Goal: Task Accomplishment & Management: Use online tool/utility

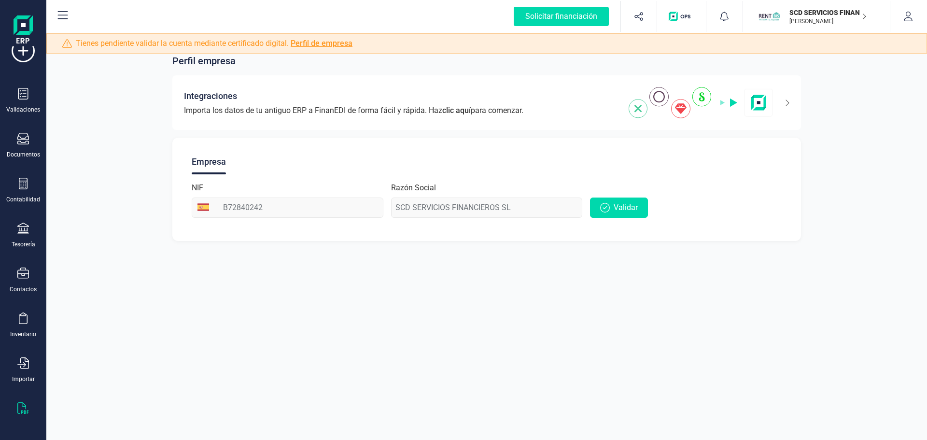
scroll to position [42, 0]
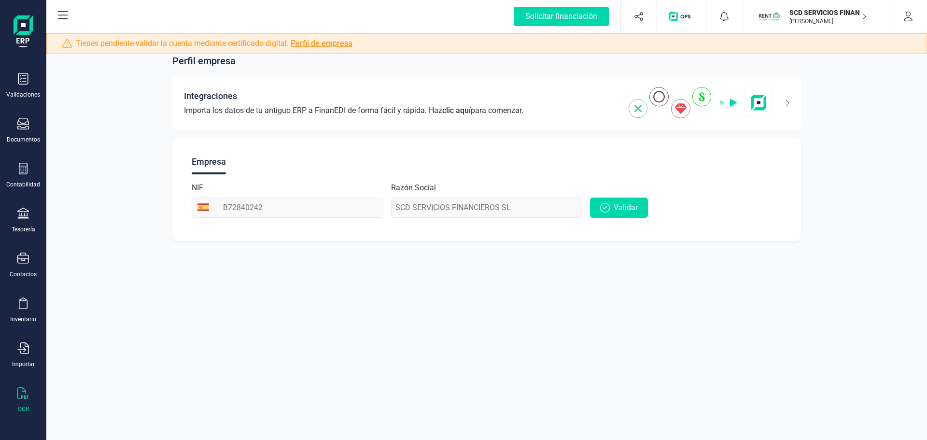
drag, startPoint x: 24, startPoint y: 398, endPoint x: 36, endPoint y: 397, distance: 12.1
click at [24, 398] on icon at bounding box center [23, 393] width 12 height 12
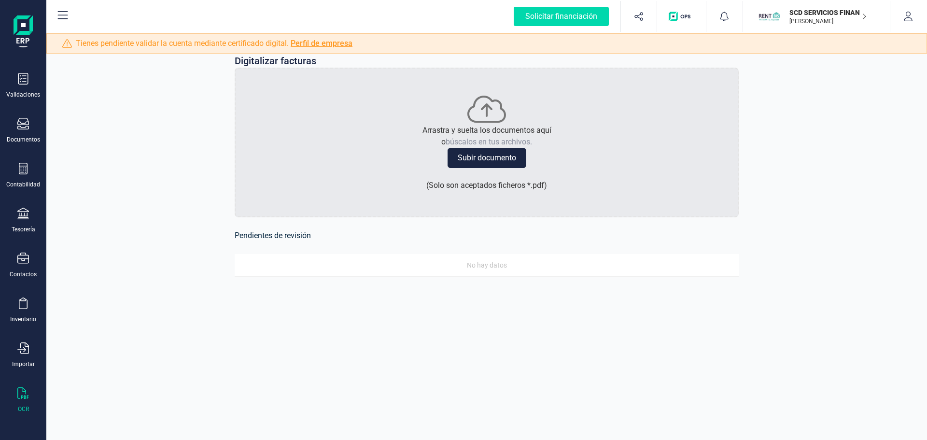
click at [91, 162] on div "Digitalizar facturas Arrastra y suelta los documentos aquí o búscalos en tus ar…" at bounding box center [486, 171] width 881 height 281
click at [487, 154] on button "Subir documento" at bounding box center [487, 158] width 79 height 20
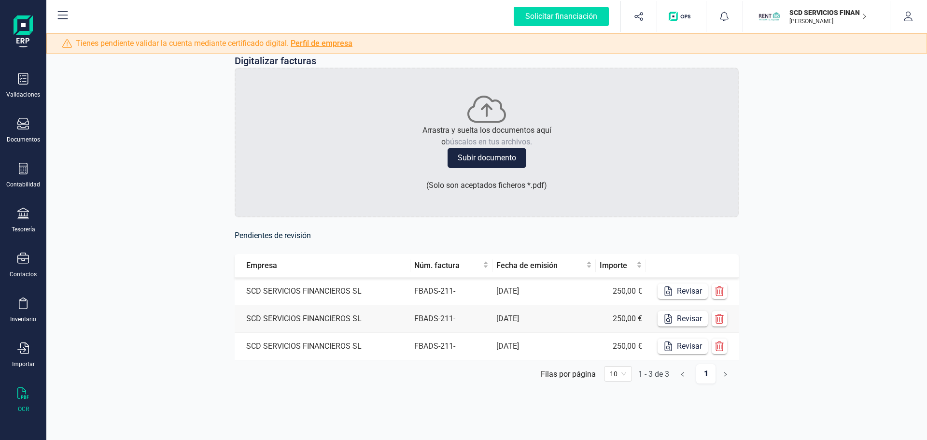
click at [383, 394] on div "Digitalizar facturas Arrastra y suelta los documentos aquí o búscalos en tus ar…" at bounding box center [487, 226] width 551 height 391
click at [680, 291] on button "Revisar" at bounding box center [683, 291] width 50 height 15
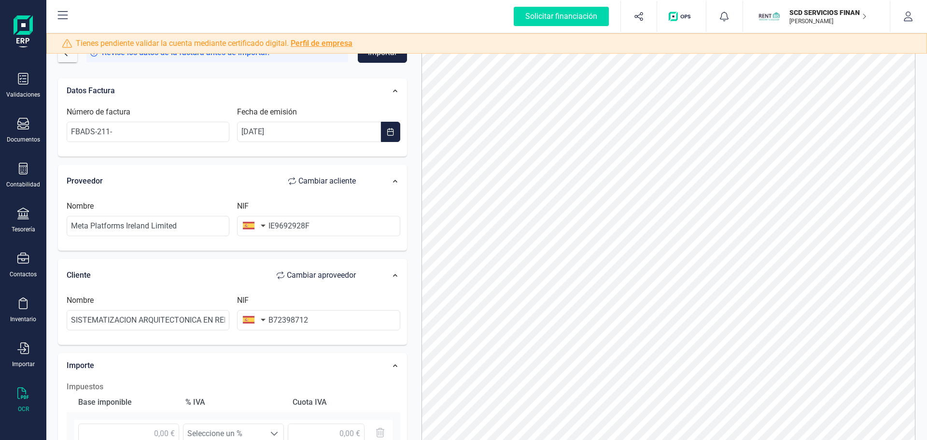
click at [263, 225] on button "button" at bounding box center [252, 225] width 30 height 19
click at [292, 260] on input "text" at bounding box center [306, 253] width 128 height 20
type input "u"
type input "irl"
click at [271, 278] on span "[GEOGRAPHIC_DATA]" at bounding box center [291, 274] width 78 height 12
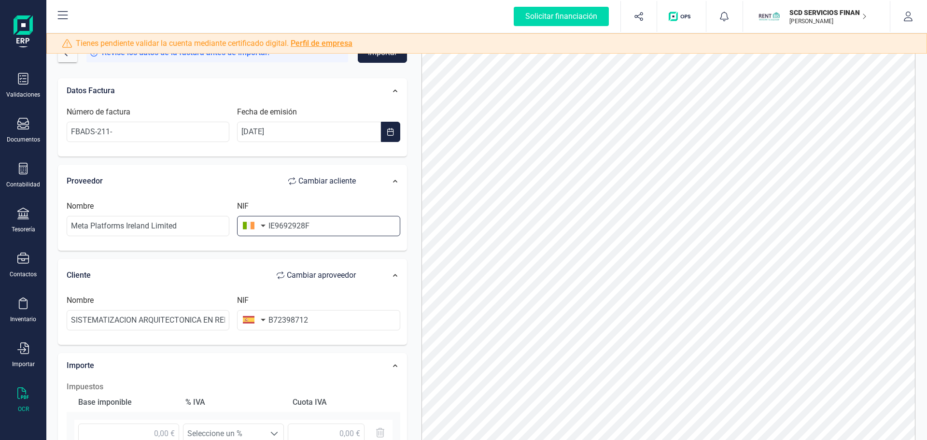
click at [276, 232] on input "IE9692928F" at bounding box center [318, 226] width 163 height 20
type input "9692928F"
click at [314, 248] on div "Nombre Meta Platforms Ireland Limited NIF 9692928F" at bounding box center [233, 222] width 343 height 53
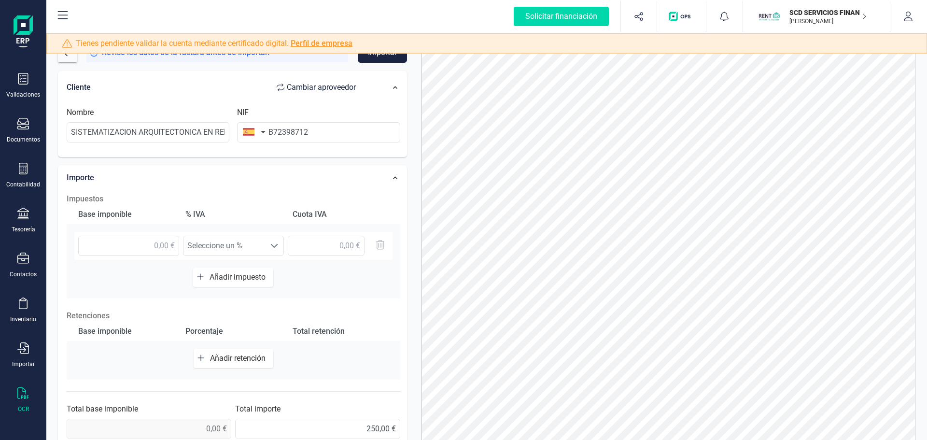
scroll to position [193, 0]
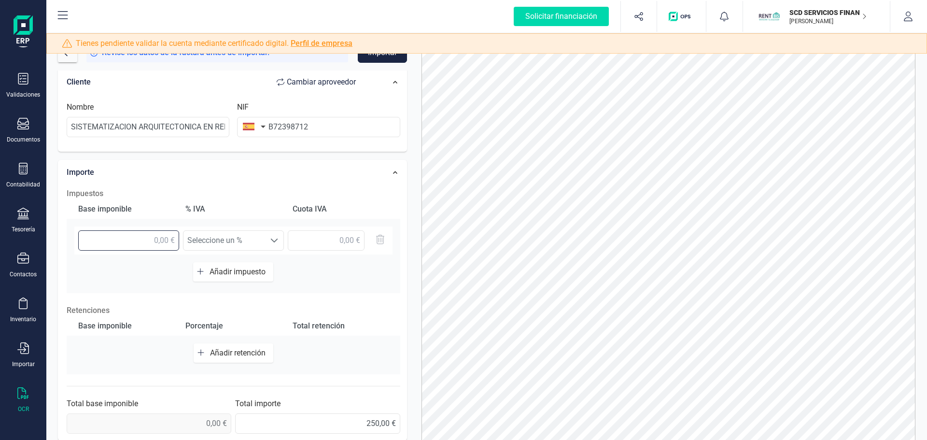
click at [163, 240] on input "text" at bounding box center [128, 240] width 101 height 20
type input "250,00 €"
click at [221, 247] on span "Seleccione un %" at bounding box center [225, 240] width 82 height 19
click at [296, 282] on div "Base imponible % [PERSON_NAME] [PERSON_NAME] 250,00 € Seleccione un % Seleccion…" at bounding box center [234, 246] width 334 height 94
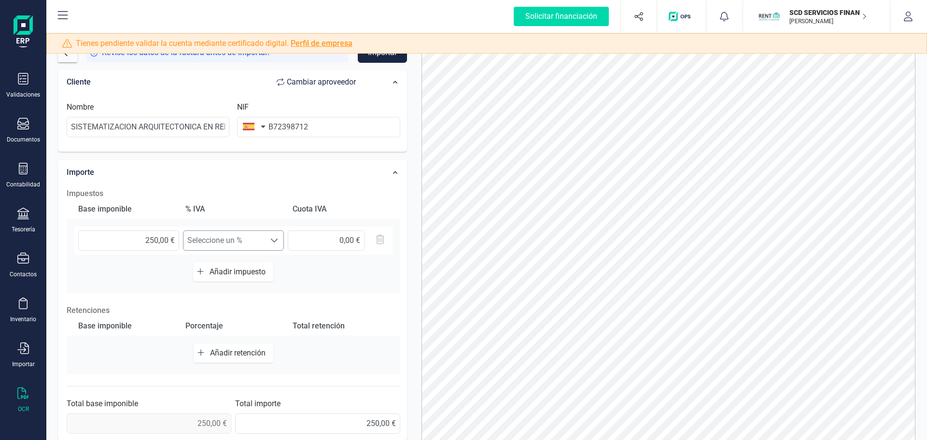
click at [222, 244] on span "Seleccione un %" at bounding box center [225, 240] width 82 height 19
click at [135, 266] on div "Base imponible % [PERSON_NAME] [PERSON_NAME] 250,00 € Seleccione un % Seleccion…" at bounding box center [234, 246] width 334 height 94
click at [339, 238] on input "text" at bounding box center [326, 240] width 77 height 20
click at [276, 259] on div "250,00 € Seleccione un % Seleccione un %" at bounding box center [234, 245] width 334 height 36
click at [237, 241] on span "Seleccione un %" at bounding box center [225, 240] width 82 height 19
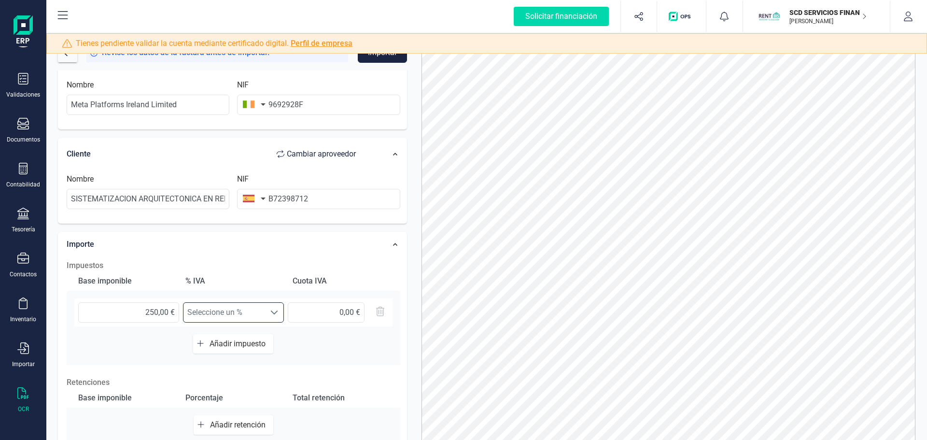
scroll to position [48, 0]
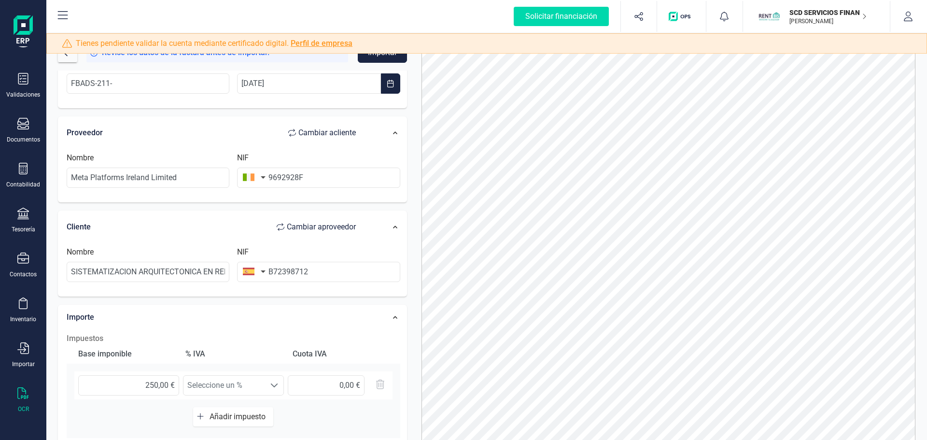
click at [224, 216] on div "Cliente Cambiar a proveedor" at bounding box center [216, 227] width 309 height 29
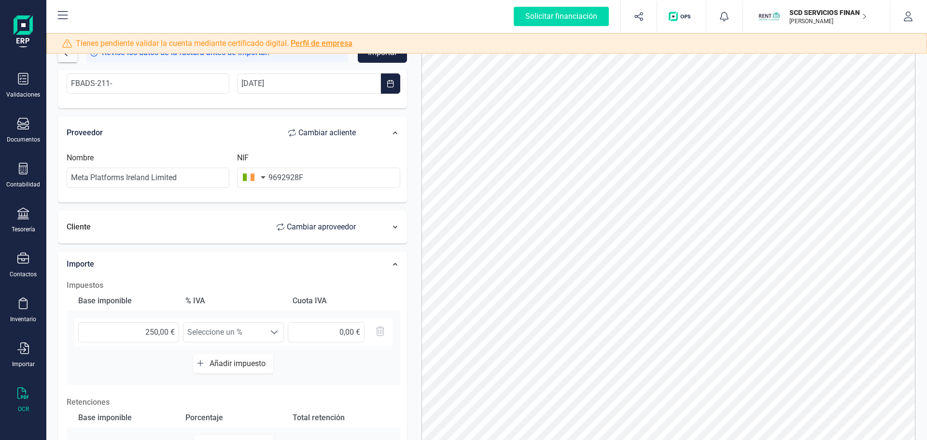
click at [229, 224] on div "Cliente Cambiar a proveedor" at bounding box center [216, 226] width 299 height 19
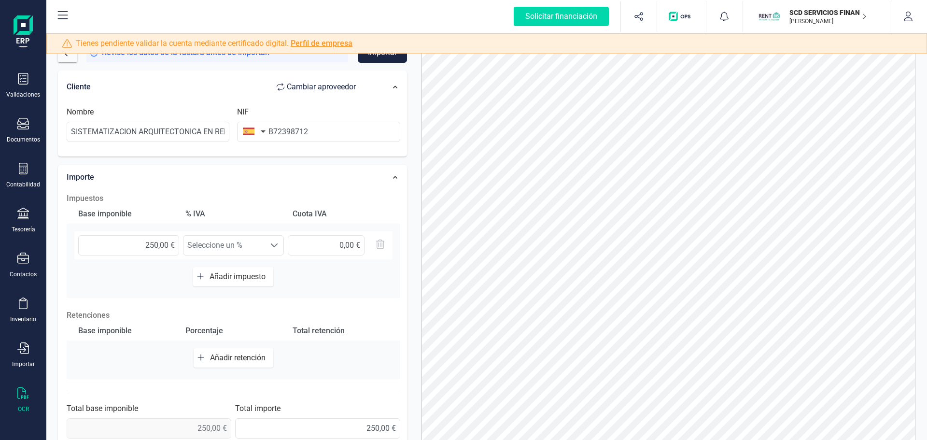
scroll to position [193, 0]
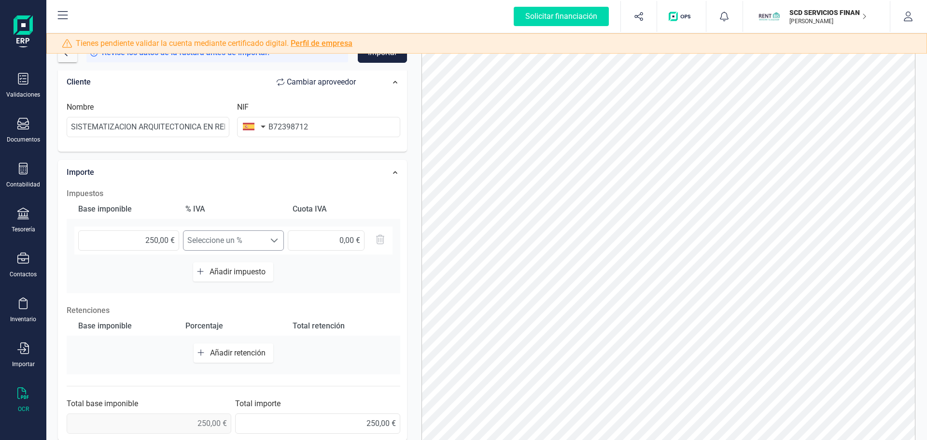
click at [231, 245] on span "Seleccione un %" at bounding box center [225, 240] width 82 height 19
click at [339, 283] on div "Base imponible % [PERSON_NAME] [PERSON_NAME] 250,00 € Seleccione un % Seleccion…" at bounding box center [234, 246] width 334 height 94
click at [228, 242] on span "Seleccione un %" at bounding box center [225, 240] width 82 height 19
click at [394, 289] on div "Base imponible % [PERSON_NAME] [PERSON_NAME] 250,00 € Seleccione un % Seleccion…" at bounding box center [234, 246] width 334 height 94
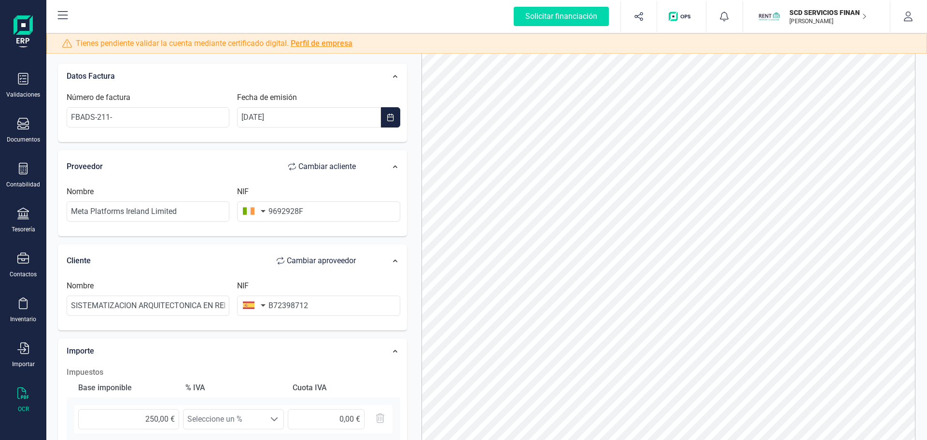
scroll to position [0, 0]
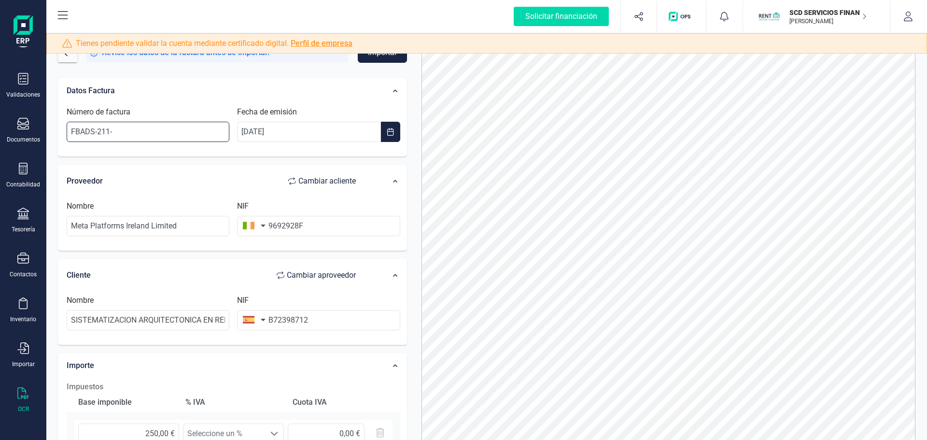
click at [171, 131] on input "FBADS-211-" at bounding box center [148, 132] width 163 height 20
paste input "-104661921"
click at [113, 131] on input "FBADS-211--104661921" at bounding box center [148, 132] width 163 height 20
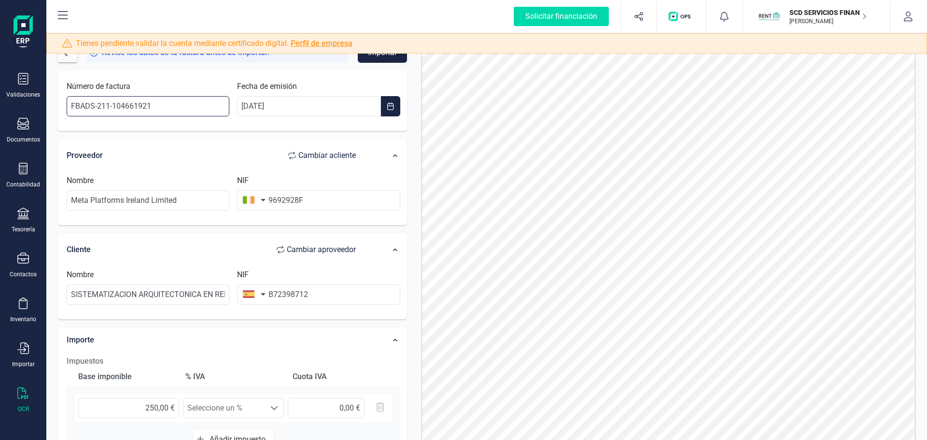
scroll to position [97, 0]
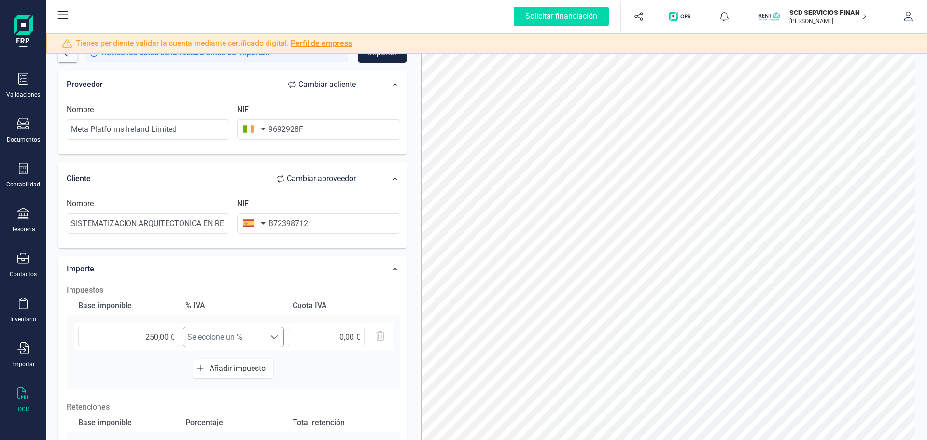
type input "FBADS-211-104661921"
click at [256, 335] on span "Seleccione un %" at bounding box center [225, 336] width 82 height 19
click at [311, 131] on input "9692928F" at bounding box center [318, 129] width 163 height 20
click at [260, 342] on span "Seleccione un %" at bounding box center [225, 336] width 82 height 19
click at [263, 302] on div "% IVA" at bounding box center [233, 305] width 103 height 19
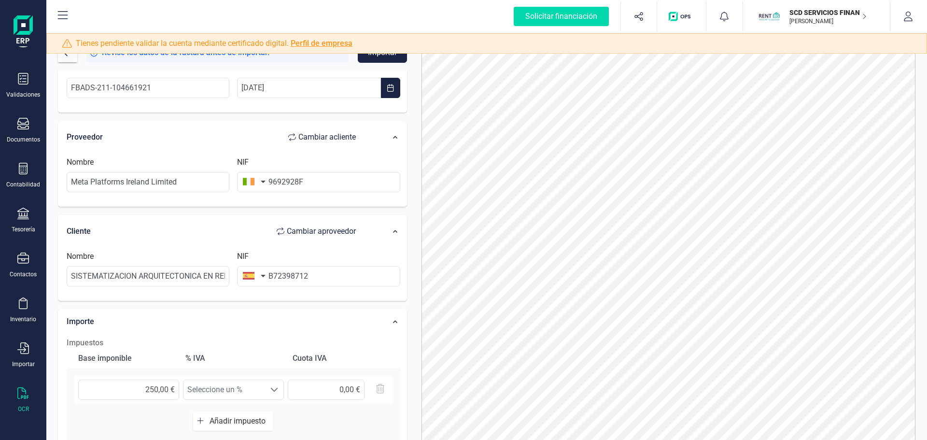
scroll to position [0, 0]
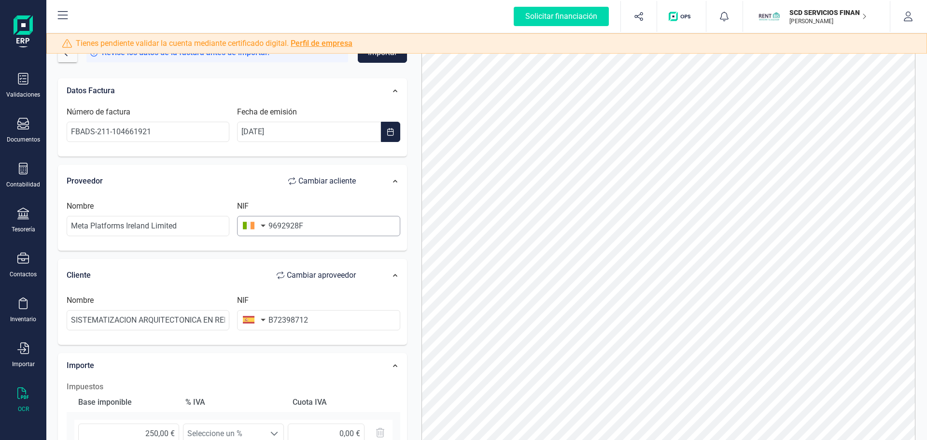
drag, startPoint x: 284, startPoint y: 211, endPoint x: 276, endPoint y: 235, distance: 25.7
click at [284, 211] on div "NIF 9692928F" at bounding box center [318, 218] width 171 height 36
click at [300, 218] on input "9692928F" at bounding box center [318, 226] width 163 height 20
click at [306, 224] on input "9692928F" at bounding box center [318, 226] width 163 height 20
click at [274, 320] on input "B72398712" at bounding box center [318, 320] width 163 height 20
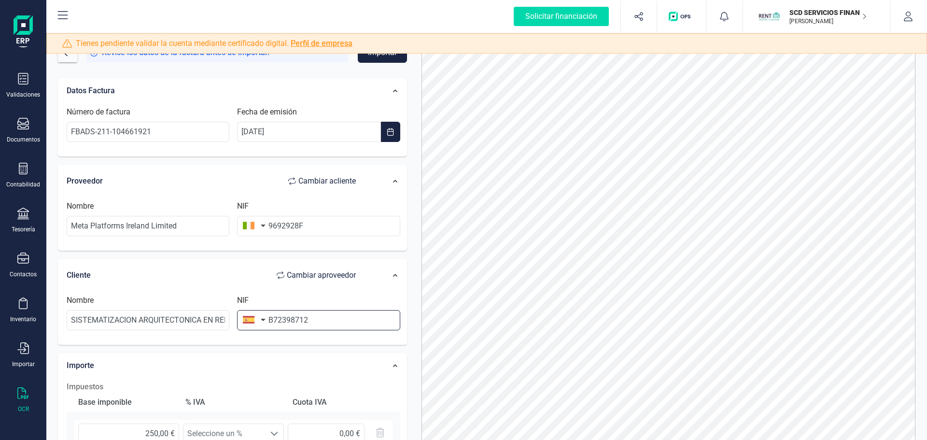
click at [308, 322] on input "B72398712" at bounding box center [318, 320] width 163 height 20
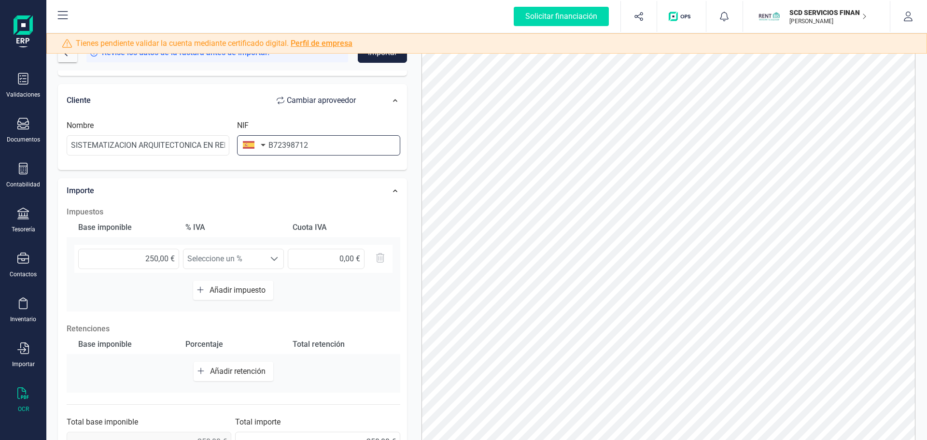
scroll to position [193, 0]
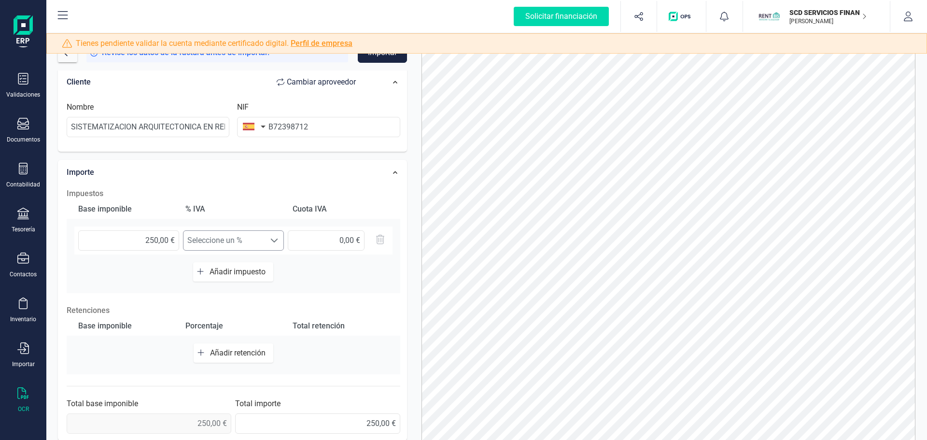
click at [234, 233] on span "Seleccione un %" at bounding box center [225, 240] width 82 height 19
drag, startPoint x: 236, startPoint y: 266, endPoint x: 279, endPoint y: 258, distance: 43.8
click at [234, 266] on li "Sin resultados..." at bounding box center [233, 264] width 101 height 19
click at [298, 262] on div "Base imponible % [PERSON_NAME] [PERSON_NAME] 250,00 € Seleccione un % Seleccion…" at bounding box center [234, 246] width 334 height 94
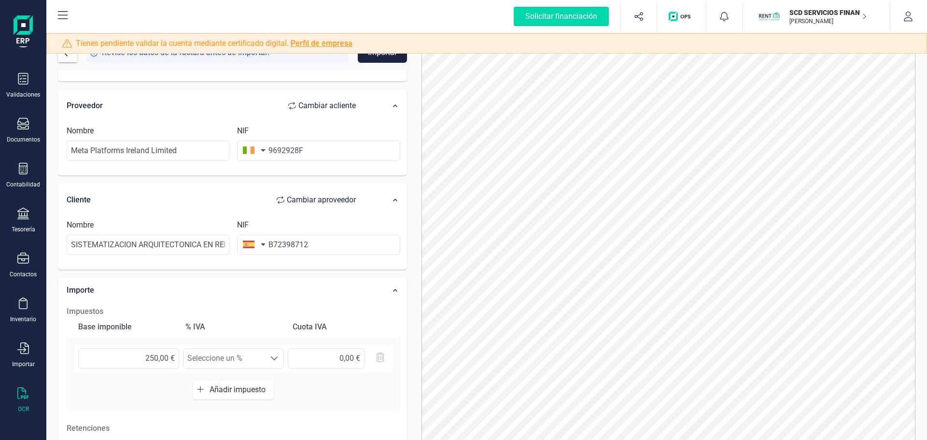
scroll to position [0, 0]
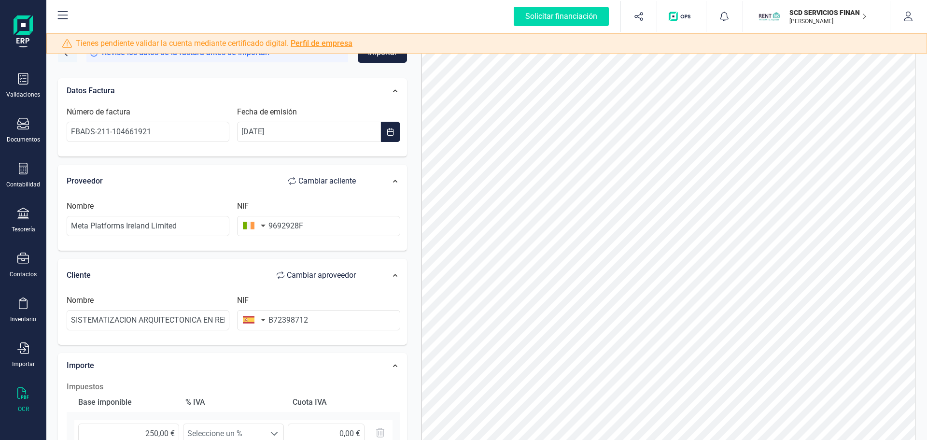
click at [71, 57] on button "button" at bounding box center [67, 52] width 19 height 19
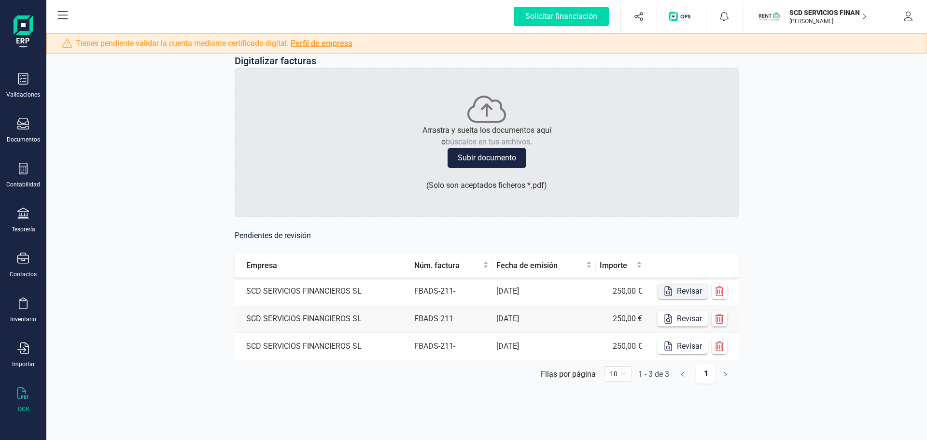
click at [683, 292] on button "Revisar" at bounding box center [683, 291] width 50 height 15
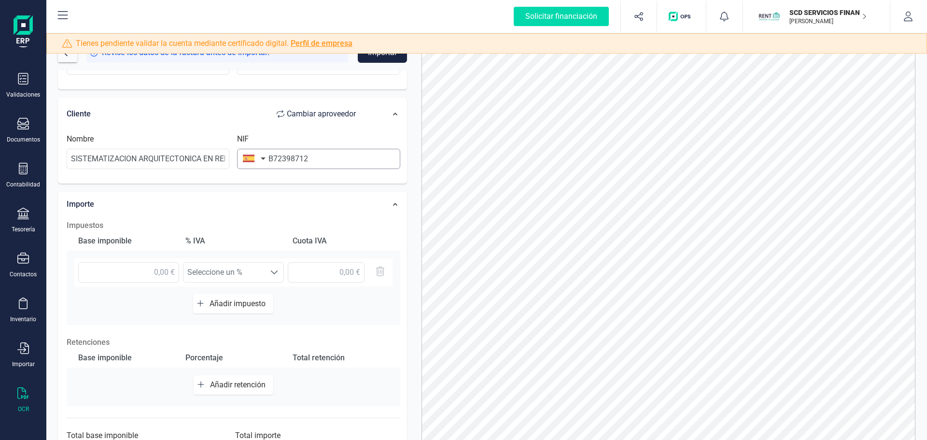
scroll to position [193, 0]
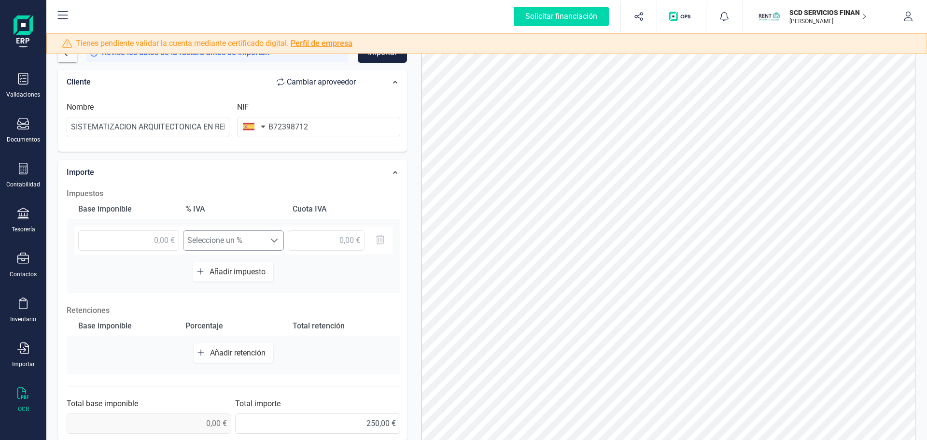
click at [227, 241] on span "Seleccione un %" at bounding box center [225, 240] width 82 height 19
drag, startPoint x: 227, startPoint y: 241, endPoint x: 211, endPoint y: 250, distance: 18.4
click at [227, 241] on span "Seleccione un %" at bounding box center [225, 240] width 82 height 19
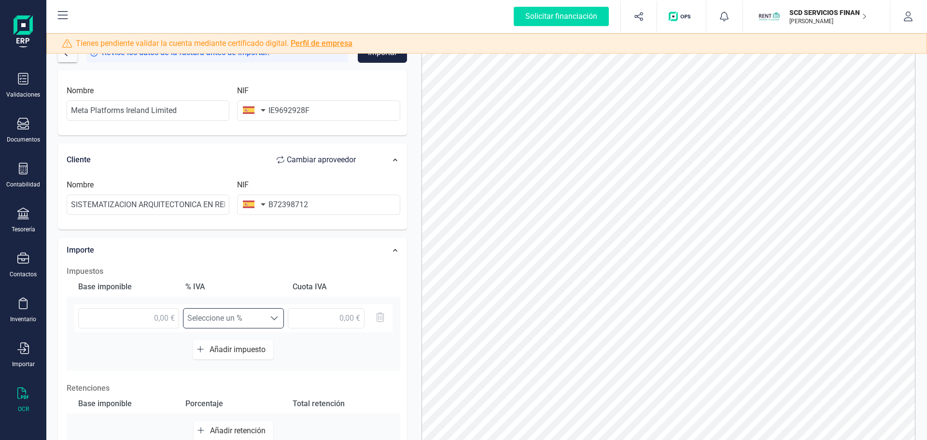
scroll to position [0, 0]
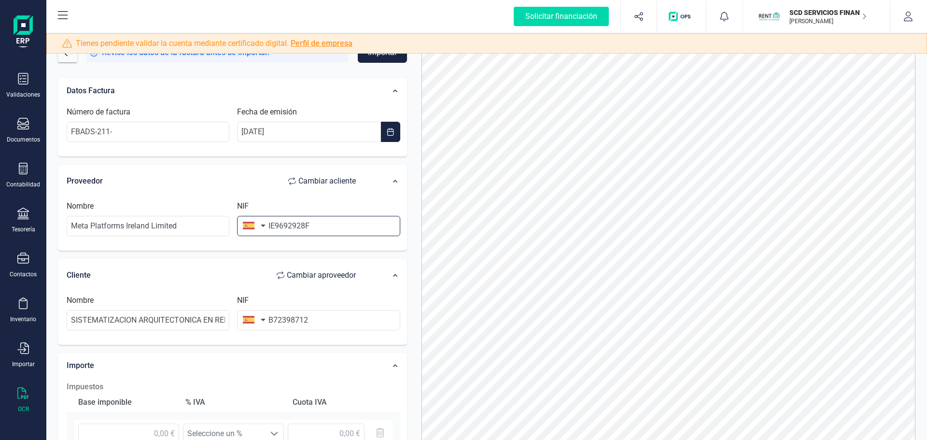
drag, startPoint x: 276, startPoint y: 227, endPoint x: 261, endPoint y: 225, distance: 14.8
click at [262, 225] on div "NIF IE9692928F" at bounding box center [318, 218] width 171 height 36
type input "9692928F"
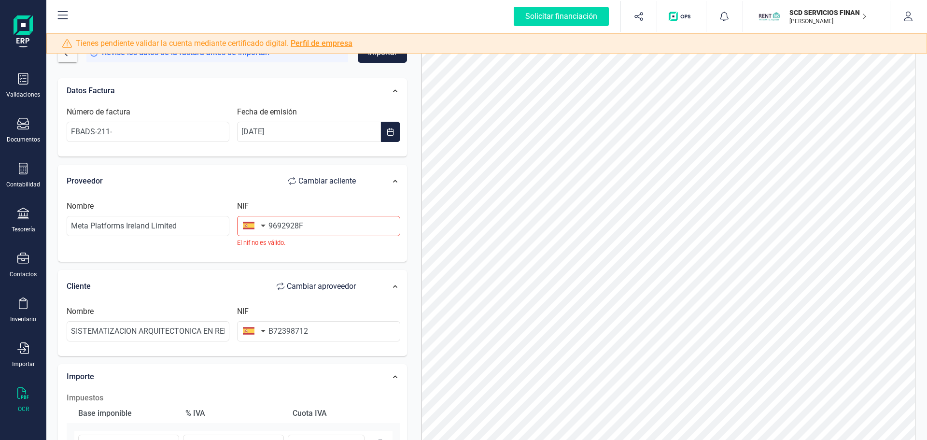
click at [262, 226] on button "button" at bounding box center [252, 225] width 30 height 19
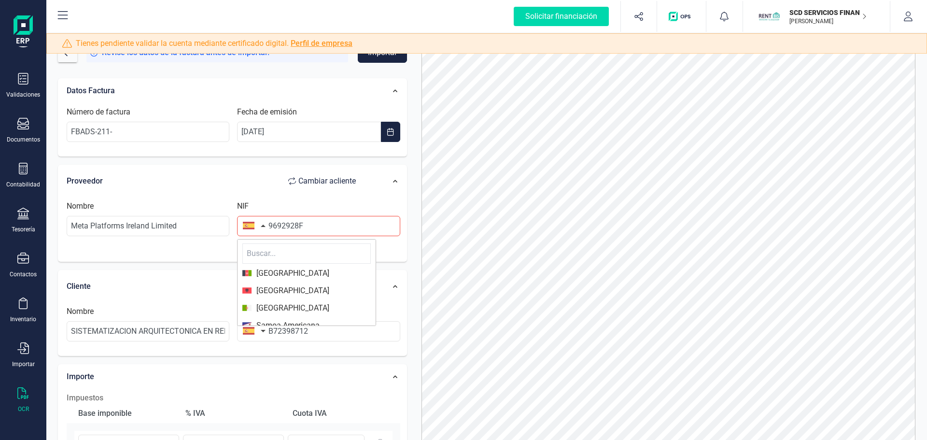
click at [278, 251] on input "text" at bounding box center [306, 253] width 128 height 20
type input "irl"
click at [318, 277] on span "[GEOGRAPHIC_DATA]" at bounding box center [306, 274] width 128 height 12
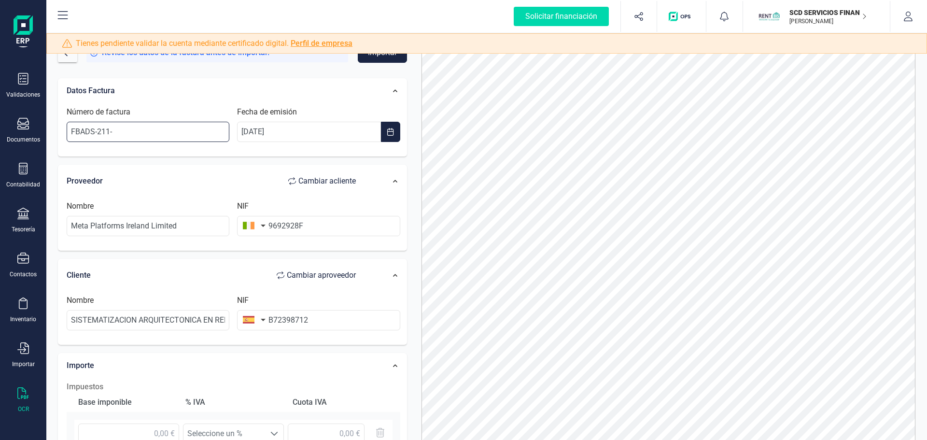
click at [160, 129] on input "FBADS-211-" at bounding box center [148, 132] width 163 height 20
paste input "-104661921"
click at [110, 131] on input "FBADS-211--104661921" at bounding box center [148, 132] width 163 height 20
type input "FBADS-211-104661921"
click at [157, 164] on div "Datos Factura Número de factura FBADS-211-104661921 Fecha de emisión [DATE] Pro…" at bounding box center [232, 356] width 349 height 556
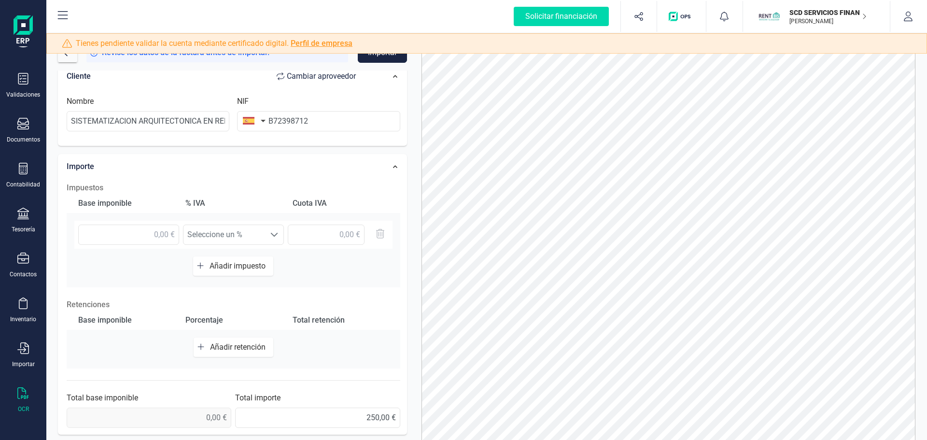
scroll to position [48, 0]
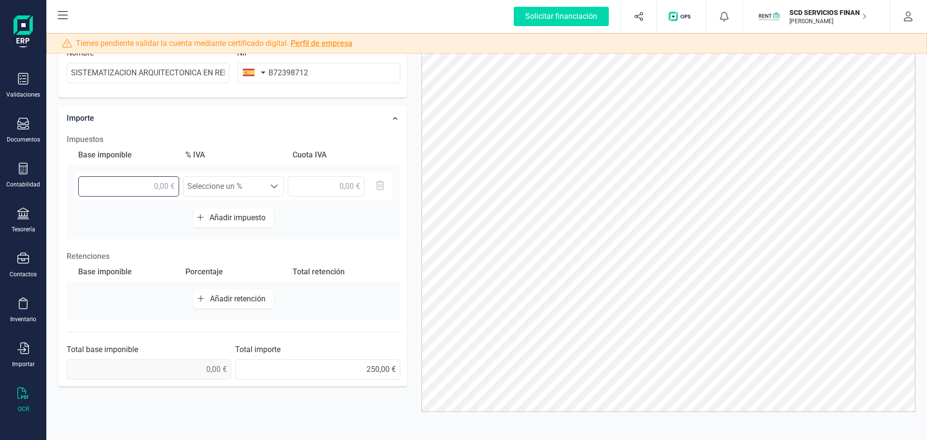
click at [165, 190] on input "text" at bounding box center [128, 186] width 101 height 20
type input "250,00 €"
click at [211, 183] on span "Seleccione un %" at bounding box center [225, 186] width 82 height 19
click at [210, 183] on span "Seleccione un %" at bounding box center [225, 186] width 82 height 19
click at [313, 202] on div "250,00 € Seleccione un % Seleccione un %" at bounding box center [234, 190] width 334 height 36
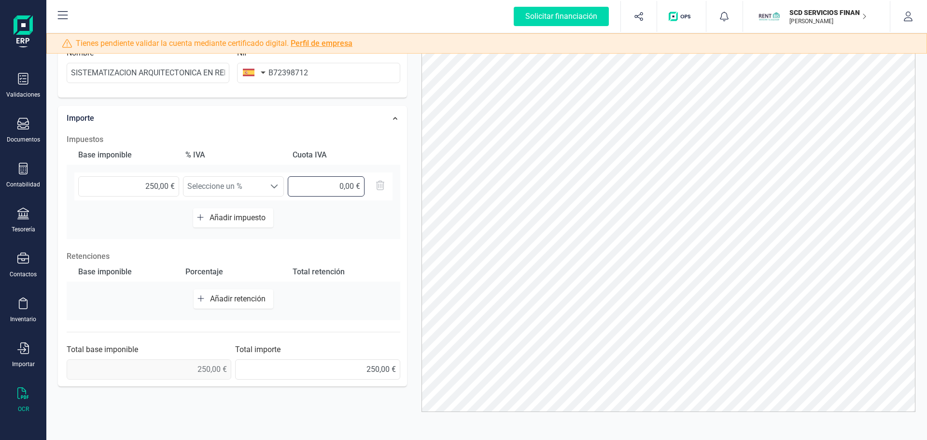
click at [304, 180] on input "text" at bounding box center [326, 186] width 77 height 20
click at [242, 191] on span "Seleccione un %" at bounding box center [225, 186] width 82 height 19
drag, startPoint x: 243, startPoint y: 255, endPoint x: 239, endPoint y: 248, distance: 7.8
click at [242, 255] on p "Retenciones" at bounding box center [234, 257] width 334 height 12
click at [215, 183] on span "Seleccione un %" at bounding box center [225, 186] width 82 height 19
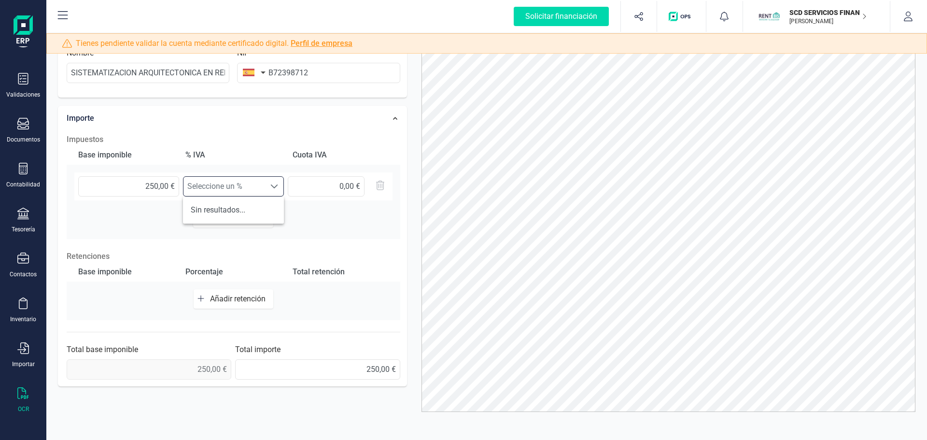
click at [198, 213] on li "Sin resultados..." at bounding box center [233, 209] width 101 height 19
drag, startPoint x: 235, startPoint y: 256, endPoint x: 259, endPoint y: 255, distance: 23.7
click at [259, 255] on p "Retenciones" at bounding box center [234, 257] width 334 height 12
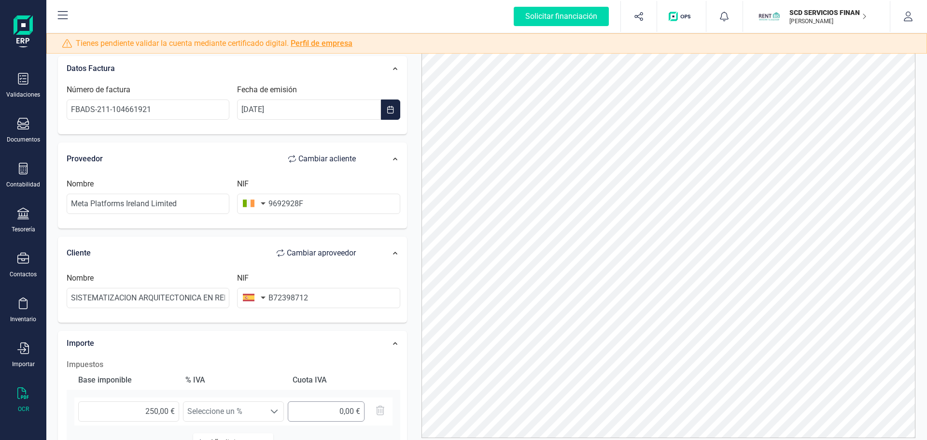
scroll to position [0, 0]
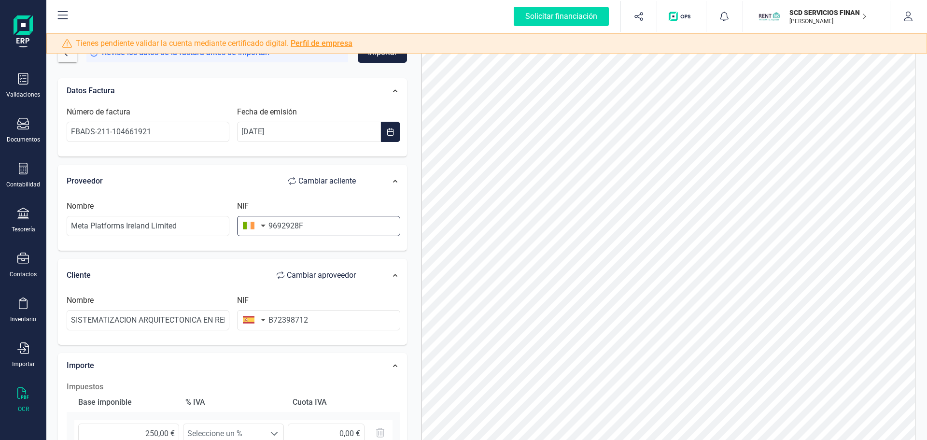
click at [270, 223] on input "9692928F" at bounding box center [318, 226] width 163 height 20
drag, startPoint x: 163, startPoint y: 126, endPoint x: 192, endPoint y: 119, distance: 29.4
click at [163, 126] on input "FBADS-211-104661921" at bounding box center [148, 132] width 163 height 20
click at [318, 82] on div "Datos Factura" at bounding box center [216, 90] width 309 height 21
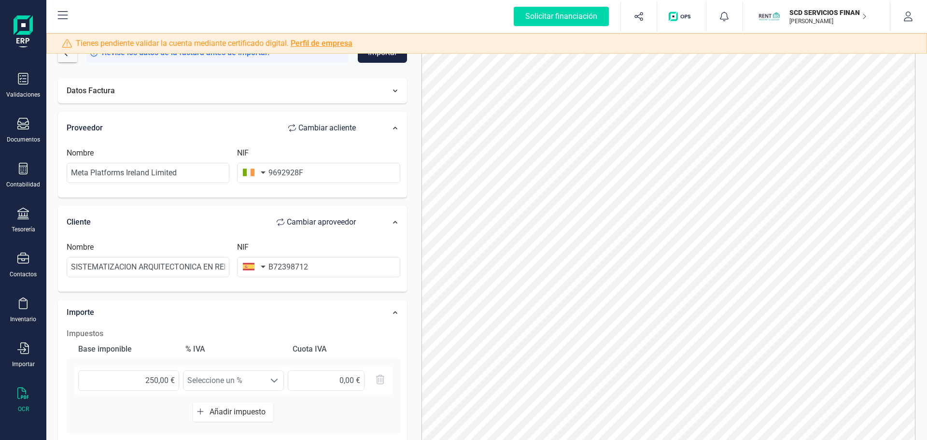
click at [376, 64] on form "Revise los datos de la factura antes de importar. Importar Datos Factura Provee…" at bounding box center [232, 266] width 349 height 446
click at [377, 57] on button "Importar" at bounding box center [382, 53] width 49 height 20
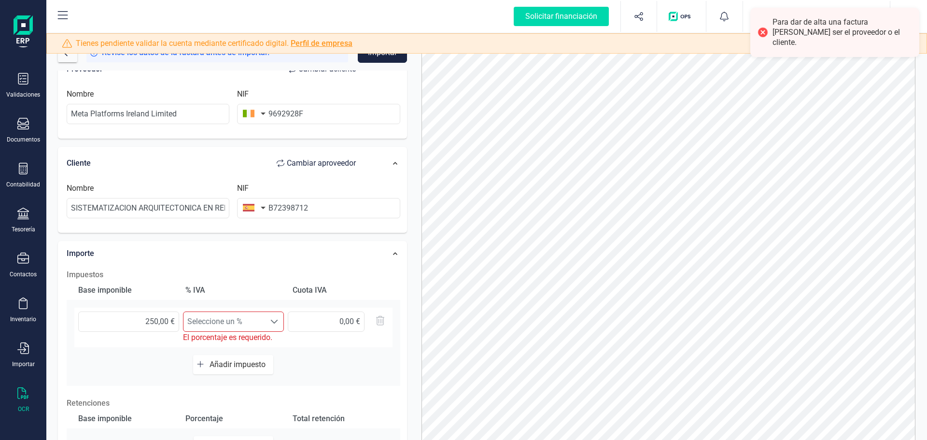
scroll to position [145, 0]
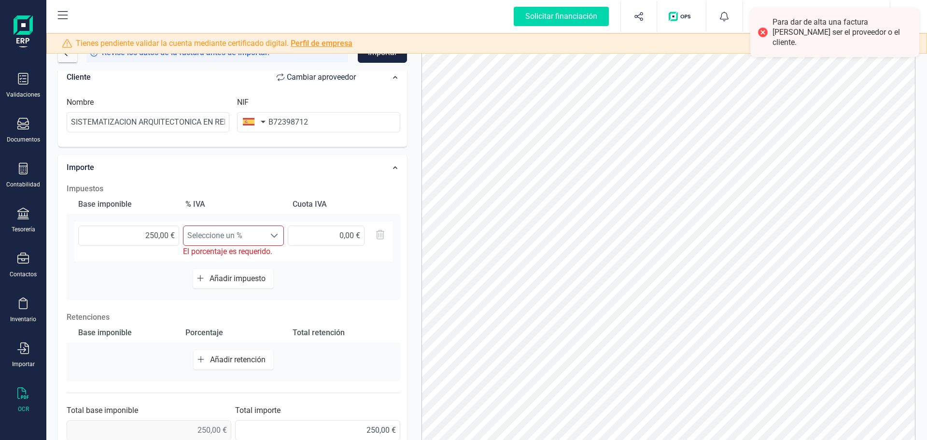
click at [260, 235] on span "Seleccione un %" at bounding box center [225, 235] width 82 height 19
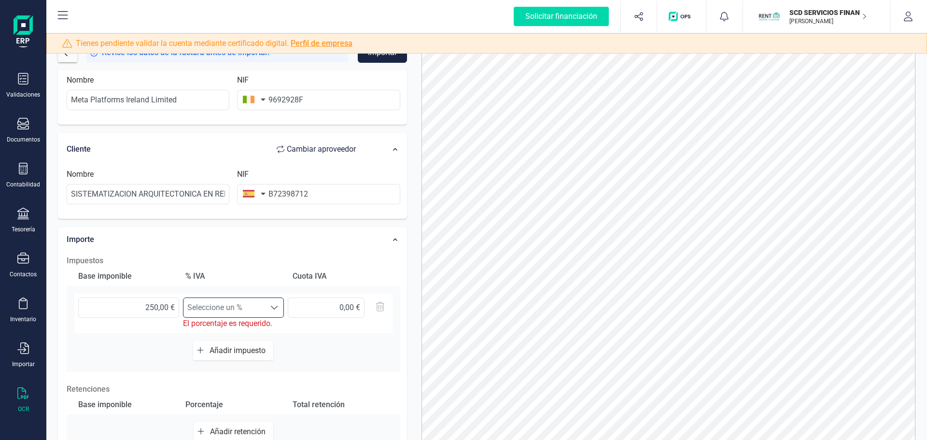
scroll to position [0, 0]
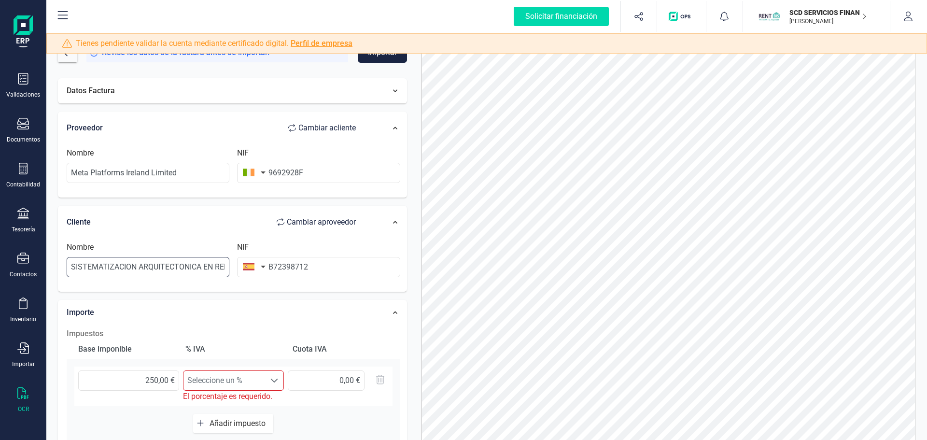
click at [215, 271] on input "SISTEMATIZACION ARQUITECTONICA EN REFORMAS SL" at bounding box center [148, 267] width 163 height 20
click at [325, 262] on input "B72398712" at bounding box center [318, 267] width 163 height 20
click at [319, 265] on input "B72398712" at bounding box center [318, 267] width 163 height 20
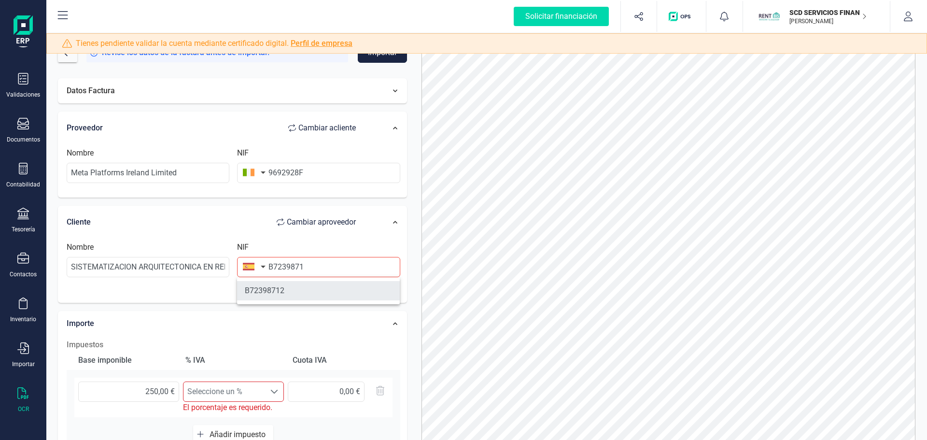
click at [302, 283] on li "B72398712" at bounding box center [318, 290] width 163 height 19
type input "B72398712"
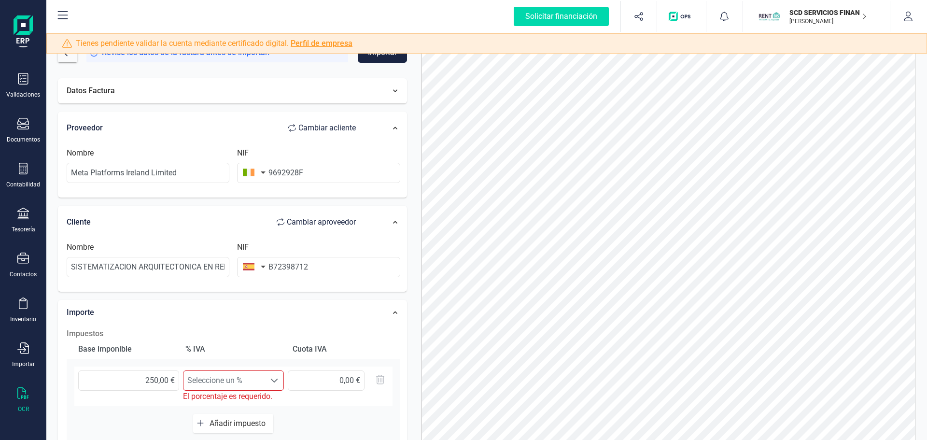
click at [245, 385] on span "Seleccione un %" at bounding box center [225, 380] width 82 height 19
click at [246, 385] on span "Seleccione un %" at bounding box center [225, 380] width 82 height 19
click at [315, 173] on input "9692928F" at bounding box center [318, 173] width 163 height 20
click at [174, 165] on input "Meta Platforms Ireland Limited" at bounding box center [148, 173] width 163 height 20
drag, startPoint x: 313, startPoint y: 170, endPoint x: 297, endPoint y: 174, distance: 17.1
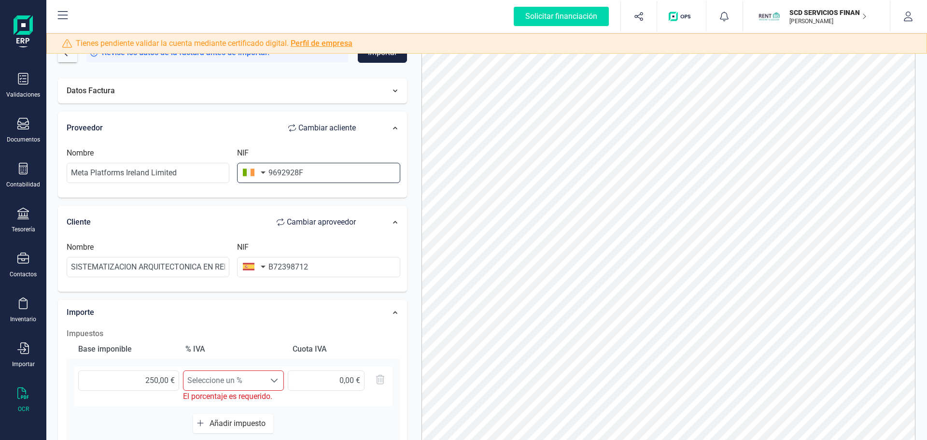
click at [312, 170] on input "9692928F" at bounding box center [318, 173] width 163 height 20
click at [268, 172] on button "button" at bounding box center [252, 172] width 30 height 19
click at [272, 173] on input "9692928F" at bounding box center [318, 173] width 163 height 20
click at [296, 191] on div "Nombre Meta Platforms Ireland Limited NIF IE9692928F" at bounding box center [233, 168] width 343 height 53
click at [271, 172] on input "IE9692928F" at bounding box center [318, 173] width 163 height 20
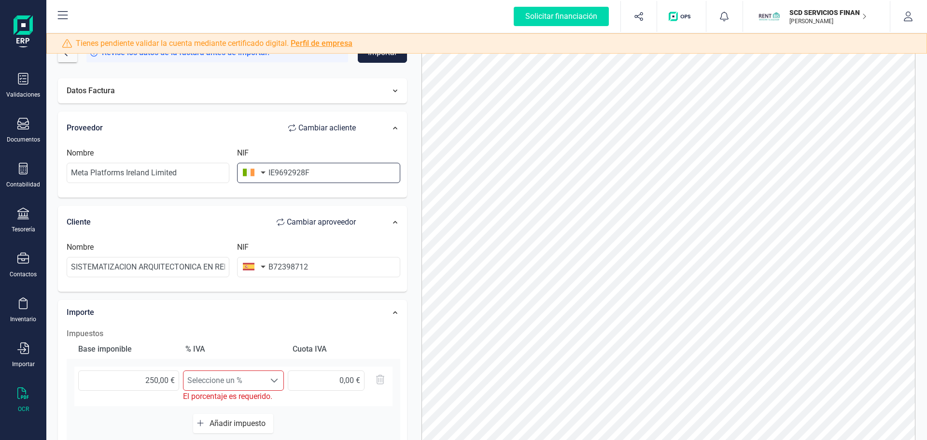
click at [271, 174] on input "IE9692928F" at bounding box center [318, 173] width 163 height 20
drag, startPoint x: 290, startPoint y: 186, endPoint x: 288, endPoint y: 199, distance: 13.7
click at [288, 188] on div "Nombre Meta Platforms Ireland Limited NIF 9692928F" at bounding box center [233, 168] width 341 height 43
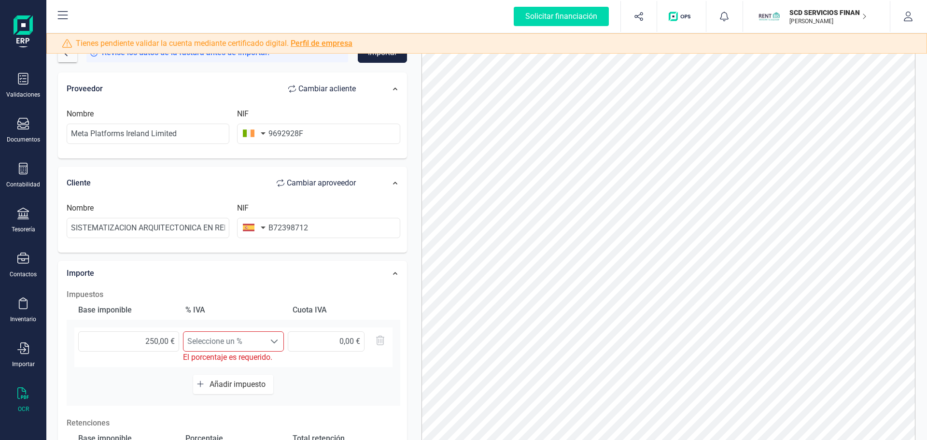
scroll to position [97, 0]
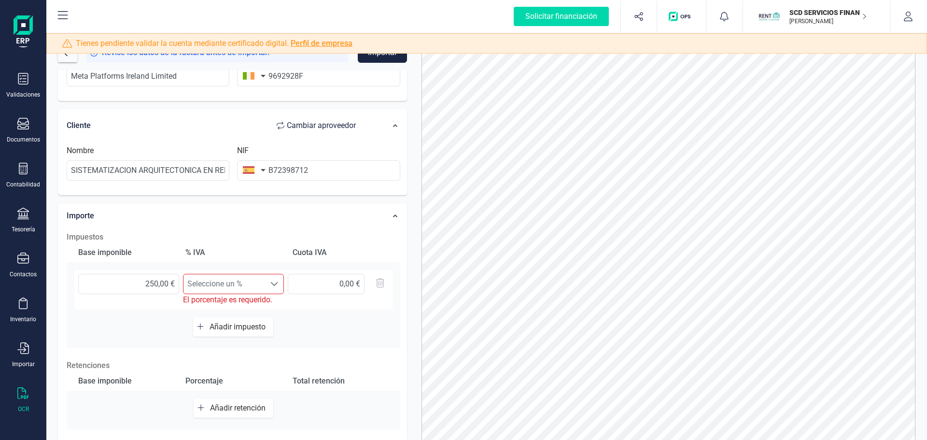
click at [226, 294] on div "Seleccione un % Seleccione un %" at bounding box center [233, 284] width 101 height 20
click at [227, 284] on span "Seleccione un %" at bounding box center [225, 283] width 82 height 19
click at [291, 217] on div "Importe" at bounding box center [216, 215] width 309 height 21
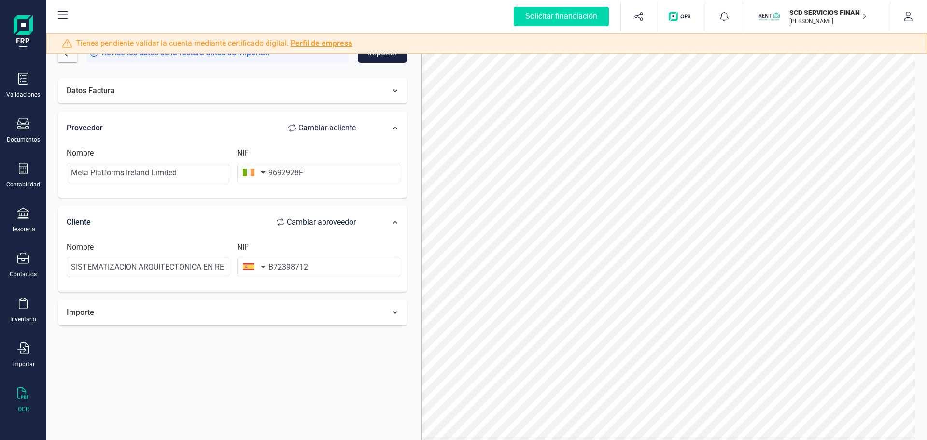
scroll to position [0, 0]
click at [316, 227] on span "Cambiar a proveedor" at bounding box center [321, 222] width 69 height 12
type input "B72398712"
type input "9692928F"
click at [315, 217] on span "Cambiar a proveedor" at bounding box center [321, 222] width 69 height 12
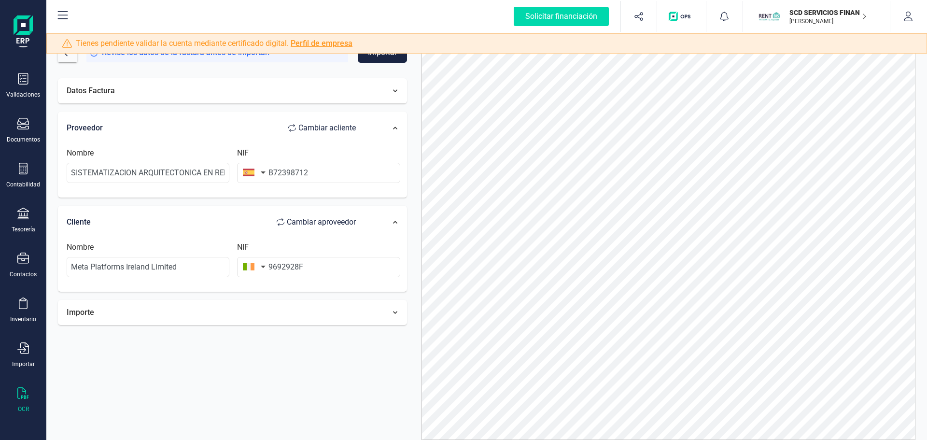
type input "9692928F"
click at [209, 311] on div "Importe" at bounding box center [216, 312] width 309 height 21
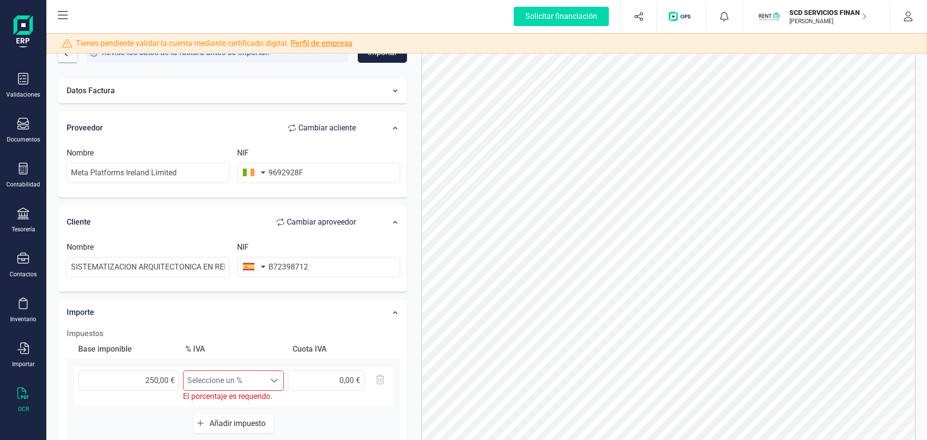
click at [244, 376] on span "Seleccione un %" at bounding box center [225, 380] width 82 height 19
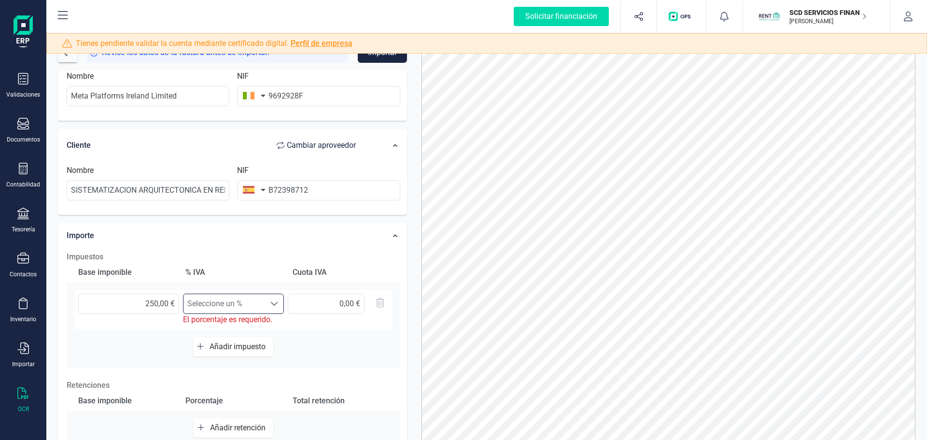
scroll to position [145, 0]
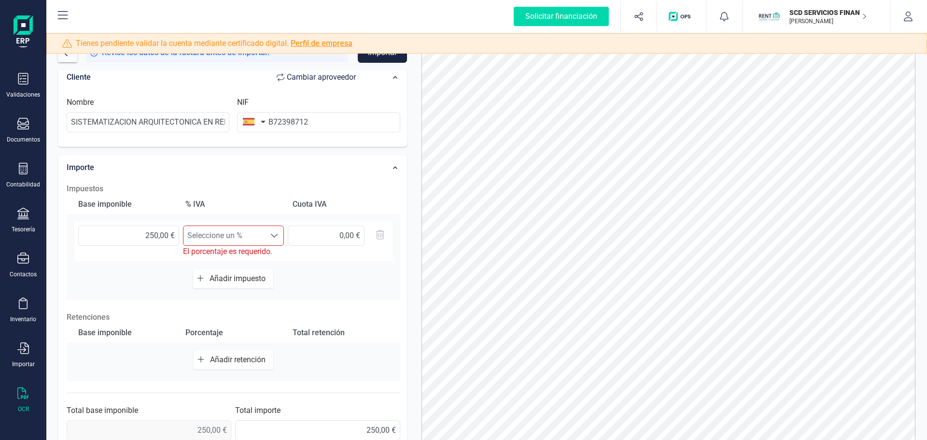
click at [385, 290] on div "Base imponible % [PERSON_NAME] [PERSON_NAME] 250,00 € Seleccione un % Seleccion…" at bounding box center [234, 247] width 334 height 105
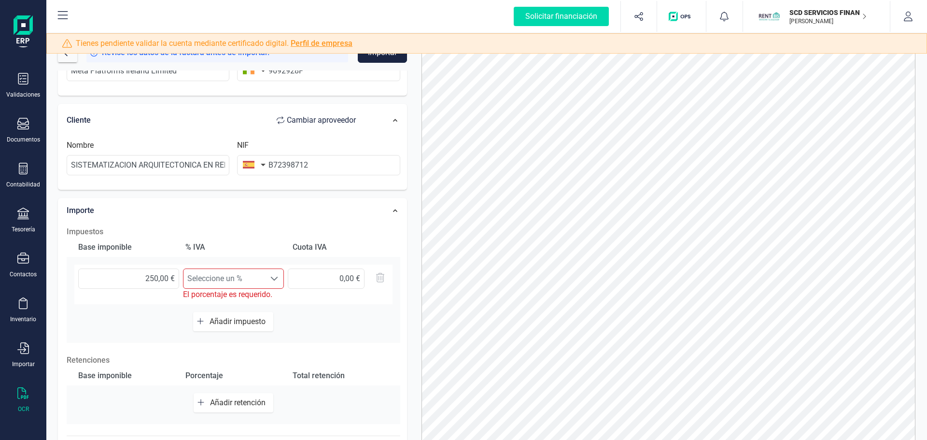
scroll to position [157, 0]
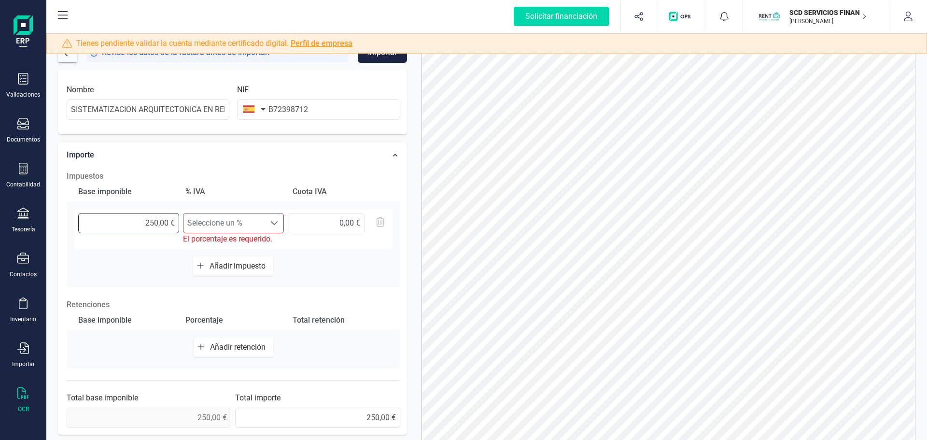
click at [156, 225] on input "250,00 €" at bounding box center [128, 223] width 101 height 20
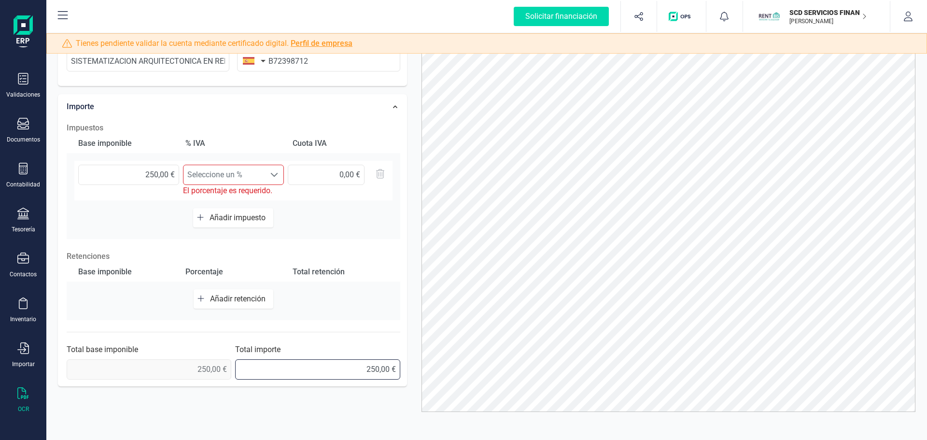
click at [322, 359] on input "250,00 €" at bounding box center [317, 369] width 165 height 20
click at [319, 176] on input "0,00 €" at bounding box center [326, 175] width 77 height 20
click at [266, 175] on div at bounding box center [274, 174] width 18 height 19
click at [330, 215] on div "Base imponible % [PERSON_NAME] [PERSON_NAME] 250,00 € Seleccione un % Seleccion…" at bounding box center [234, 186] width 334 height 105
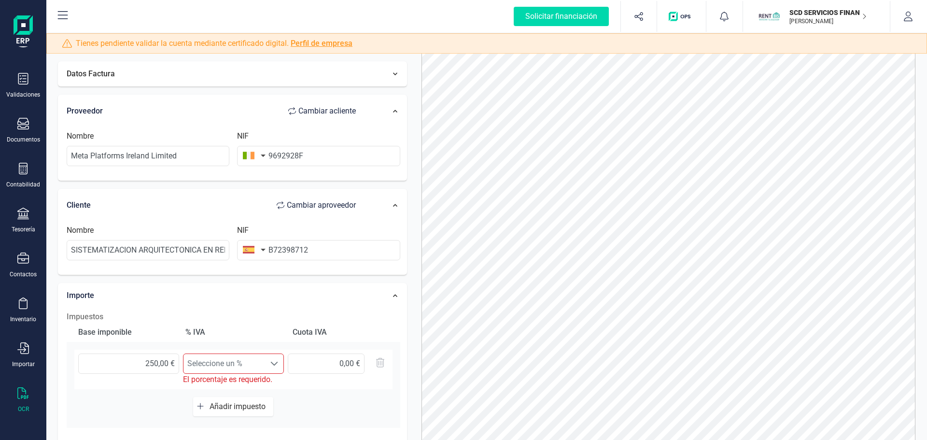
scroll to position [0, 0]
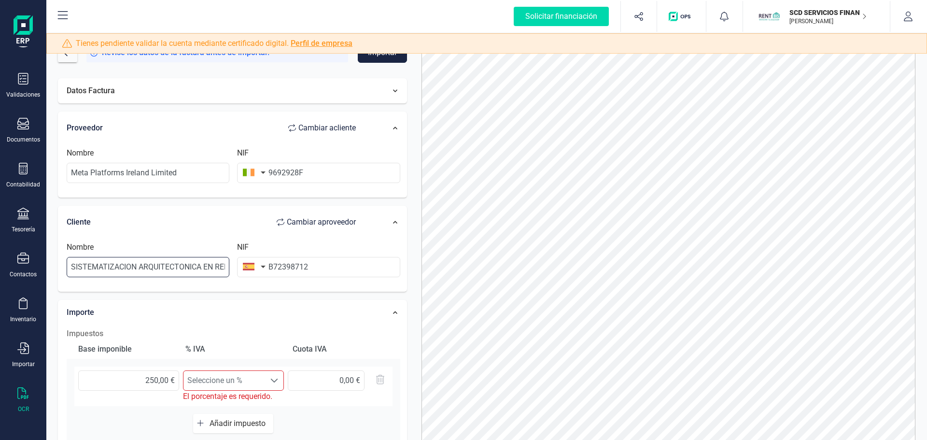
click at [162, 276] on input "SISTEMATIZACION ARQUITECTONICA EN REFORMAS SL" at bounding box center [148, 267] width 163 height 20
drag, startPoint x: 283, startPoint y: 270, endPoint x: 319, endPoint y: 272, distance: 36.3
click at [283, 270] on input "B72398712" at bounding box center [318, 267] width 163 height 20
click at [320, 272] on input "B72398712" at bounding box center [318, 267] width 163 height 20
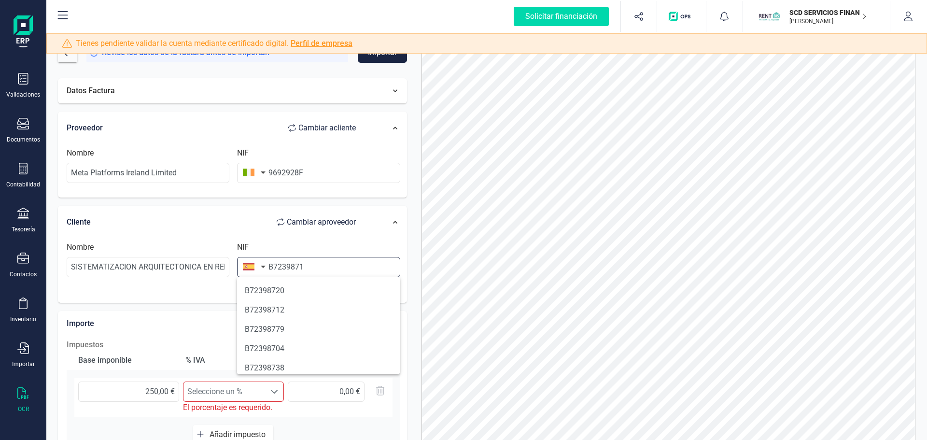
type input "B72398712"
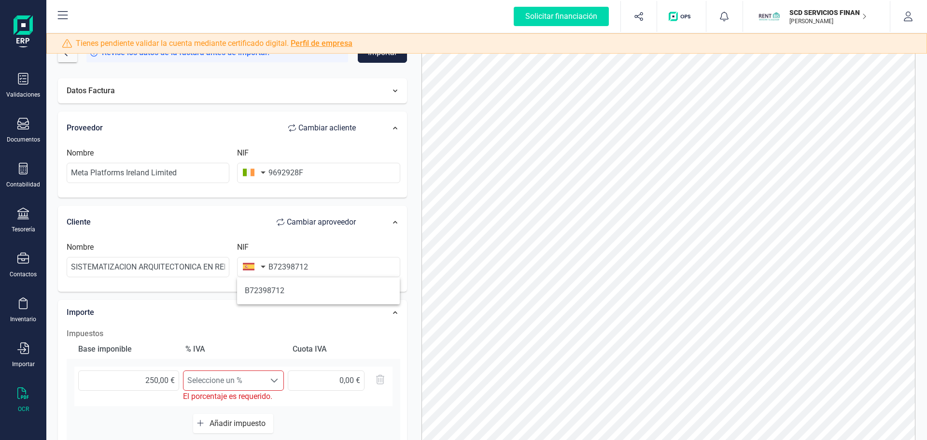
click at [309, 241] on div "Nombre SISTEMATIZACION ARQUITECTONICA EN REFORMAS SL NIF B72398712" at bounding box center [233, 263] width 343 height 53
click at [204, 265] on input "SISTEMATIZACION ARQUITECTONICA EN REFORMAS SL" at bounding box center [148, 267] width 163 height 20
click at [237, 296] on div "Datos Factura Proveedor Cambiar a cliente Nombre Meta Platforms Ireland Limited…" at bounding box center [232, 335] width 349 height 514
click at [240, 379] on span "Seleccione un %" at bounding box center [225, 380] width 82 height 19
drag, startPoint x: 237, startPoint y: 389, endPoint x: 226, endPoint y: 373, distance: 19.8
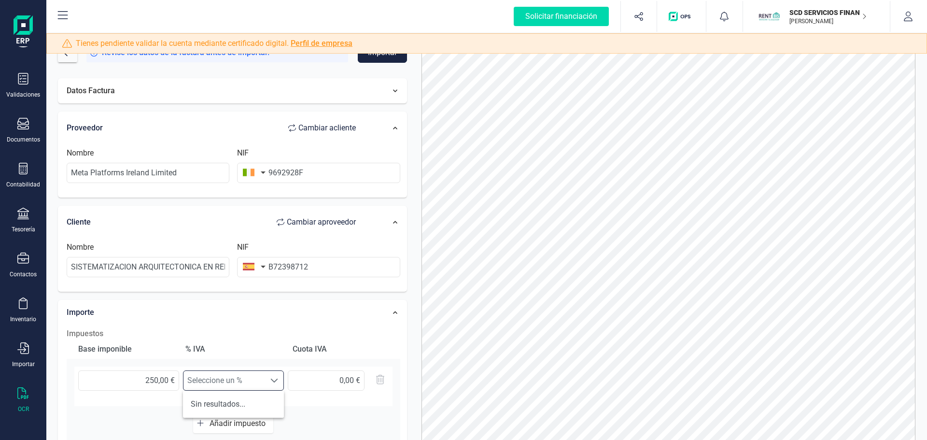
click at [235, 390] on span "Seleccione un %" at bounding box center [225, 380] width 82 height 19
drag, startPoint x: 92, startPoint y: 270, endPoint x: 302, endPoint y: 287, distance: 210.3
click at [302, 287] on div "Nombre SISTEMATIZACION ARQUITECTONICA EN REFORMAS SL NIF B72398712" at bounding box center [233, 263] width 343 height 53
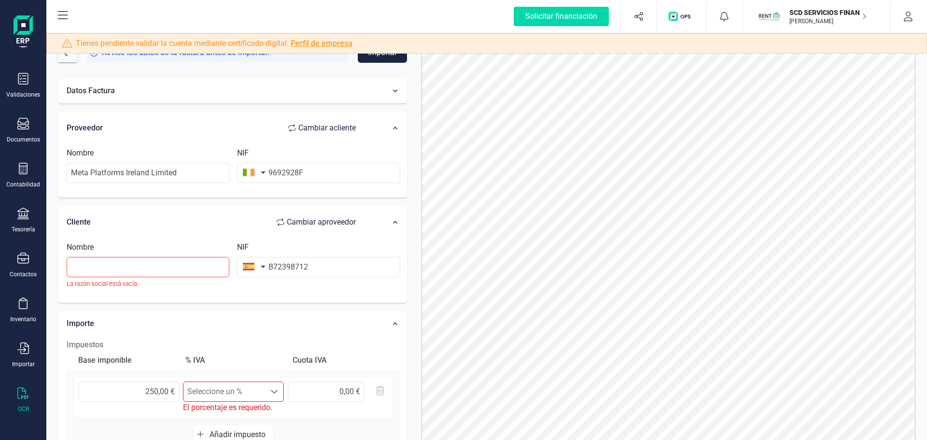
click at [249, 288] on div "NIF B72398712" at bounding box center [318, 265] width 171 height 47
click at [187, 270] on input "text" at bounding box center [148, 267] width 163 height 20
paste input "SISTEMATIZACION ARQUITECTONICA EN REFORMAS SL"
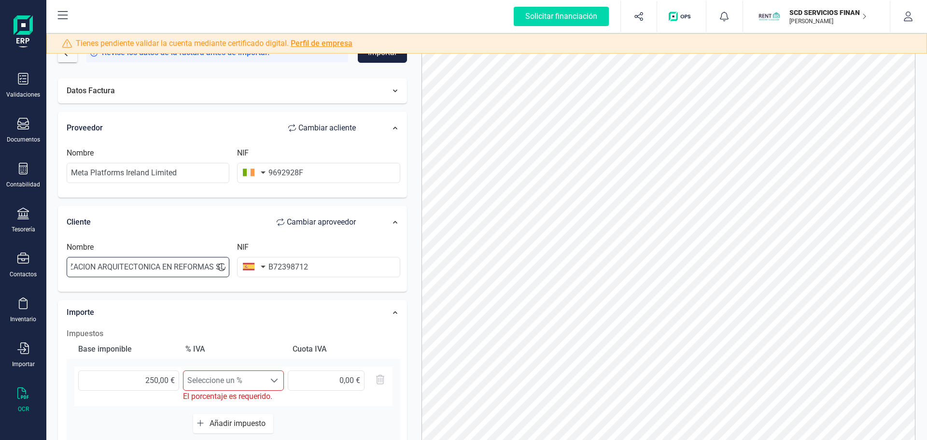
type input "SISTEMATIZACION ARQUITECTONICA EN REFORMAS SL"
click at [254, 300] on div "Importe Impuestos Base imponible % [PERSON_NAME] [PERSON_NAME] 250,00 € Selecci…" at bounding box center [232, 446] width 349 height 293
click at [251, 382] on span "Seleccione un %" at bounding box center [225, 380] width 82 height 19
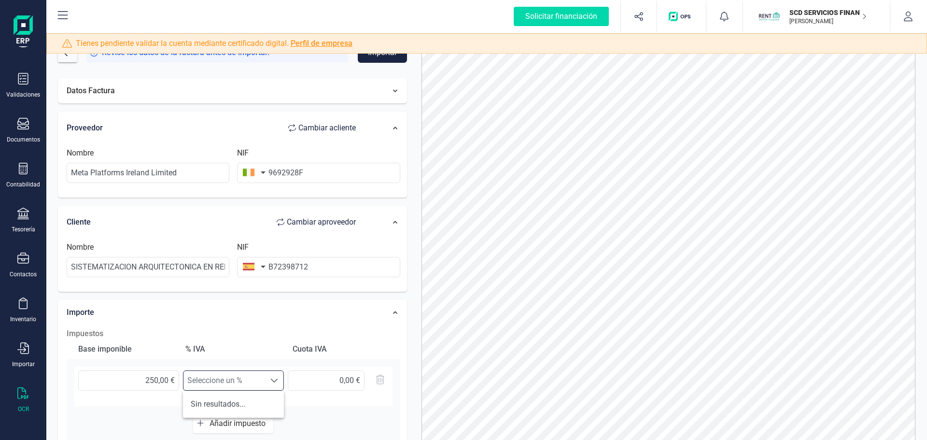
click at [251, 382] on span "Seleccione un %" at bounding box center [225, 380] width 82 height 19
click at [69, 53] on div "Tienes pendiente validar la cuenta mediante certificado digital. Perfil de empr…" at bounding box center [486, 43] width 881 height 20
click at [68, 58] on button "button" at bounding box center [67, 52] width 19 height 19
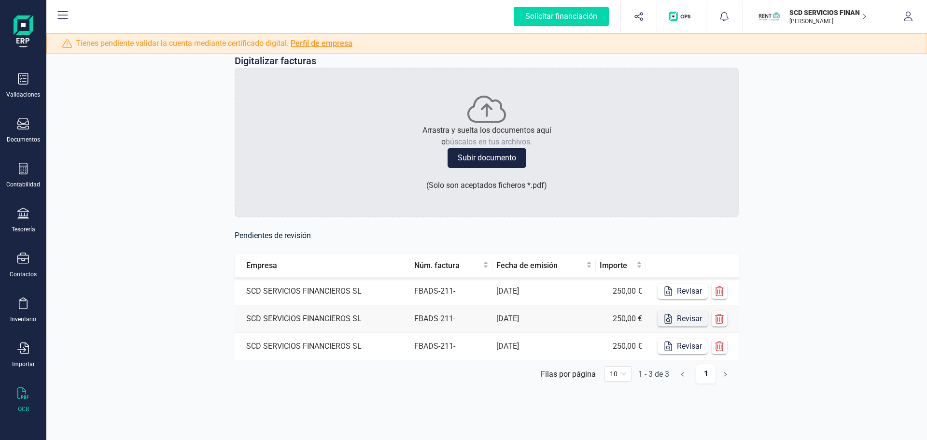
click at [689, 316] on button "Revisar" at bounding box center [683, 318] width 50 height 15
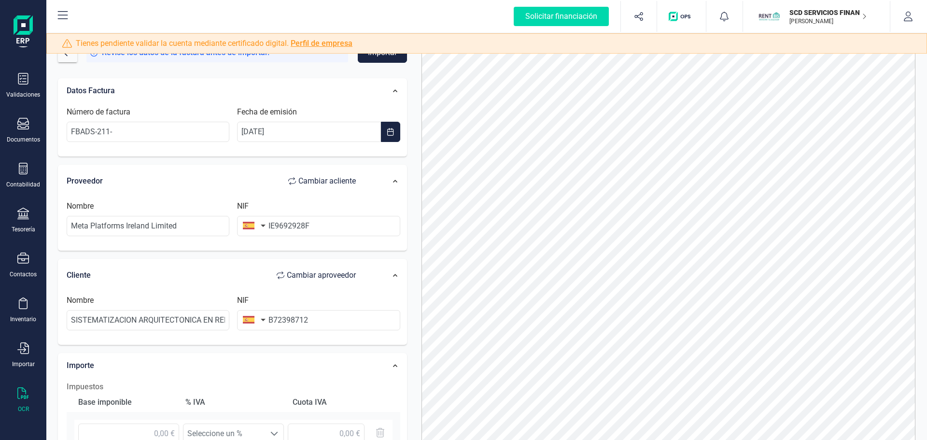
scroll to position [48, 0]
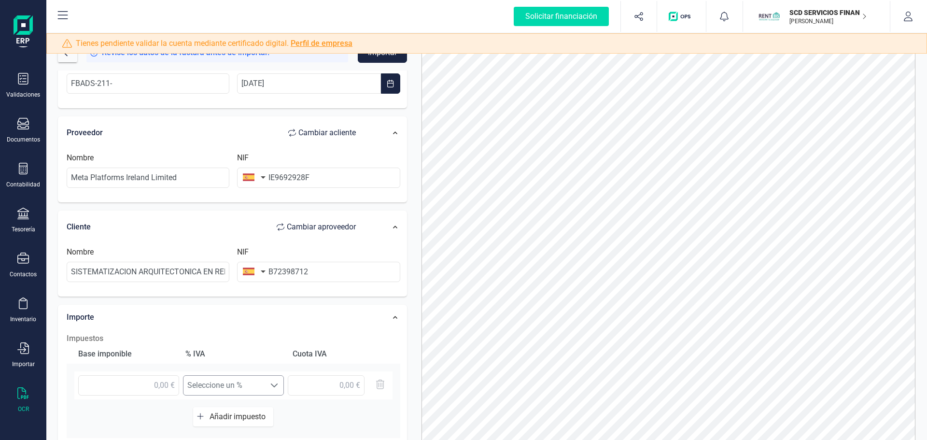
click at [249, 386] on span "Seleccione un %" at bounding box center [225, 385] width 82 height 19
drag, startPoint x: 279, startPoint y: 176, endPoint x: 270, endPoint y: 175, distance: 9.2
click at [270, 175] on input "IE9692928F" at bounding box center [318, 178] width 163 height 20
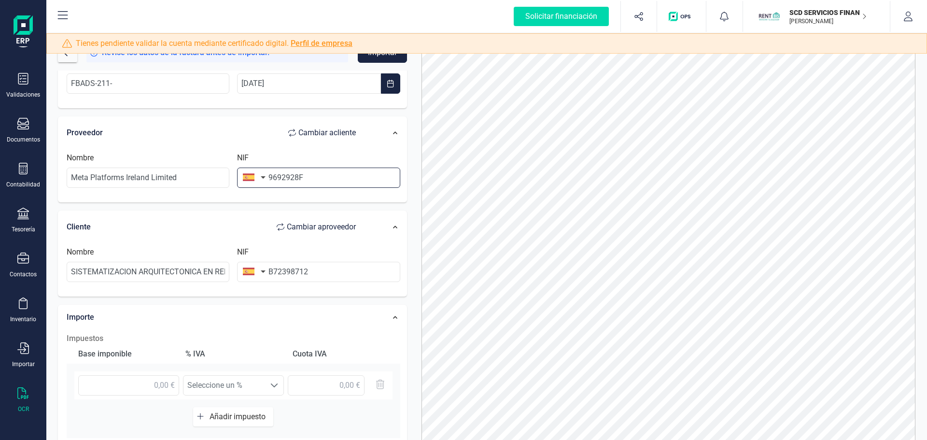
type input "9692928F"
click at [259, 179] on button "button" at bounding box center [252, 177] width 30 height 19
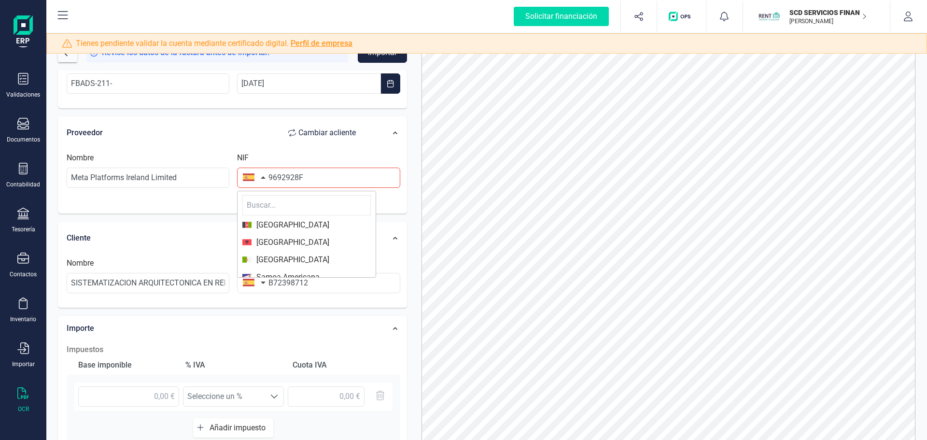
click at [259, 204] on input "text" at bounding box center [306, 205] width 128 height 20
type input "irl"
click at [288, 227] on span "[GEOGRAPHIC_DATA]" at bounding box center [306, 225] width 128 height 12
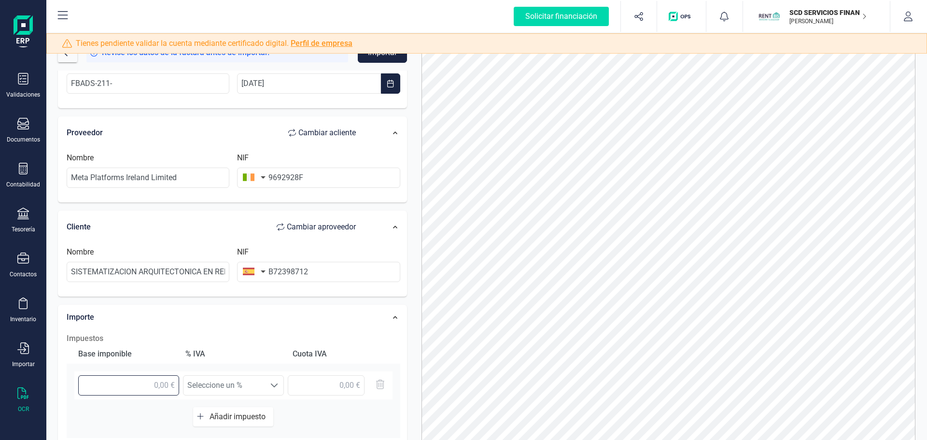
click at [162, 388] on input "text" at bounding box center [128, 385] width 101 height 20
type input "250,00 €"
click at [197, 391] on span "Seleccione un %" at bounding box center [225, 385] width 82 height 19
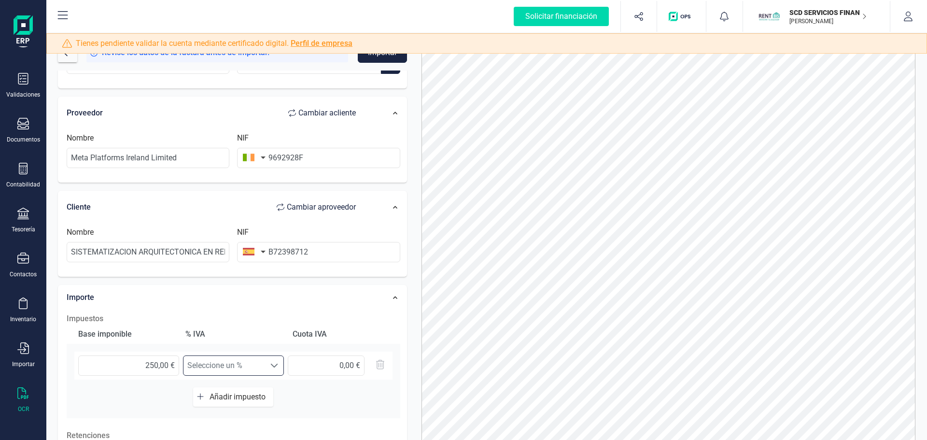
scroll to position [0, 0]
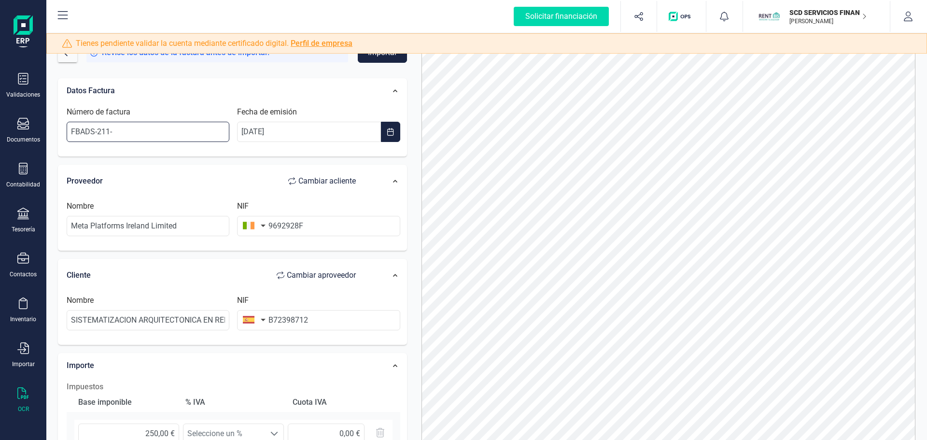
click at [163, 133] on input "FBADS-211-" at bounding box center [148, 132] width 163 height 20
click at [151, 134] on input "FBADS-211-" at bounding box center [148, 132] width 163 height 20
paste input "SISTEMATIZACION ARQUITECTONICA EN REFORMAS SL"
drag, startPoint x: 226, startPoint y: 133, endPoint x: 111, endPoint y: 130, distance: 115.5
click at [112, 130] on input "FBADS-211-SISTEMATIZACION ARQUITECTONICA EN REFORMAS SL" at bounding box center [148, 132] width 163 height 20
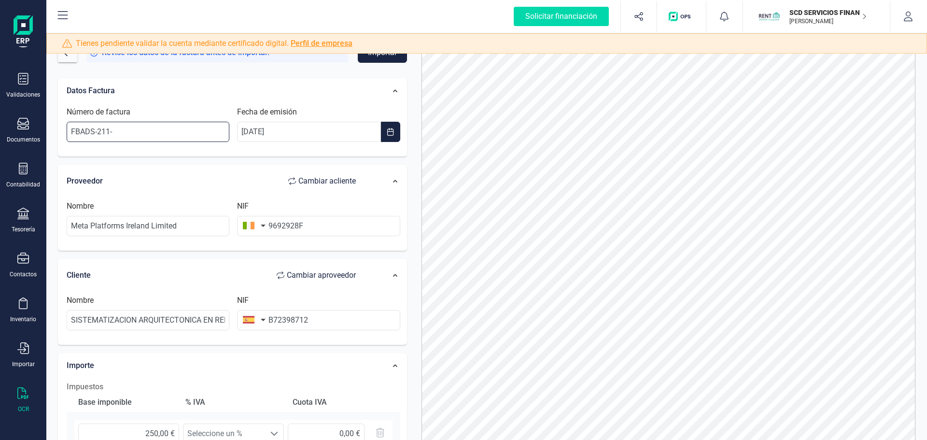
click at [138, 135] on input "FBADS-211-" at bounding box center [148, 132] width 163 height 20
paste input "104696606"
type input "FBADS-211-104696606"
click at [153, 188] on div "Proveedor Cambiar a cliente" at bounding box center [216, 180] width 299 height 19
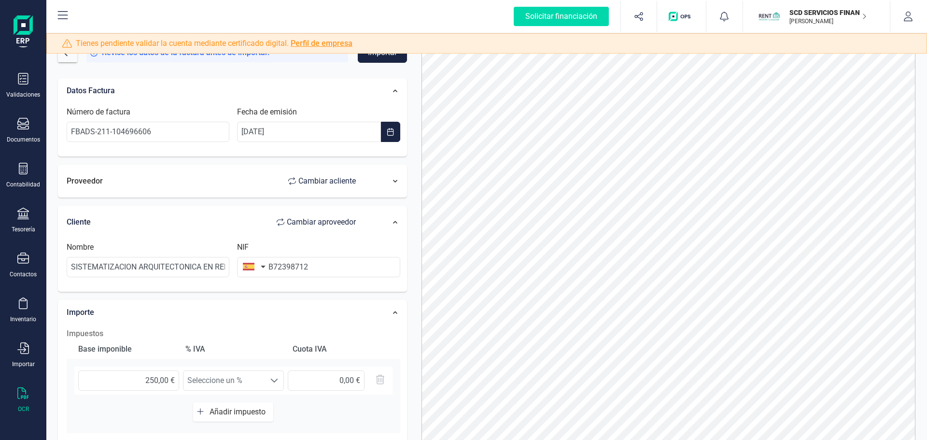
click at [150, 186] on div "Proveedor Cambiar a cliente" at bounding box center [216, 180] width 299 height 19
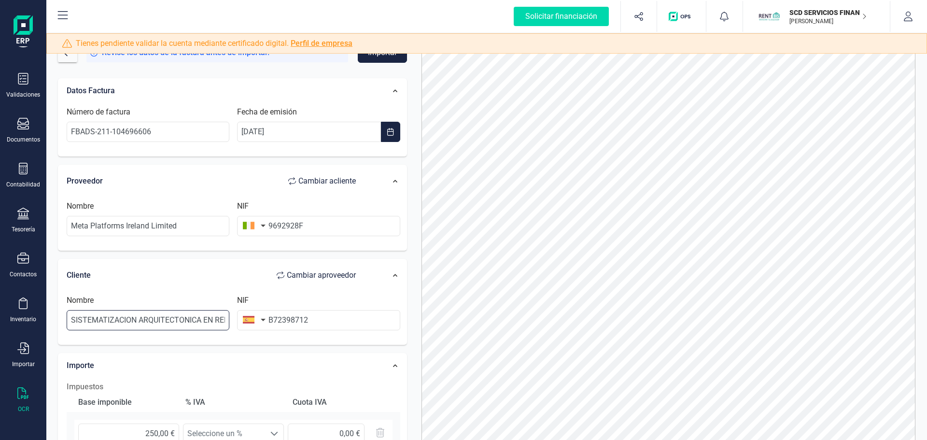
scroll to position [0, 42]
drag, startPoint x: 71, startPoint y: 322, endPoint x: 256, endPoint y: 315, distance: 185.1
click at [256, 315] on div "Nombre SISTEMATIZACION ARQUITECTONICA EN REFORMAS SL NIF B72398712" at bounding box center [233, 316] width 341 height 43
click at [166, 326] on input "text" at bounding box center [148, 320] width 163 height 20
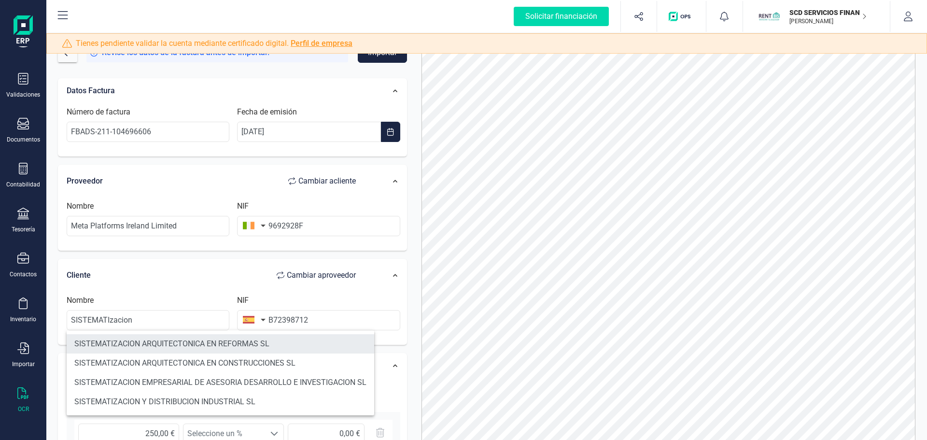
click at [214, 343] on li "SISTEMATIZACION ARQUITECTONICA EN REFORMAS SL" at bounding box center [221, 343] width 308 height 19
type input "SISTEMATIZACION ARQUITECTONICA EN REFORMAS SL"
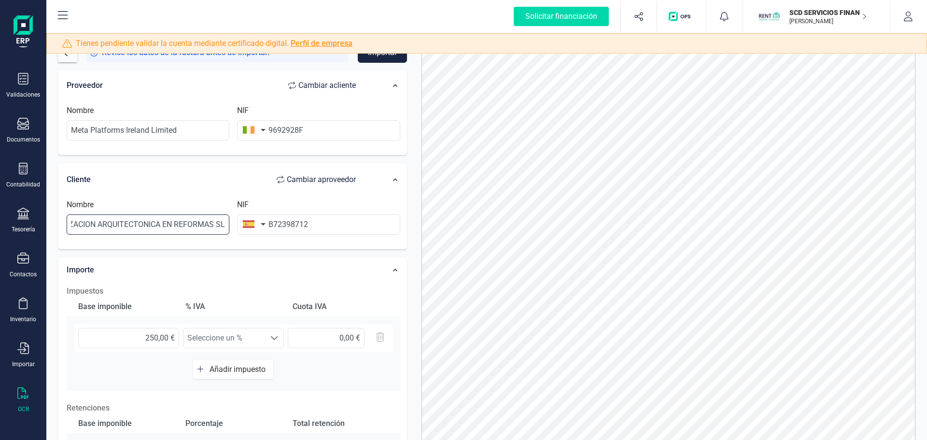
scroll to position [97, 0]
click at [218, 345] on span "Seleccione un %" at bounding box center [225, 336] width 82 height 19
click at [321, 221] on input "B72398712" at bounding box center [318, 223] width 163 height 20
click at [264, 340] on span "Seleccione un %" at bounding box center [225, 336] width 82 height 19
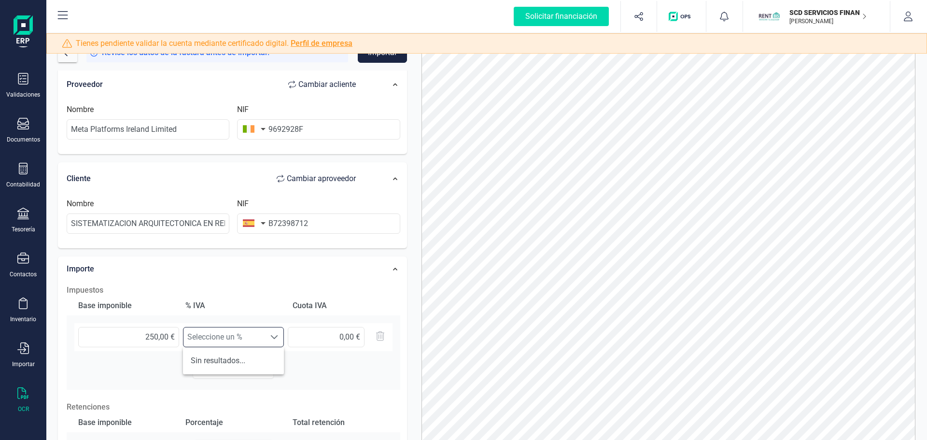
click at [403, 291] on div "Impuestos Base imponible % [PERSON_NAME] [PERSON_NAME] 250,00 € Seleccione un %…" at bounding box center [233, 408] width 343 height 256
click at [255, 341] on span "Seleccione un %" at bounding box center [225, 336] width 82 height 19
click at [256, 341] on span "Seleccione un %" at bounding box center [225, 336] width 82 height 19
click at [255, 341] on span "Seleccione un %" at bounding box center [225, 336] width 82 height 19
click at [307, 129] on input "9692928F" at bounding box center [318, 129] width 163 height 20
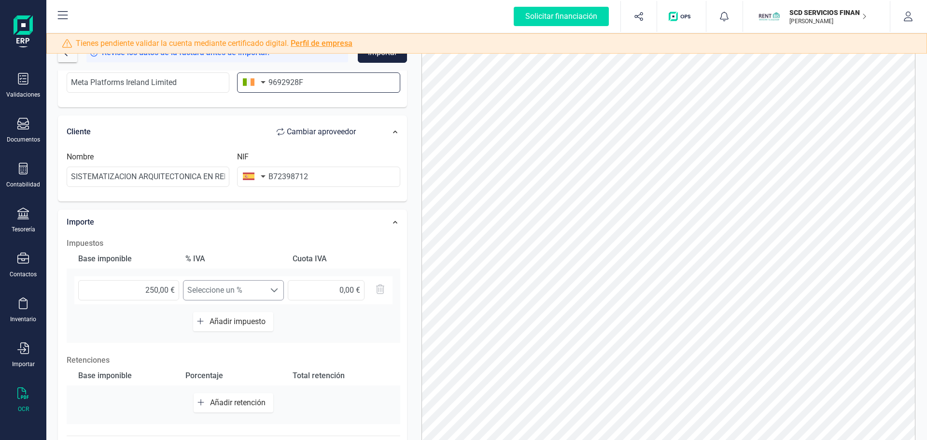
scroll to position [145, 0]
click at [263, 291] on span "Seleccione un %" at bounding box center [225, 288] width 82 height 19
click at [262, 82] on button "button" at bounding box center [252, 80] width 30 height 19
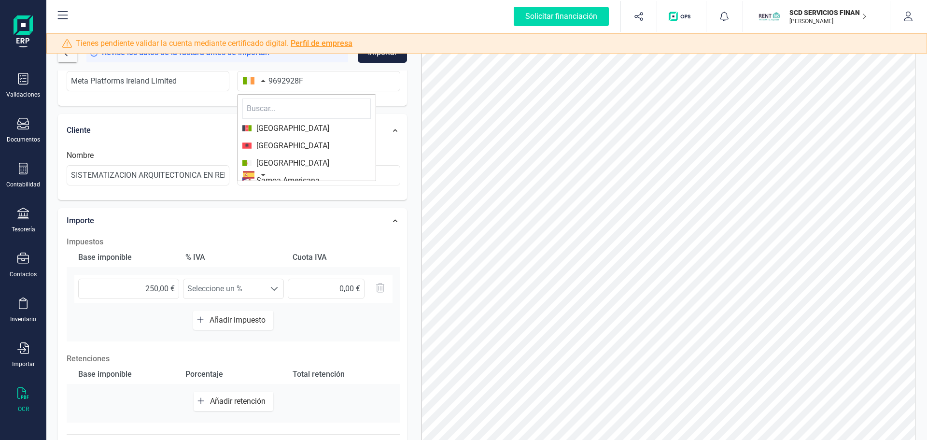
click at [272, 108] on input "text" at bounding box center [306, 109] width 128 height 20
type input "ir"
click at [267, 161] on span "[GEOGRAPHIC_DATA]" at bounding box center [291, 163] width 78 height 12
click at [262, 178] on button "button" at bounding box center [252, 174] width 30 height 19
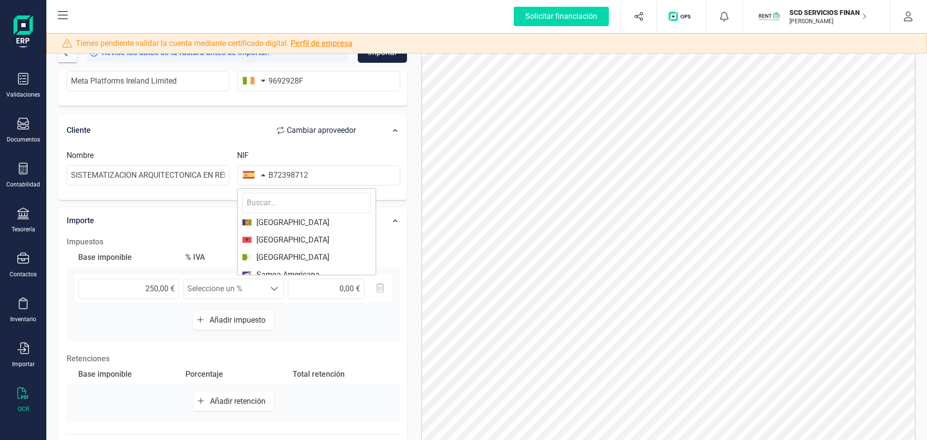
click at [269, 202] on input "text" at bounding box center [306, 203] width 128 height 20
type input "es"
click at [276, 240] on span "[GEOGRAPHIC_DATA]" at bounding box center [291, 238] width 78 height 12
click at [237, 243] on h2 "Impuestos" at bounding box center [234, 242] width 334 height 12
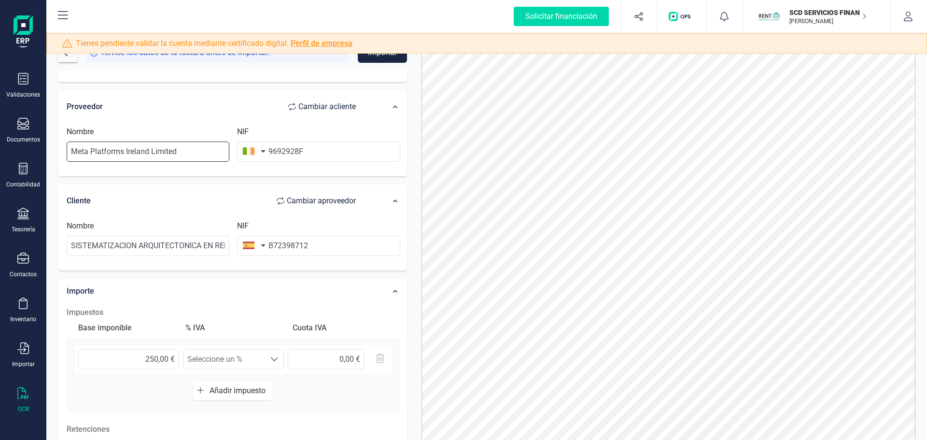
scroll to position [0, 0]
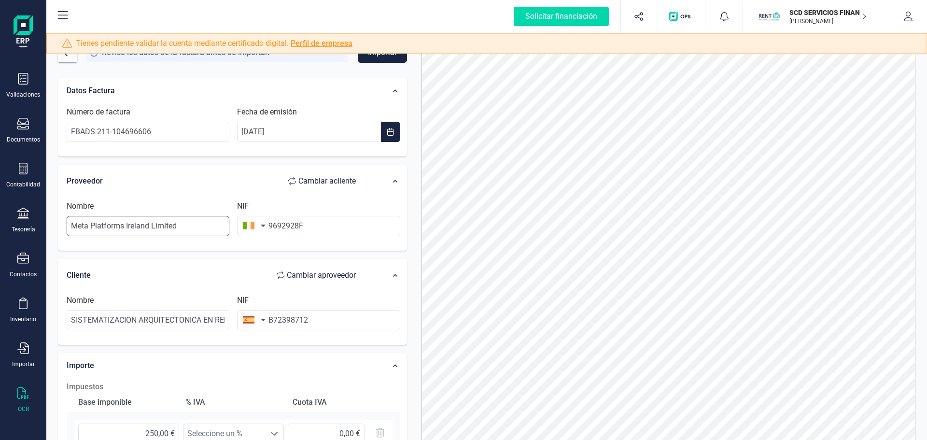
drag, startPoint x: 190, startPoint y: 81, endPoint x: -104, endPoint y: 62, distance: 294.8
click at [0, 62] on html "Solicitar financiación Validaciones Documentos Documentos Presupuestos Pedidos …" at bounding box center [463, 220] width 927 height 440
type input "m"
click at [199, 229] on input "Nombre" at bounding box center [148, 226] width 163 height 20
click at [208, 225] on input "META PLATFORMS IRELAND LIMITED" at bounding box center [148, 226] width 163 height 20
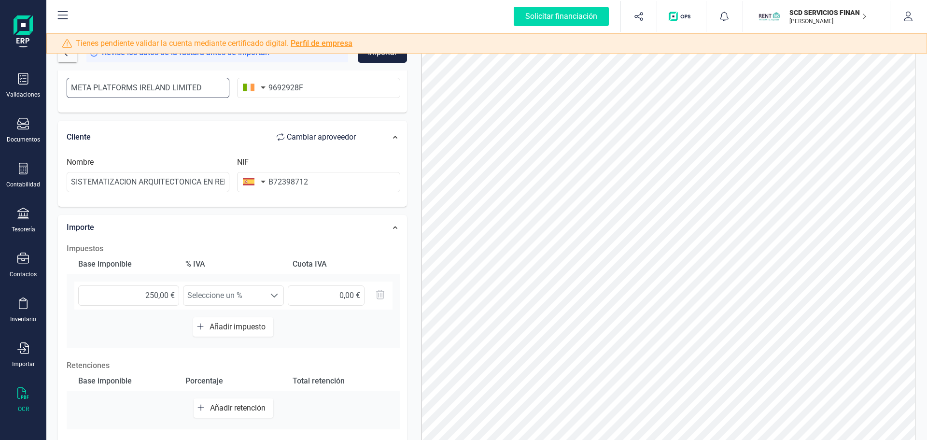
scroll to position [145, 0]
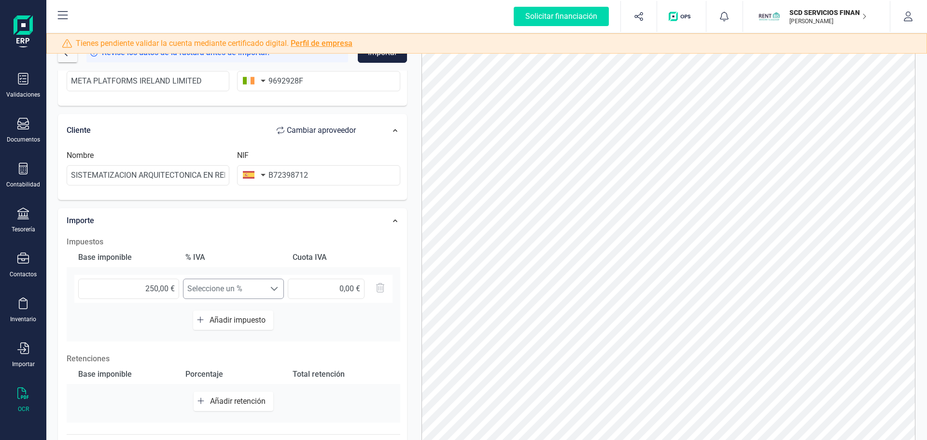
click at [251, 291] on span "Seleccione un %" at bounding box center [225, 288] width 82 height 19
click at [141, 294] on input "250,00 €" at bounding box center [128, 289] width 101 height 20
click at [205, 84] on input "META PLATFORMS IRELAND LIMITED" at bounding box center [148, 81] width 163 height 20
click at [204, 80] on input "META PLATFORMS IRELAND LIMITED" at bounding box center [148, 81] width 163 height 20
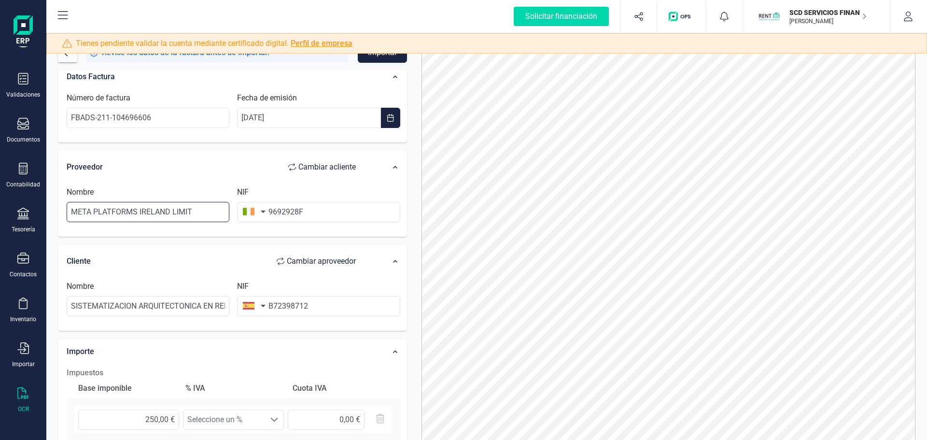
scroll to position [0, 0]
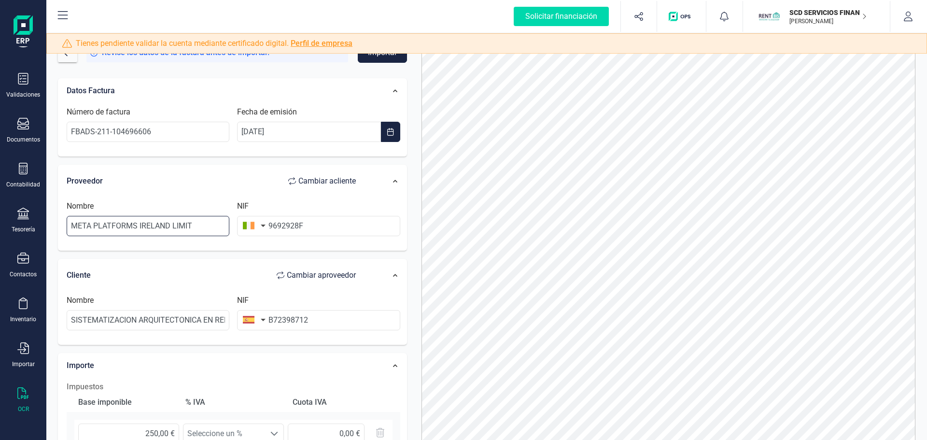
click at [210, 228] on input "META PLATFORMS IRELAND LIMIT" at bounding box center [148, 226] width 163 height 20
drag, startPoint x: 203, startPoint y: 221, endPoint x: 74, endPoint y: 230, distance: 129.8
click at [71, 229] on input "META PLATFORMS IRELAND LIMIT" at bounding box center [148, 226] width 163 height 20
click at [197, 228] on input "META PLATFORMS IRELAND LIMIT" at bounding box center [148, 226] width 163 height 20
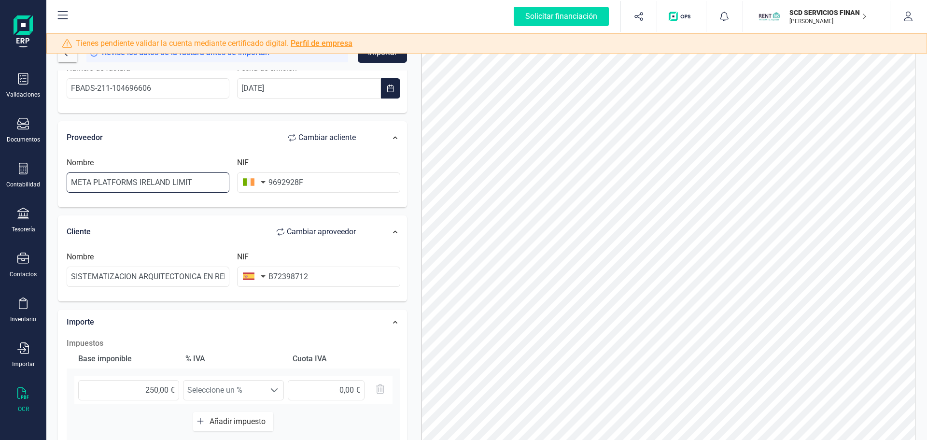
scroll to position [199, 0]
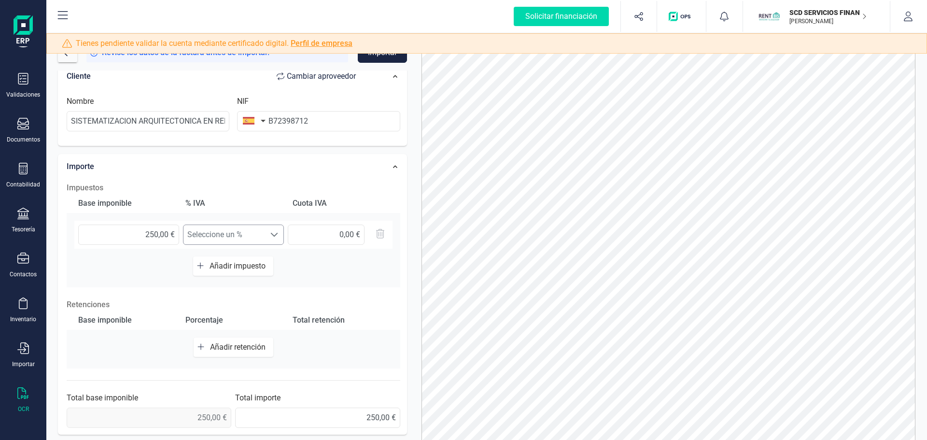
type input "META PLATFORMS IRELAND LIMIT"
click at [229, 235] on span "Seleccione un %" at bounding box center [225, 234] width 82 height 19
click at [913, 18] on icon "button" at bounding box center [909, 17] width 10 height 10
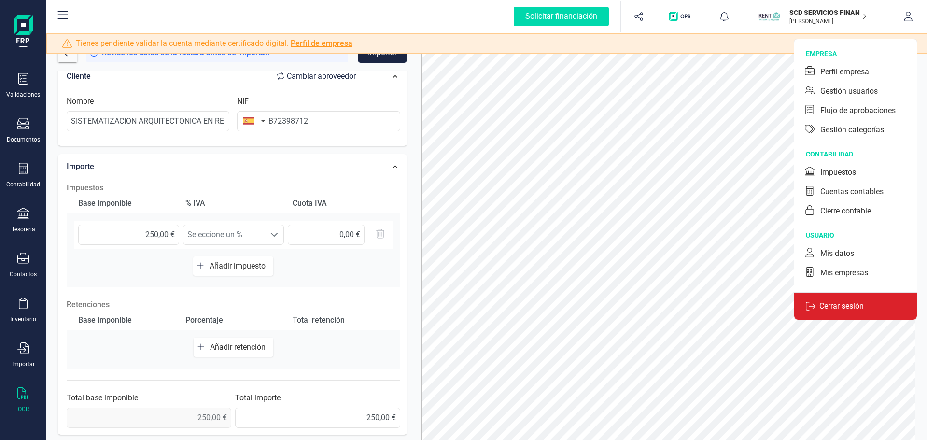
click at [843, 302] on p "Cerrar sesión" at bounding box center [842, 306] width 52 height 12
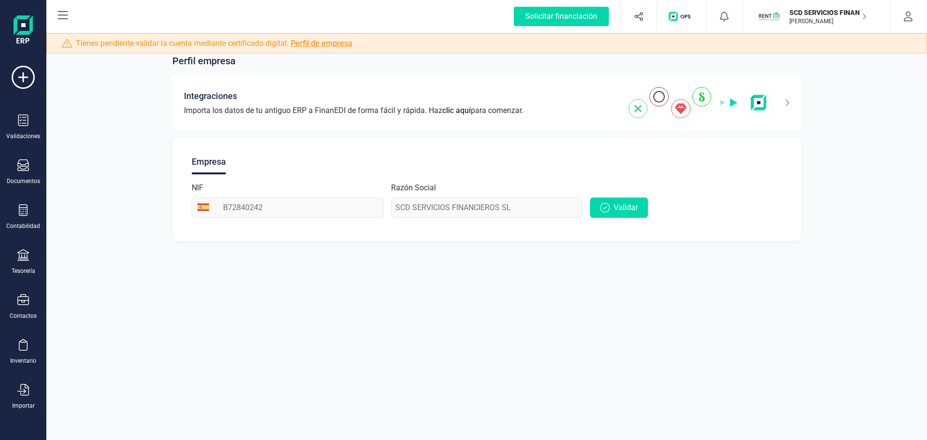
click at [825, 25] on p "[PERSON_NAME]" at bounding box center [828, 21] width 77 height 8
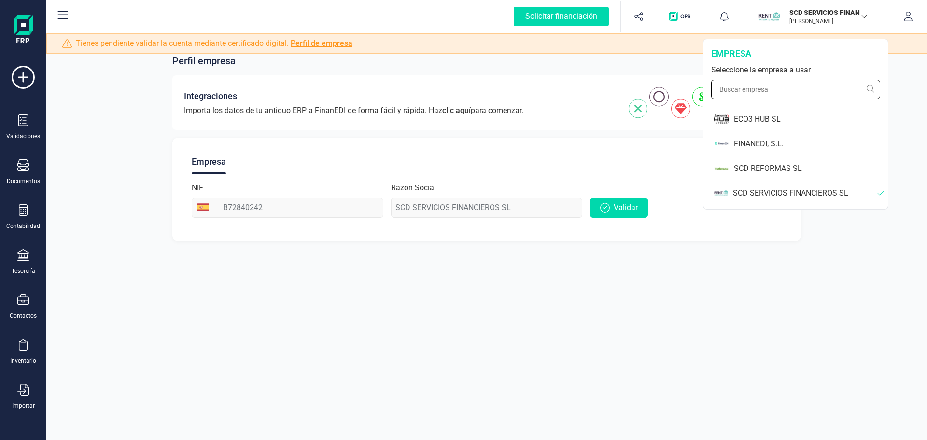
click at [764, 87] on input "text" at bounding box center [795, 89] width 169 height 19
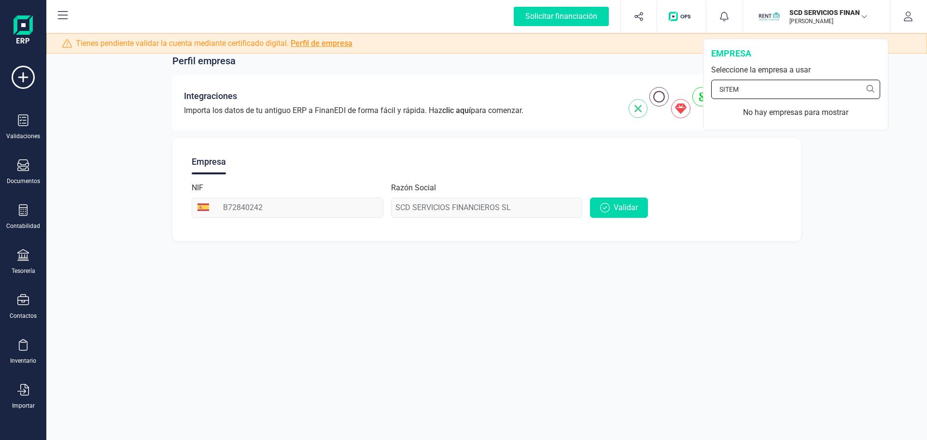
type input "SITEMA"
click at [725, 92] on input "SITEMA" at bounding box center [795, 89] width 169 height 19
drag, startPoint x: 752, startPoint y: 85, endPoint x: 689, endPoint y: 89, distance: 62.4
click at [689, 89] on div "Solicitar financiación Importaciones completadas 0 / 0 SCD SERVICIOS FINANCIERO…" at bounding box center [486, 220] width 881 height 440
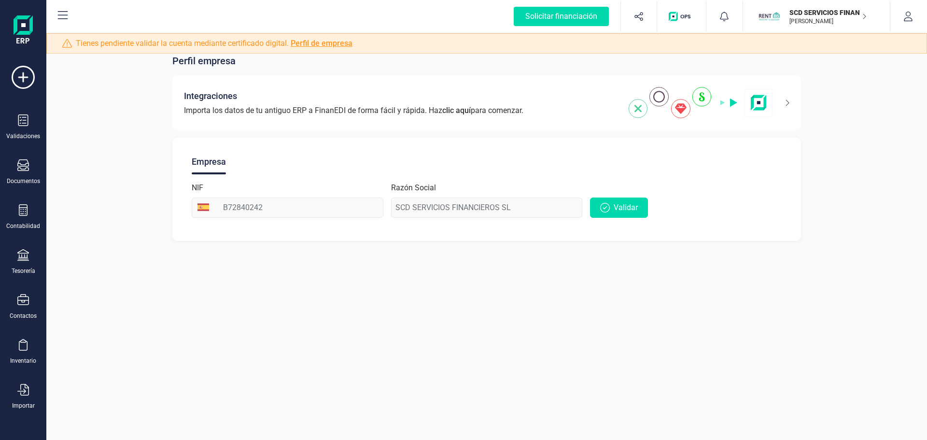
click at [769, 255] on div "Perfil empresa Integraciones Importa los datos de tu antiguo ERP a FinanEDI de …" at bounding box center [486, 220] width 881 height 440
click at [906, 18] on icon "button" at bounding box center [908, 17] width 9 height 10
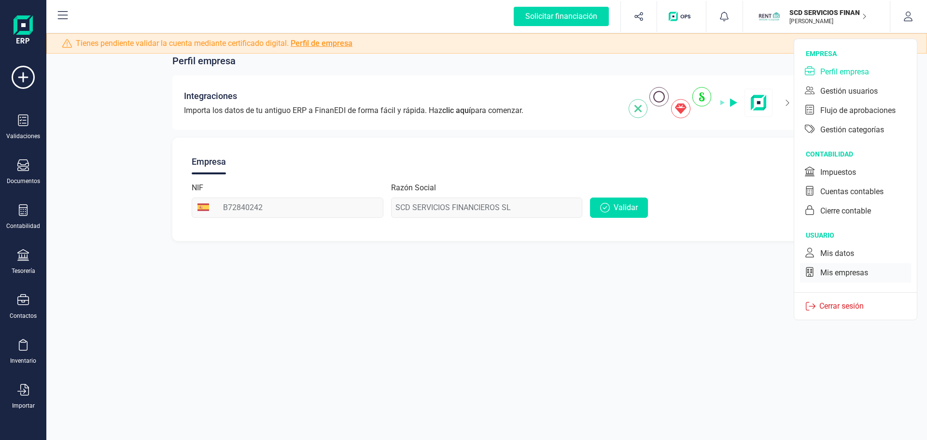
click at [849, 270] on div "Mis empresas" at bounding box center [845, 273] width 48 height 12
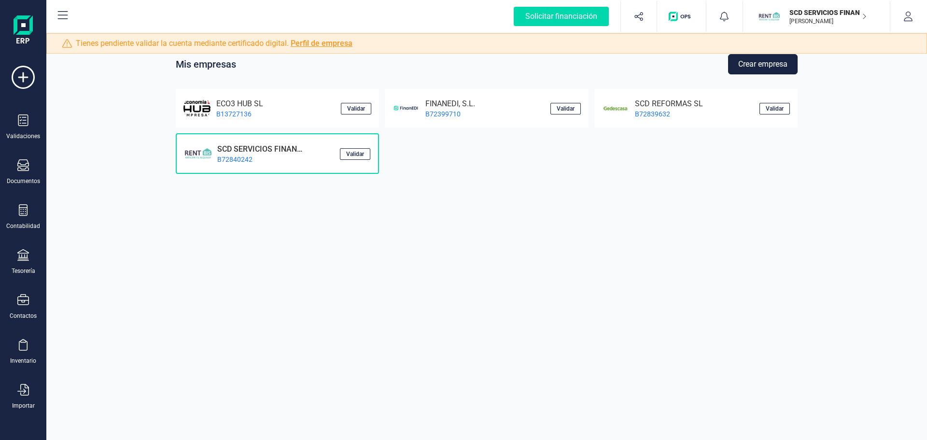
click at [752, 65] on button "Crear empresa" at bounding box center [763, 64] width 70 height 20
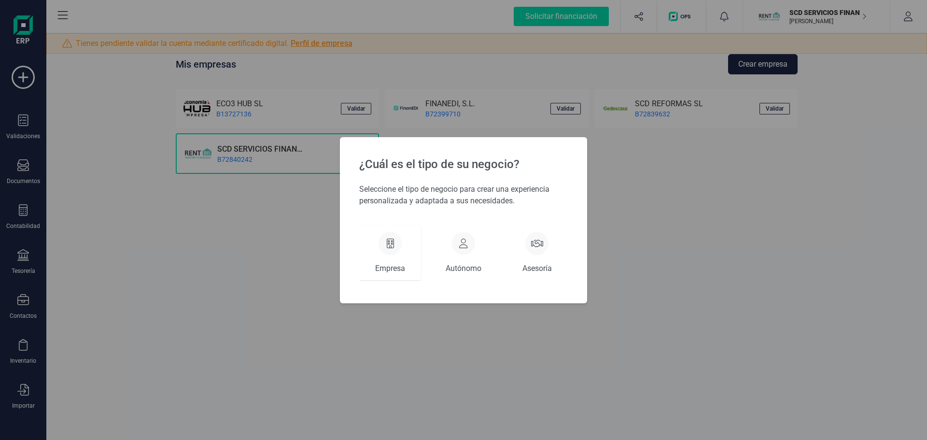
click at [394, 241] on div at bounding box center [390, 243] width 23 height 23
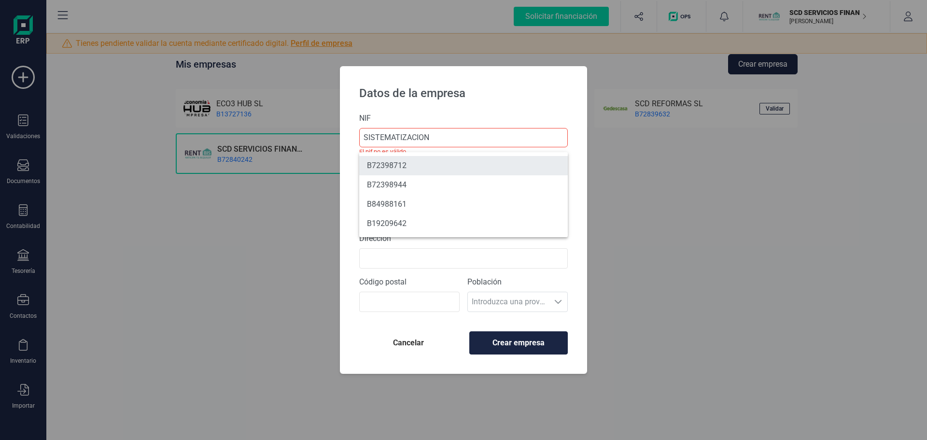
click at [426, 169] on li "B72398712" at bounding box center [463, 165] width 209 height 19
type input "B72398712"
type input "SISTEMATIZACION ARQUITECTONICA EN REFORMAS SL"
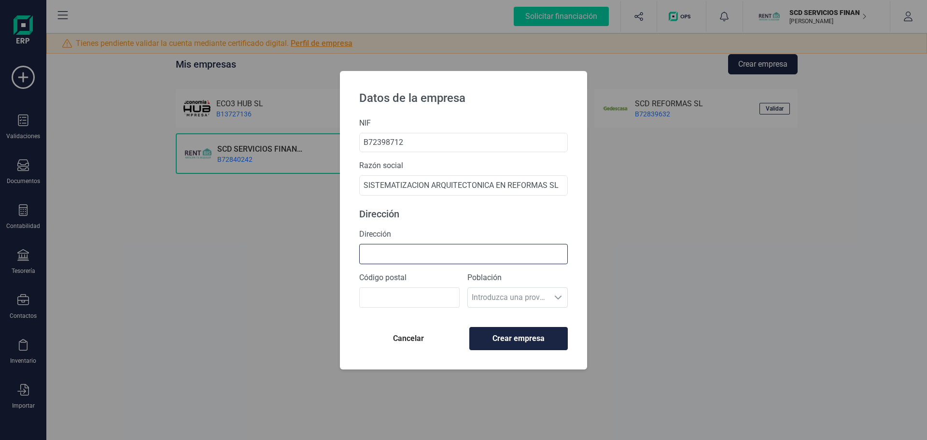
click at [420, 259] on input "Dirección" at bounding box center [463, 254] width 209 height 20
click at [417, 254] on input "Dirección" at bounding box center [463, 254] width 209 height 20
click at [453, 229] on label "Dirección" at bounding box center [463, 234] width 209 height 12
click at [453, 244] on input "Dirección" at bounding box center [463, 254] width 209 height 20
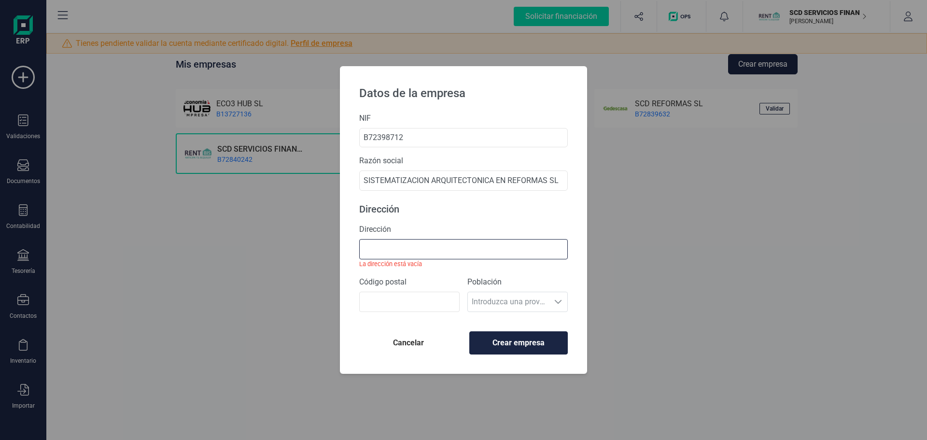
click at [459, 249] on input "Dirección" at bounding box center [463, 249] width 209 height 20
click at [492, 207] on p "Dirección" at bounding box center [463, 209] width 209 height 14
click at [526, 300] on div "Población Introduzca una provincia Introduzca una provincia" at bounding box center [518, 297] width 100 height 43
click at [559, 301] on div "Población Introduzca una provincia Introduzca una provincia" at bounding box center [518, 297] width 100 height 43
drag, startPoint x: 559, startPoint y: 301, endPoint x: 553, endPoint y: 301, distance: 5.8
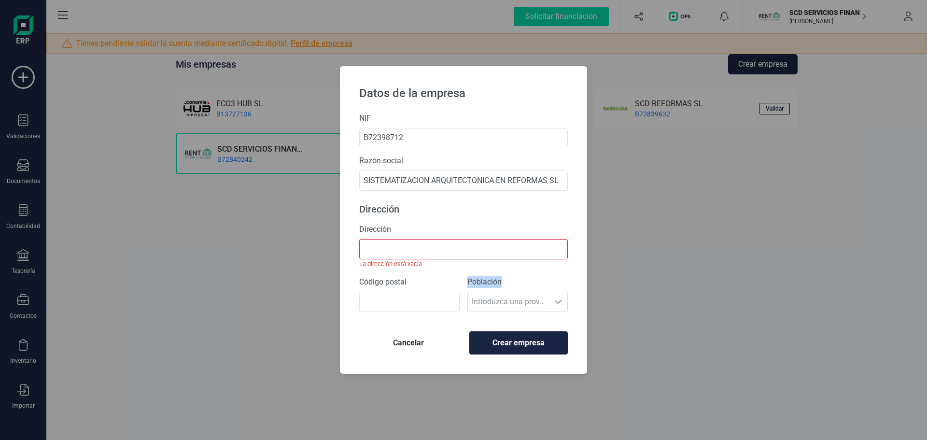
click at [557, 301] on div "Población Introduzca una provincia Introduzca una provincia" at bounding box center [518, 297] width 100 height 43
click at [534, 303] on div "Población Introduzca una provincia Introduzca una provincia" at bounding box center [518, 297] width 100 height 43
click at [450, 246] on input "Dirección" at bounding box center [463, 249] width 209 height 20
type input "81 Carrer de Sant Vicent Màrtir"
type input "46007"
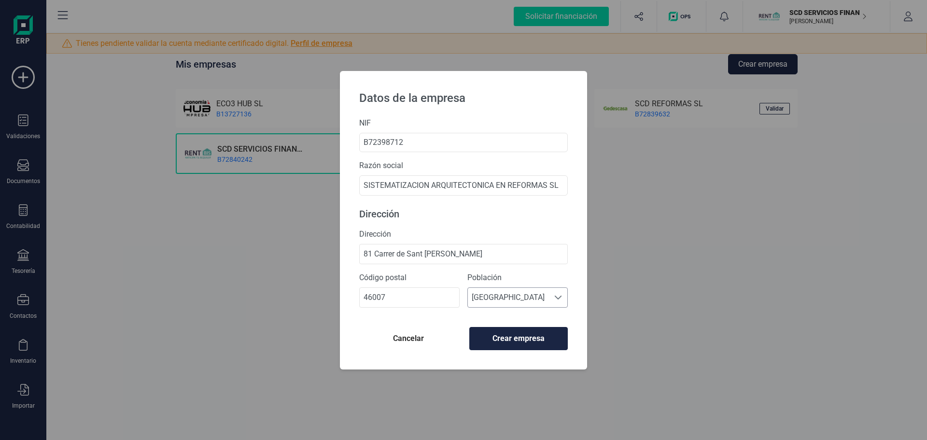
click at [517, 294] on span "València" at bounding box center [508, 297] width 81 height 19
click at [514, 295] on span "València" at bounding box center [508, 297] width 81 height 19
click at [524, 338] on span "Crear empresa" at bounding box center [519, 339] width 82 height 12
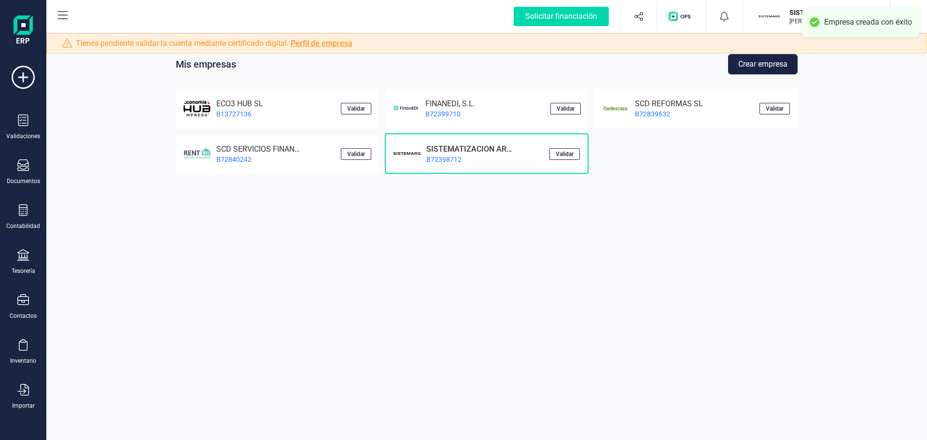
click at [500, 150] on p "SISTEMATIZACION ARQUITECTONICA EN REFORMAS SL" at bounding box center [467, 147] width 93 height 9
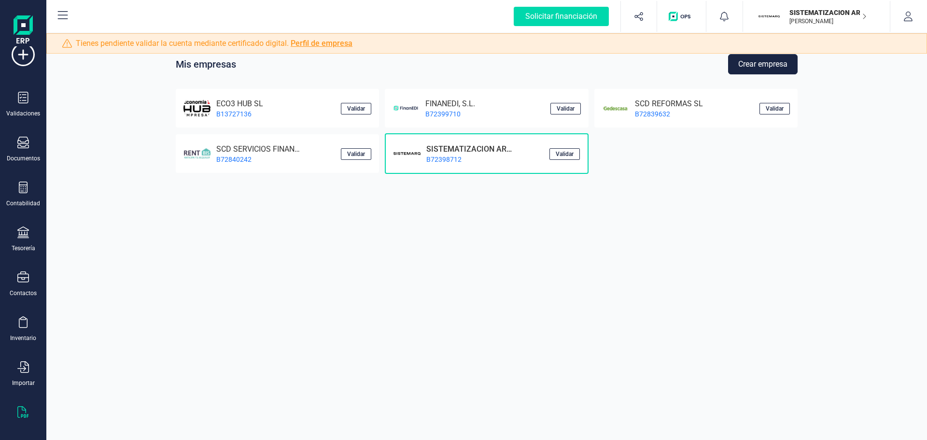
scroll to position [42, 0]
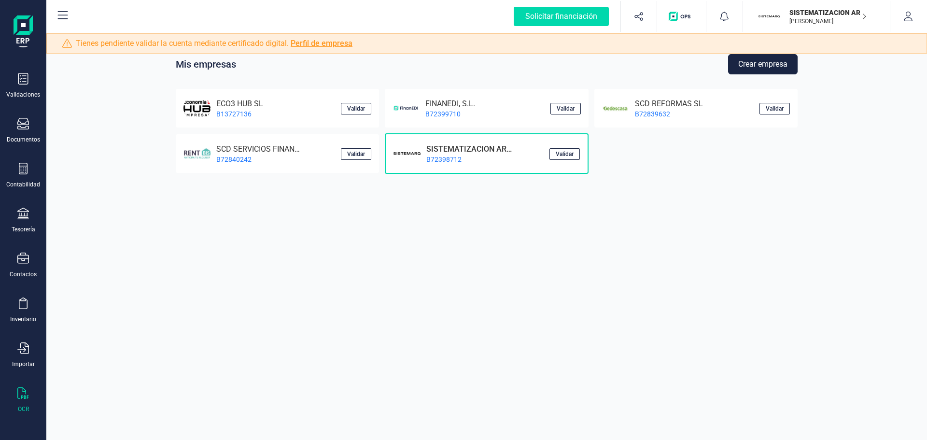
click at [28, 397] on icon at bounding box center [22, 393] width 11 height 12
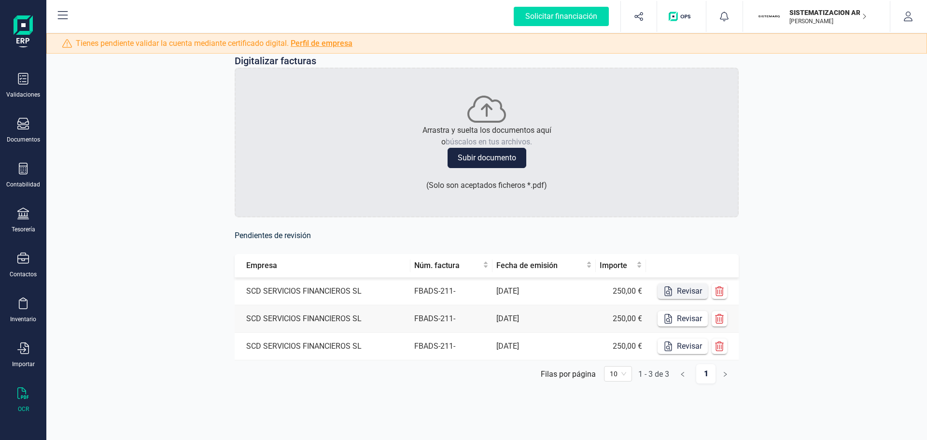
click at [675, 292] on button "Revisar" at bounding box center [683, 291] width 50 height 15
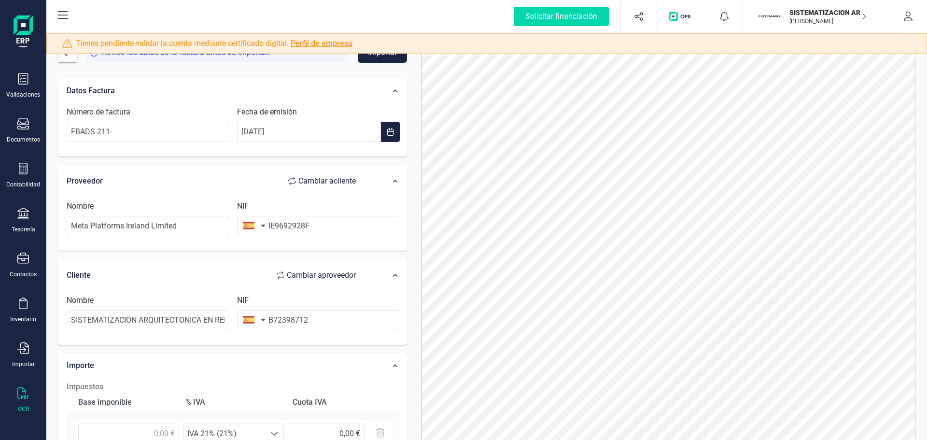
click at [23, 397] on icon at bounding box center [22, 393] width 11 height 12
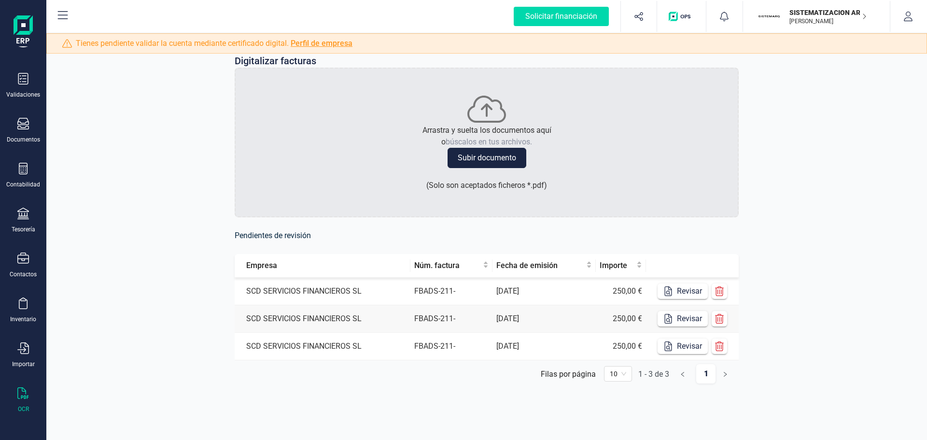
click at [844, 14] on p "SISTEMATIZACION ARQUITECTONICA EN REFORMAS SL" at bounding box center [828, 13] width 77 height 10
click at [722, 286] on icon "button" at bounding box center [720, 291] width 10 height 10
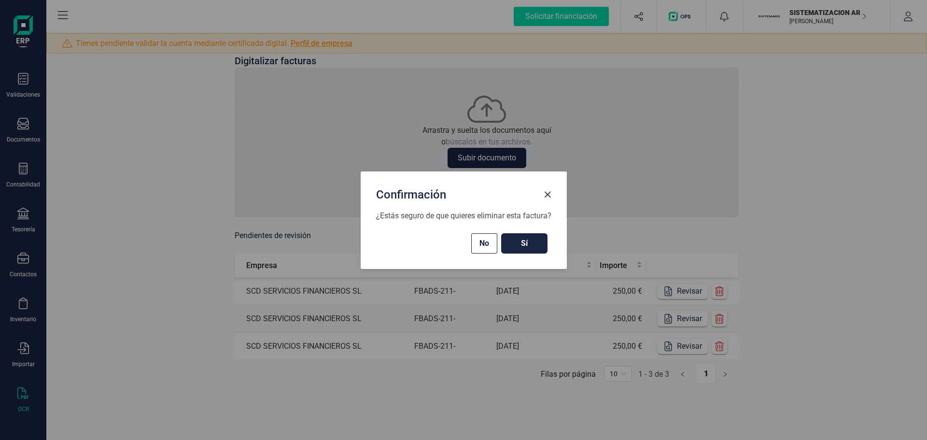
click at [540, 245] on button "Sí" at bounding box center [524, 243] width 46 height 20
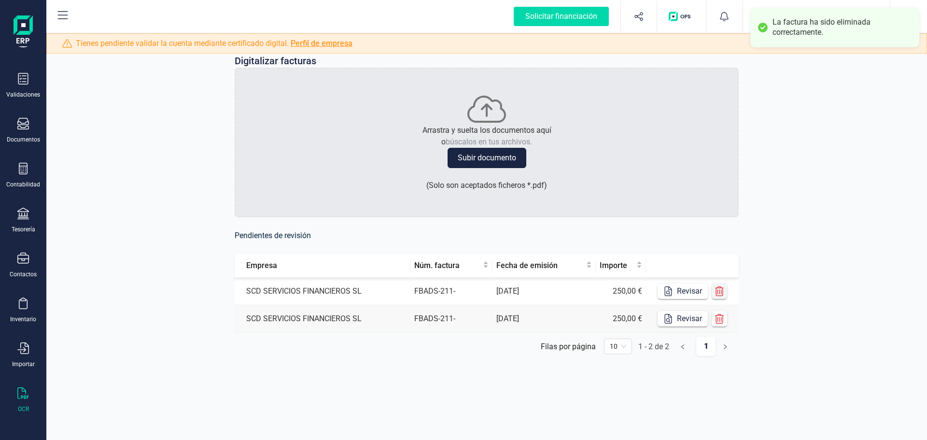
click at [725, 290] on button "button" at bounding box center [719, 291] width 15 height 15
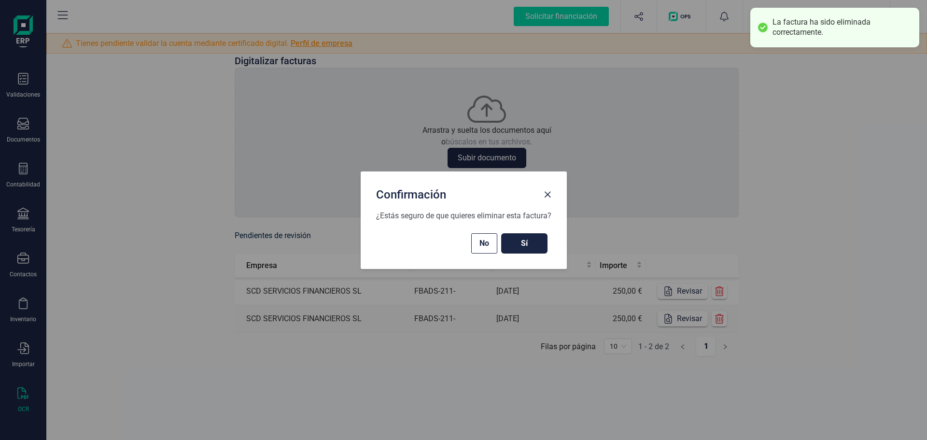
click at [536, 233] on button "Sí" at bounding box center [524, 243] width 46 height 20
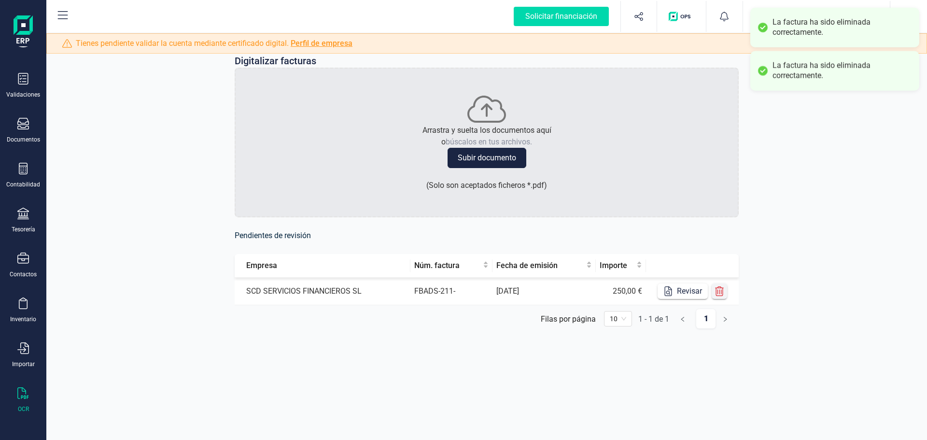
click at [721, 294] on icon "button" at bounding box center [720, 291] width 10 height 10
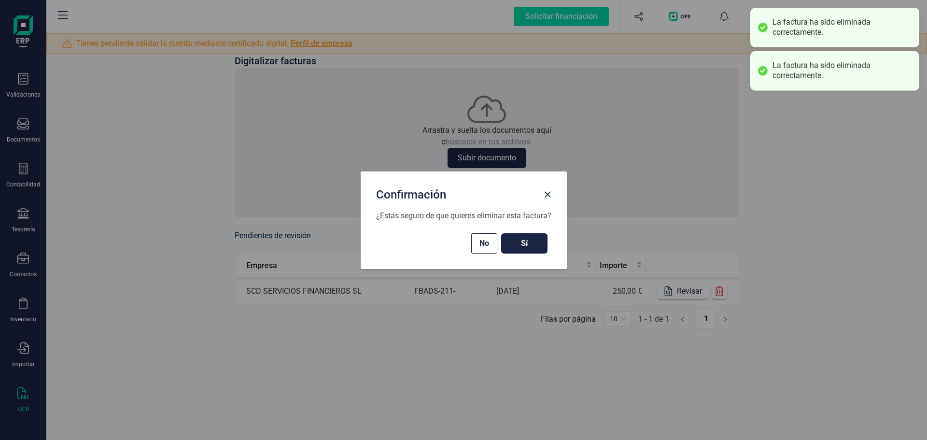
click at [531, 239] on span "Sí" at bounding box center [524, 244] width 27 height 12
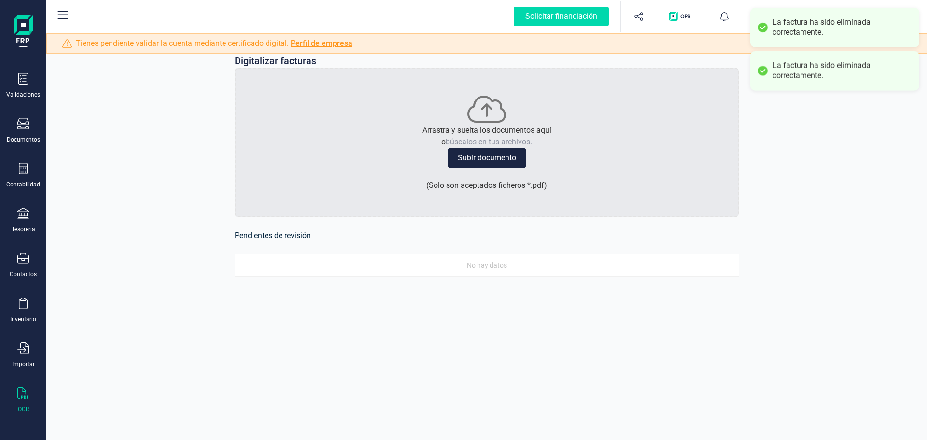
drag, startPoint x: 507, startPoint y: 158, endPoint x: 502, endPoint y: 159, distance: 5.4
click at [506, 158] on button "Subir documento" at bounding box center [487, 158] width 79 height 20
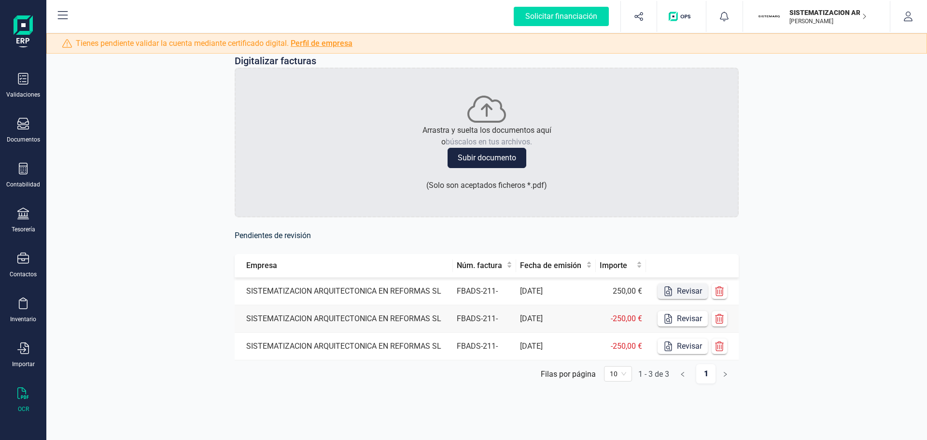
click at [680, 293] on button "Revisar" at bounding box center [683, 291] width 50 height 15
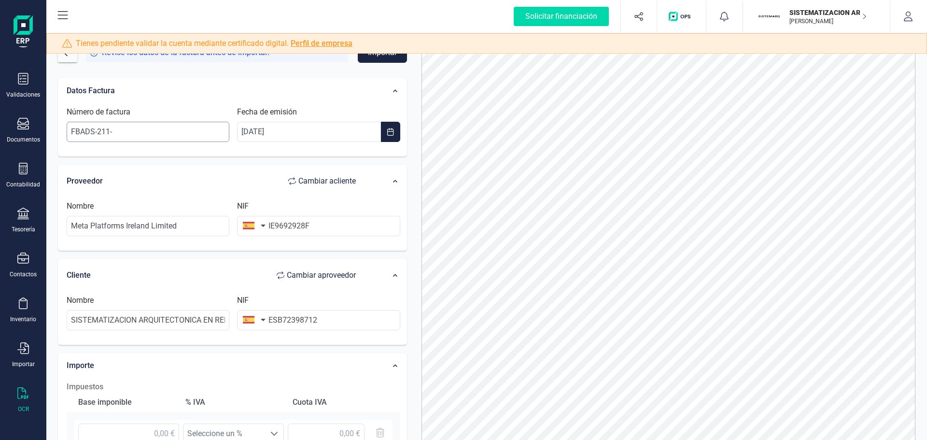
drag, startPoint x: 139, startPoint y: 146, endPoint x: 134, endPoint y: 135, distance: 11.9
click at [136, 144] on div "Número de factura FBADS-211- Fecha de emisión 16/07/2025" at bounding box center [233, 127] width 341 height 43
click at [133, 133] on input "FBADS-211-" at bounding box center [148, 132] width 163 height 20
paste input "104710598"
type input "FBADS-211-104710598"
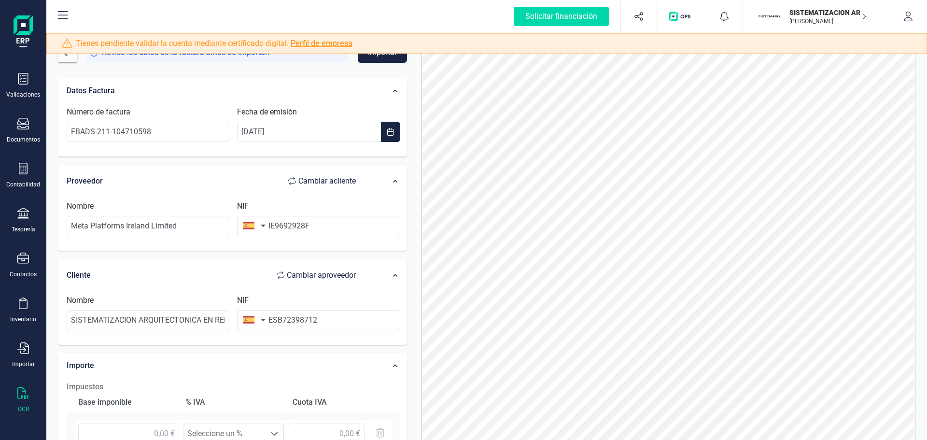
click at [223, 156] on div "Datos Factura Número de factura FBADS-211-104710598 Fecha de emisión 16/07/2025" at bounding box center [232, 117] width 349 height 79
click at [276, 227] on input "IE9692928F" at bounding box center [318, 226] width 163 height 20
type input "9692928F"
click at [254, 220] on button "button" at bounding box center [252, 225] width 30 height 19
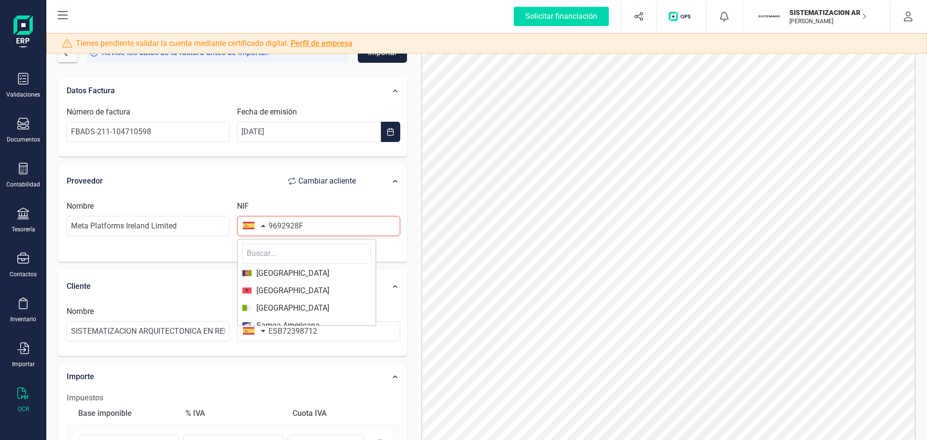
click at [268, 248] on input "text" at bounding box center [306, 253] width 128 height 20
type input "IRL"
click at [277, 276] on span "[GEOGRAPHIC_DATA]" at bounding box center [291, 274] width 78 height 12
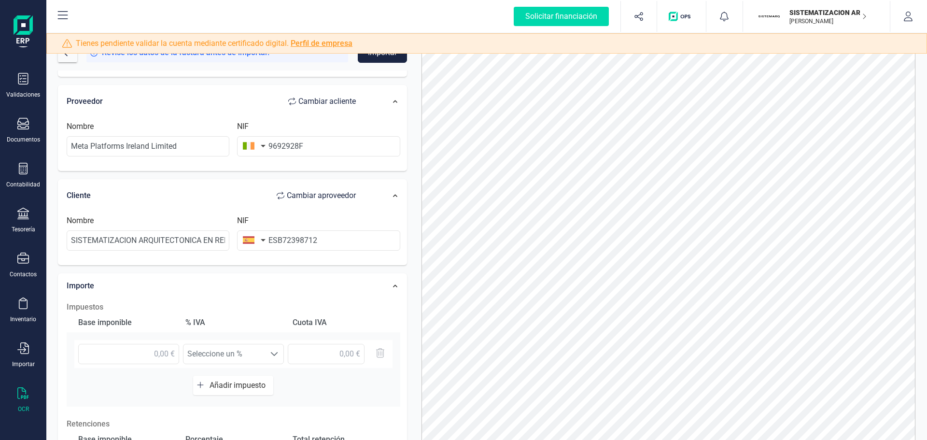
scroll to position [97, 0]
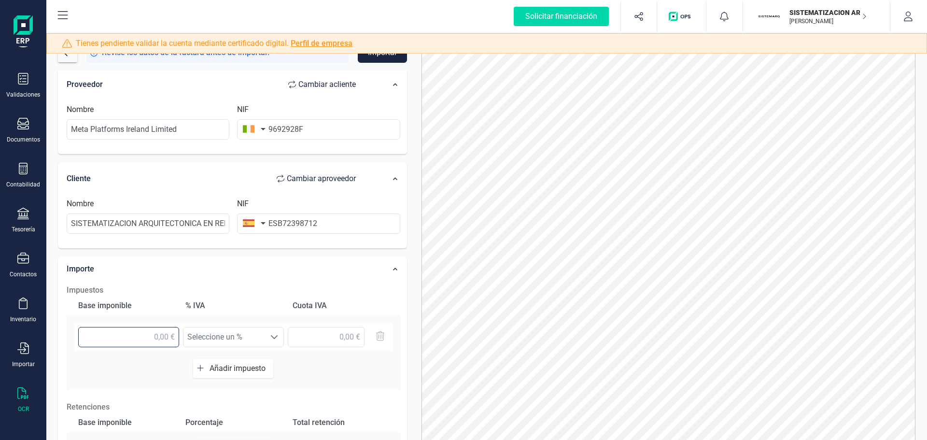
click at [171, 336] on input "text" at bounding box center [128, 337] width 101 height 20
type input "250,00 €"
click at [199, 338] on span "Seleccione un %" at bounding box center [225, 336] width 82 height 19
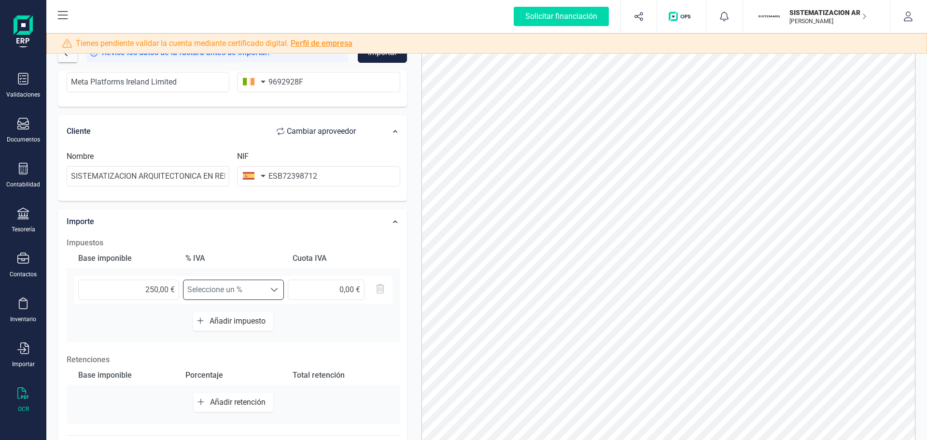
scroll to position [145, 0]
drag, startPoint x: 146, startPoint y: 171, endPoint x: 134, endPoint y: 181, distance: 15.2
click at [143, 172] on input "SISTEMATIZACION ARQUITECTONICA EN REFORMAS SL" at bounding box center [148, 175] width 163 height 20
click at [71, 172] on div "Nombre SISTEMATIZACION ARQUITECTONICA EN REFORMAS SL" at bounding box center [148, 168] width 171 height 36
click at [126, 83] on input "Meta Platforms Ireland Limited" at bounding box center [148, 81] width 163 height 20
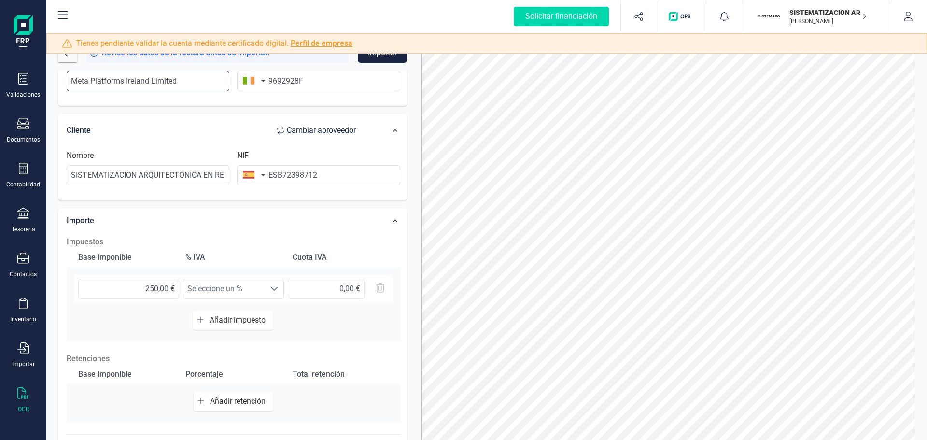
drag, startPoint x: 192, startPoint y: 83, endPoint x: -41, endPoint y: 89, distance: 233.4
click at [0, 89] on html "Solicitar financiación Validaciones Documentos Documentos Presupuestos Pedidos …" at bounding box center [463, 220] width 927 height 440
type input "m"
type input "M"
type input "META PLATFORMS IRELAND LIMITED"
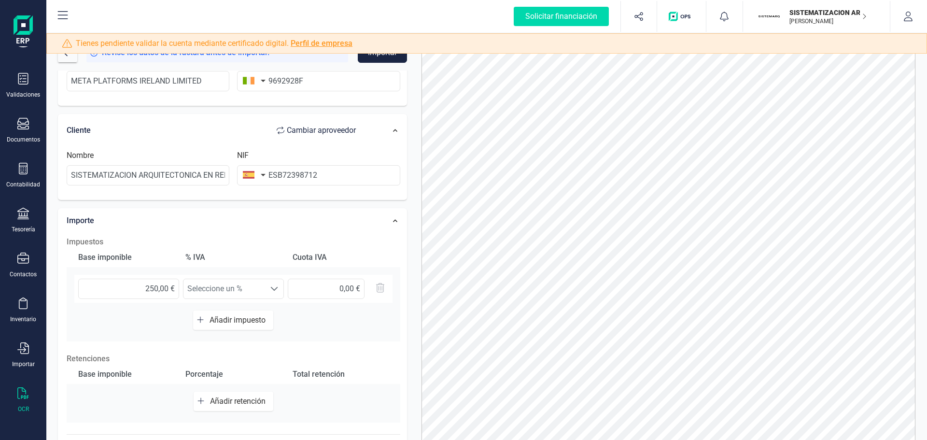
click at [237, 114] on div "Cliente Cambiar a proveedor Nombre SISTEMATIZACION ARQUITECTONICA EN REFORMAS S…" at bounding box center [232, 157] width 349 height 86
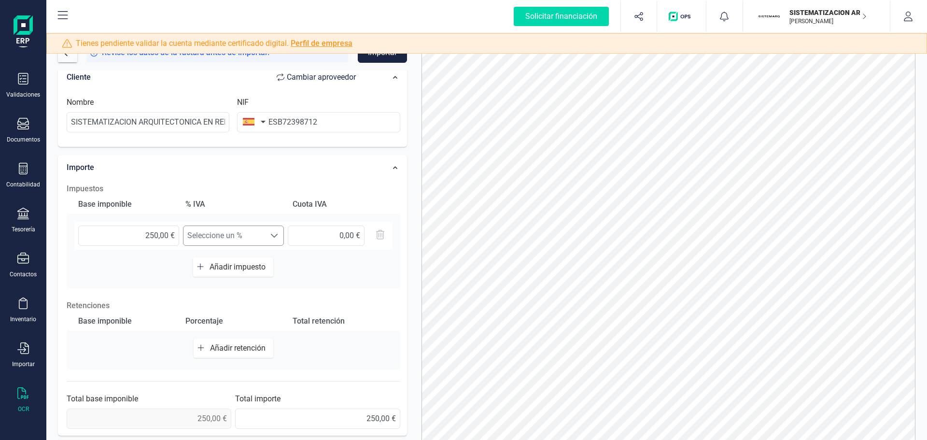
scroll to position [199, 0]
click at [235, 242] on span "Seleccione un %" at bounding box center [225, 234] width 82 height 19
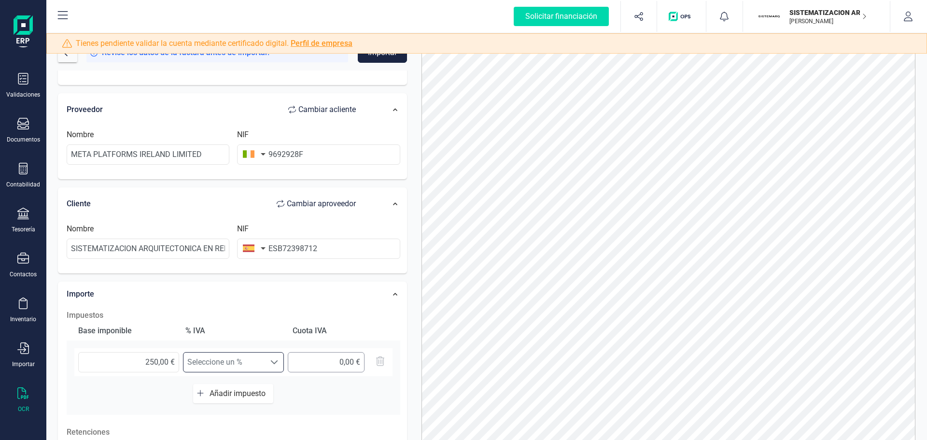
scroll to position [48, 0]
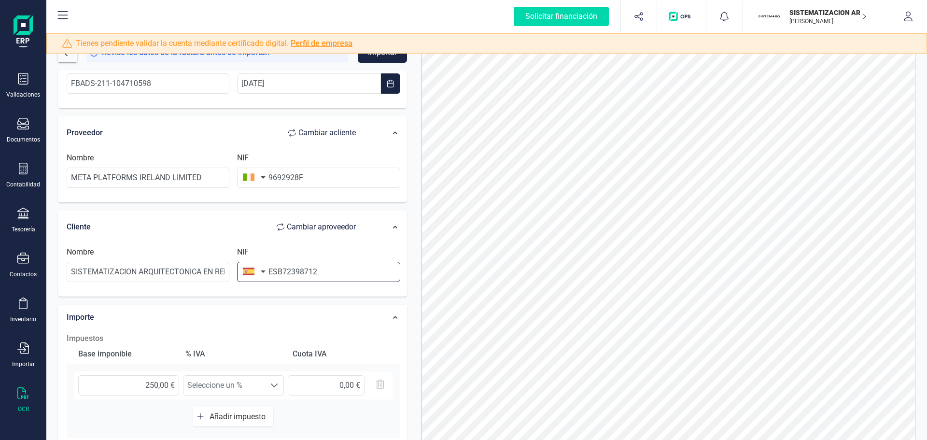
click at [345, 273] on input "ESB72398712" at bounding box center [318, 272] width 163 height 20
click at [279, 272] on input "ESB72398712" at bounding box center [318, 272] width 163 height 20
click at [279, 273] on input "ESB72398712" at bounding box center [318, 272] width 163 height 20
type input "B72398712"
drag, startPoint x: 311, startPoint y: 290, endPoint x: 301, endPoint y: 313, distance: 25.1
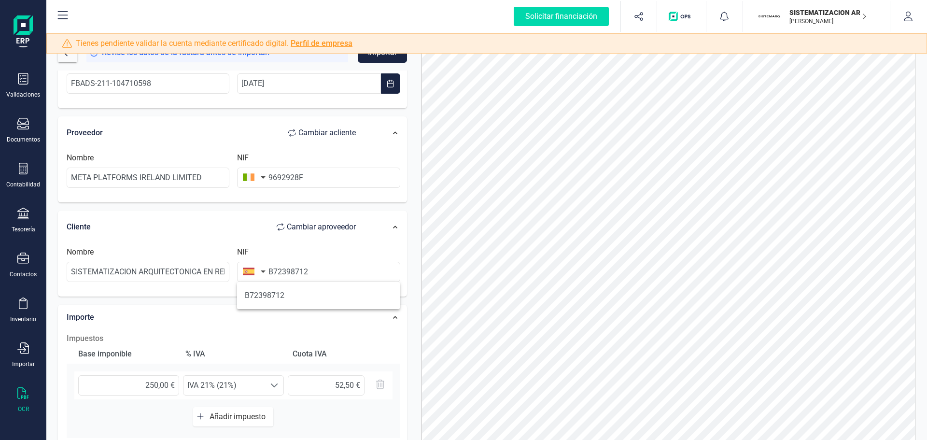
click at [311, 291] on body "Solicitar financiación Validaciones Documentos Documentos Presupuestos Pedidos …" at bounding box center [463, 220] width 927 height 440
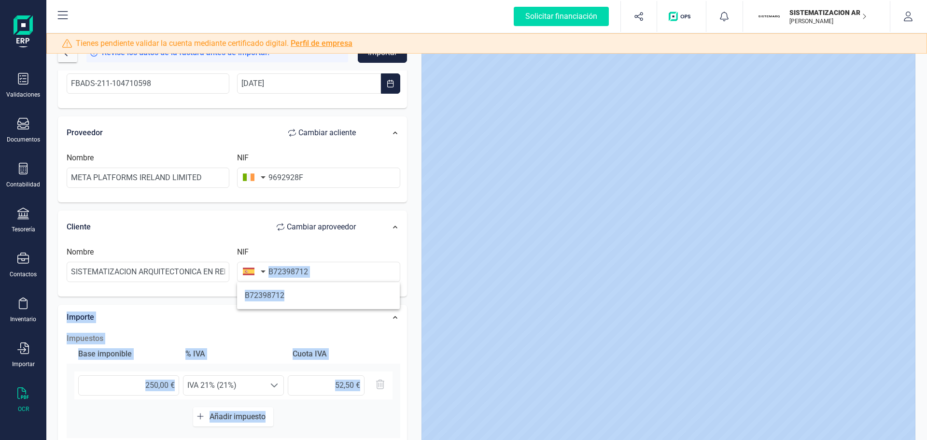
click at [267, 325] on div "Importe" at bounding box center [216, 317] width 309 height 21
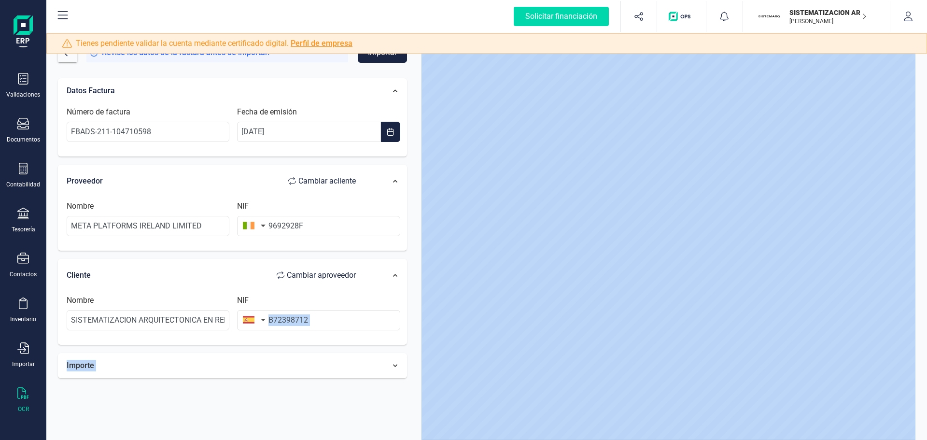
drag, startPoint x: 212, startPoint y: 352, endPoint x: 211, endPoint y: 359, distance: 7.7
click at [212, 353] on div "Datos Factura Número de factura FBADS-211-104710598 Fecha de emisión 16/07/2025…" at bounding box center [232, 228] width 349 height 300
click at [212, 362] on div "Importe" at bounding box center [216, 365] width 309 height 21
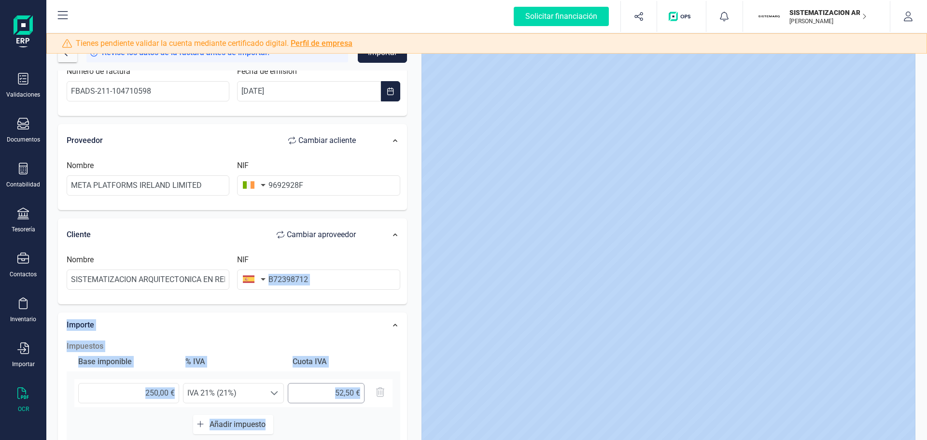
scroll to position [97, 0]
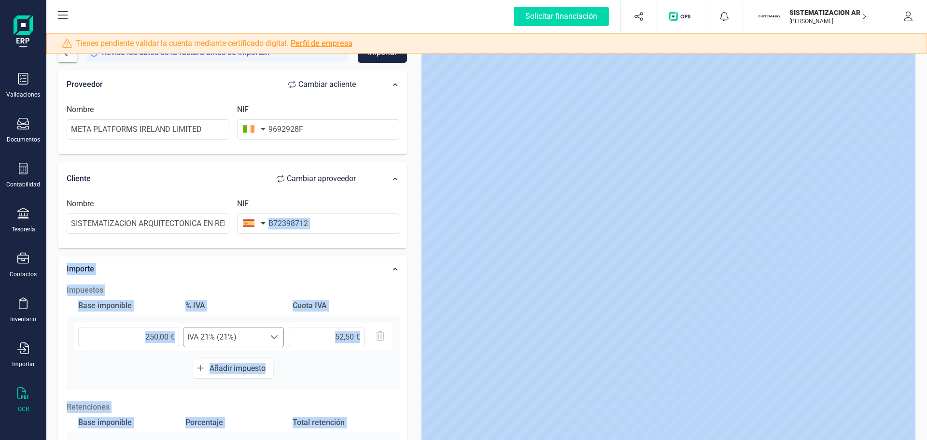
click at [254, 340] on span "IVA 21% (21%)" at bounding box center [225, 336] width 82 height 19
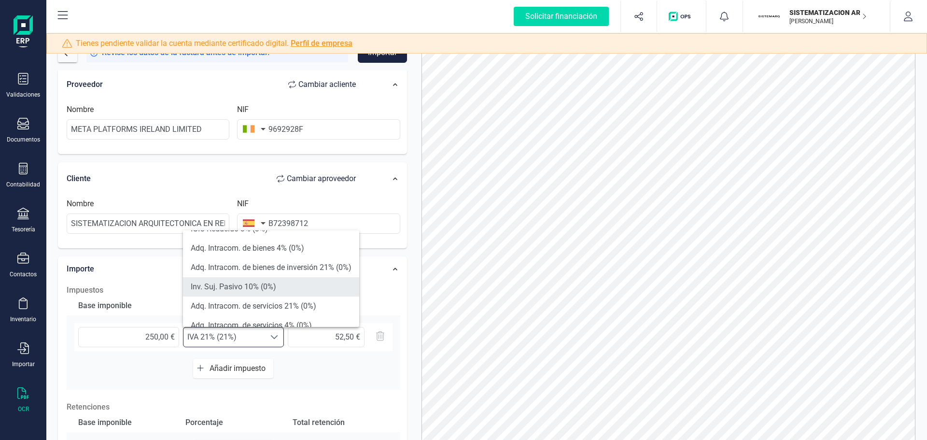
scroll to position [193, 0]
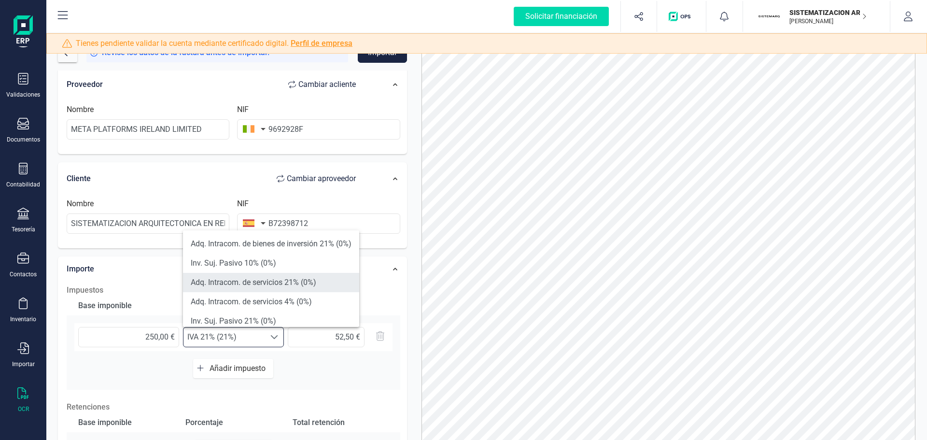
click at [291, 285] on li "Adq. Intracom. de servicios 21% (0%)" at bounding box center [271, 282] width 176 height 19
type input "0,00 €"
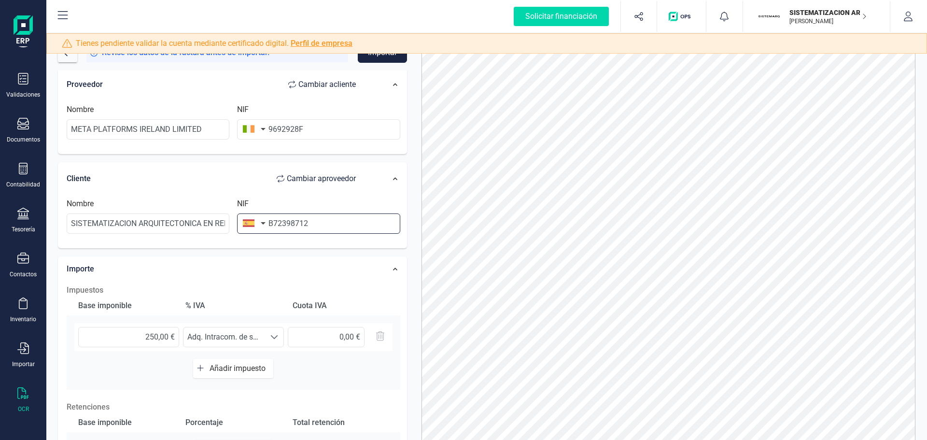
click at [320, 225] on input "B72398712" at bounding box center [318, 223] width 163 height 20
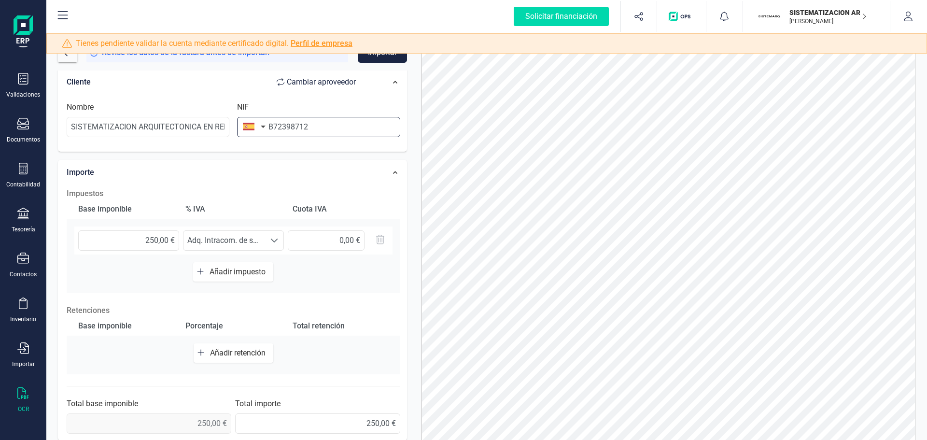
click at [272, 130] on input "B72398712" at bounding box center [318, 127] width 163 height 20
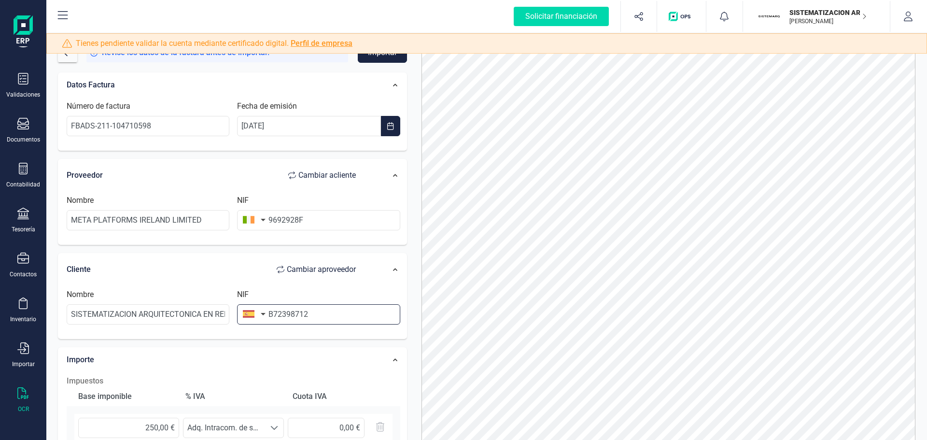
scroll to position [0, 0]
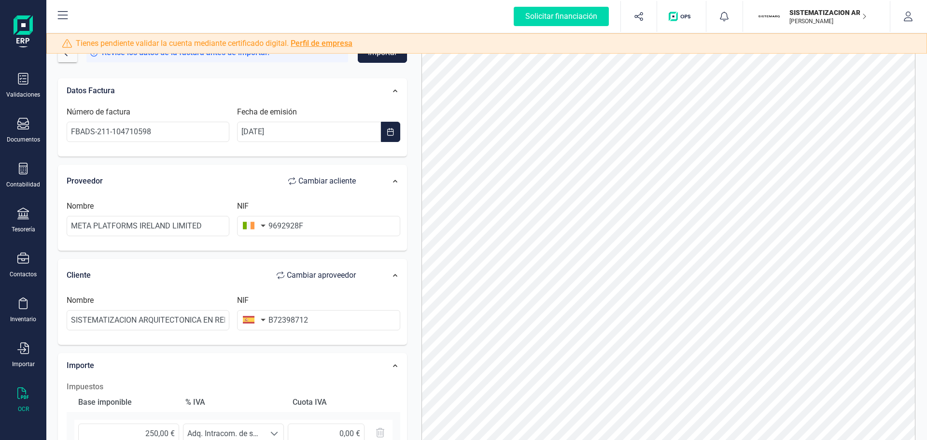
click at [379, 57] on button "Importar" at bounding box center [382, 53] width 49 height 20
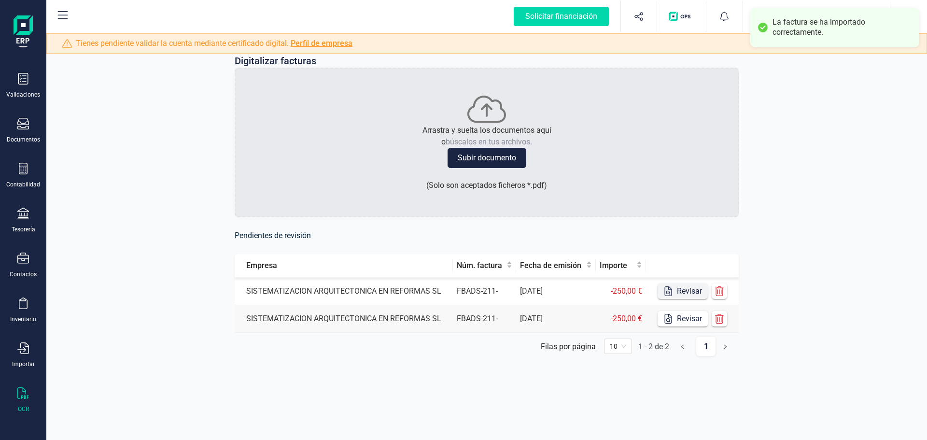
click at [698, 291] on button "Revisar" at bounding box center [683, 291] width 50 height 15
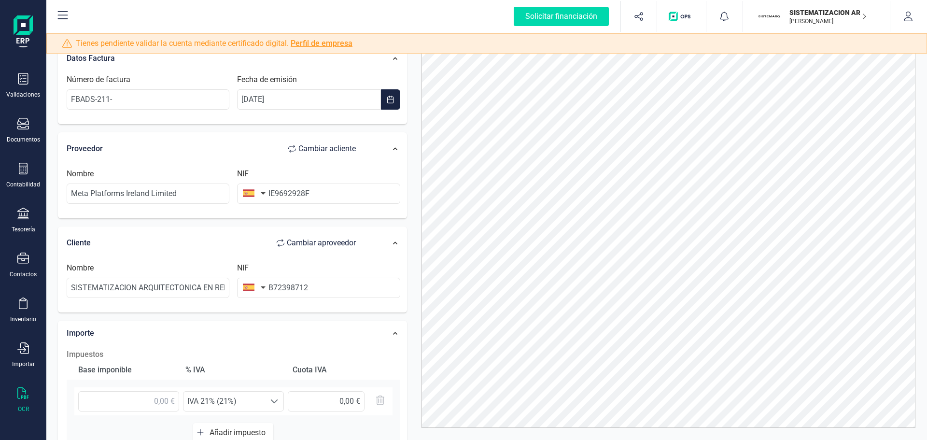
scroll to position [48, 0]
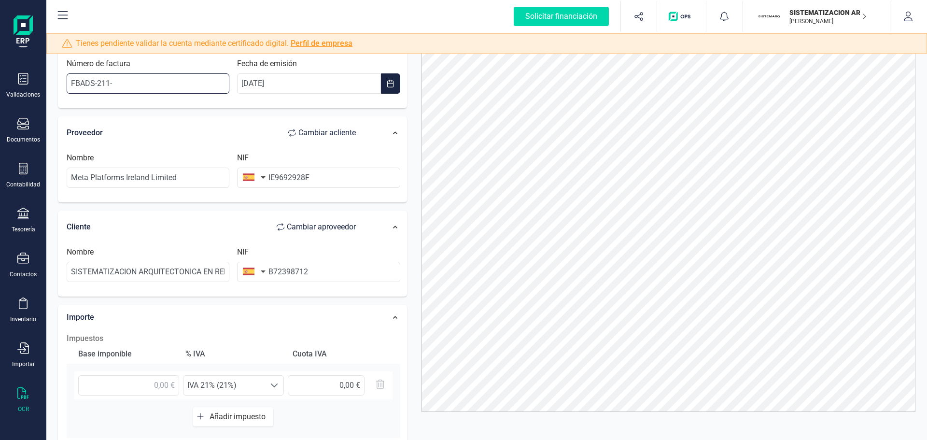
click at [156, 81] on input "FBADS-211-" at bounding box center [148, 83] width 163 height 20
paste input "104710598"
click at [232, 106] on div "Datos Factura Número de factura FBADS-211-104710598 Fecha de emisión 01/07/2025" at bounding box center [232, 69] width 349 height 79
drag, startPoint x: 112, startPoint y: 84, endPoint x: 189, endPoint y: 82, distance: 77.3
click at [189, 82] on input "FBADS-211-104710598" at bounding box center [148, 83] width 163 height 20
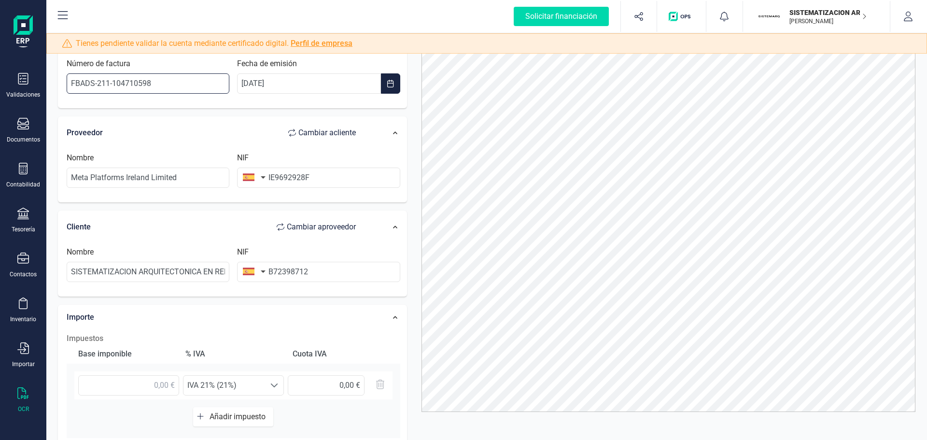
paste input "-104661921"
type input "FBADS-211--104661921"
click at [194, 111] on div "Datos Factura Número de factura FBADS-211--104661921 Fecha de emisión 01/07/202…" at bounding box center [232, 308] width 349 height 556
drag, startPoint x: 276, startPoint y: 182, endPoint x: 268, endPoint y: 182, distance: 8.2
click at [268, 182] on div "NIF IE9692928F" at bounding box center [318, 170] width 171 height 36
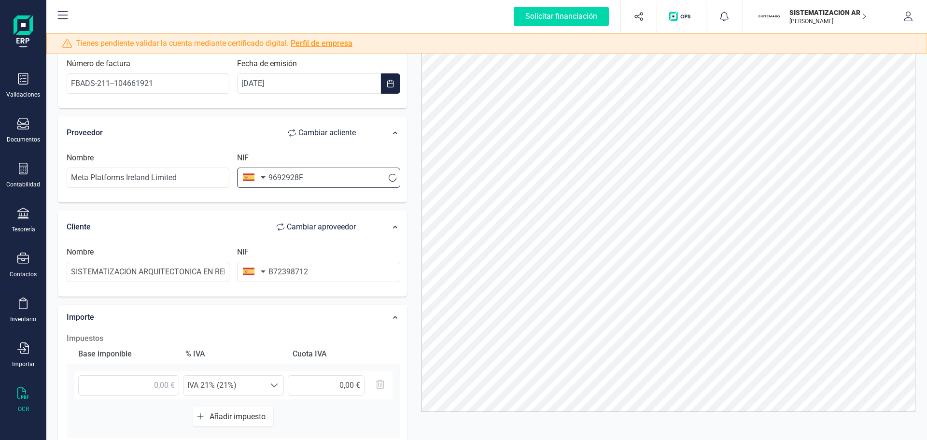
type input "9692928F"
click at [255, 179] on button "button" at bounding box center [252, 177] width 30 height 19
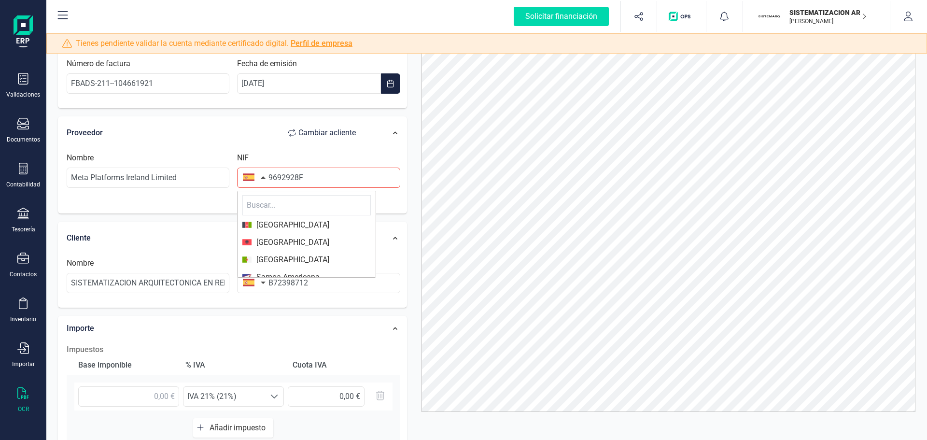
click at [262, 203] on input "text" at bounding box center [306, 205] width 128 height 20
type input "IRL"
drag, startPoint x: 274, startPoint y: 224, endPoint x: 295, endPoint y: 245, distance: 30.1
click at [274, 224] on span "[GEOGRAPHIC_DATA]" at bounding box center [291, 225] width 78 height 12
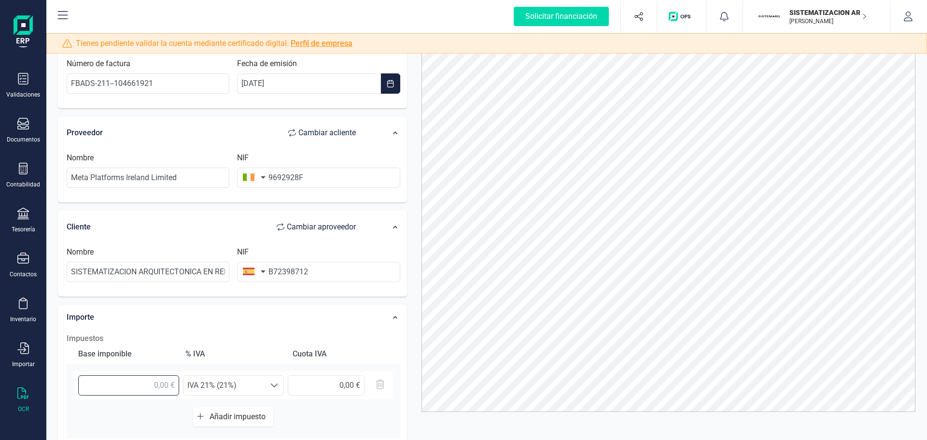
click at [152, 387] on input "text" at bounding box center [128, 385] width 101 height 20
type input "250,00 €"
click at [253, 379] on span "IVA 21% (21%)" at bounding box center [225, 385] width 82 height 19
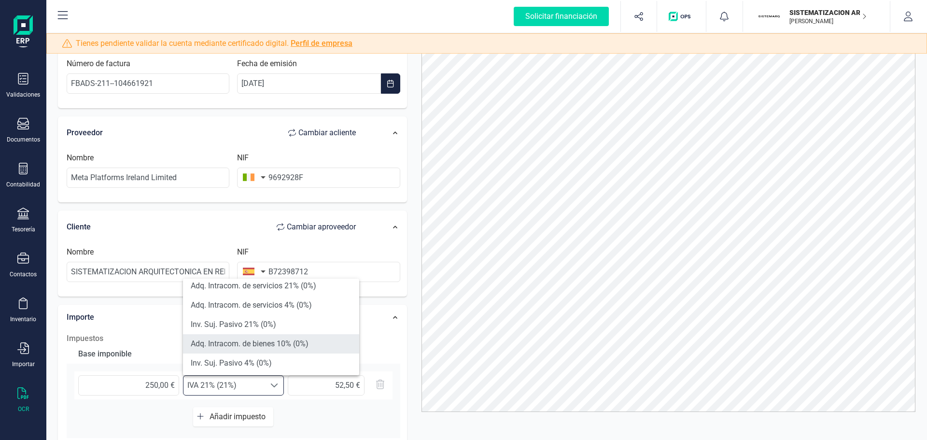
scroll to position [242, 0]
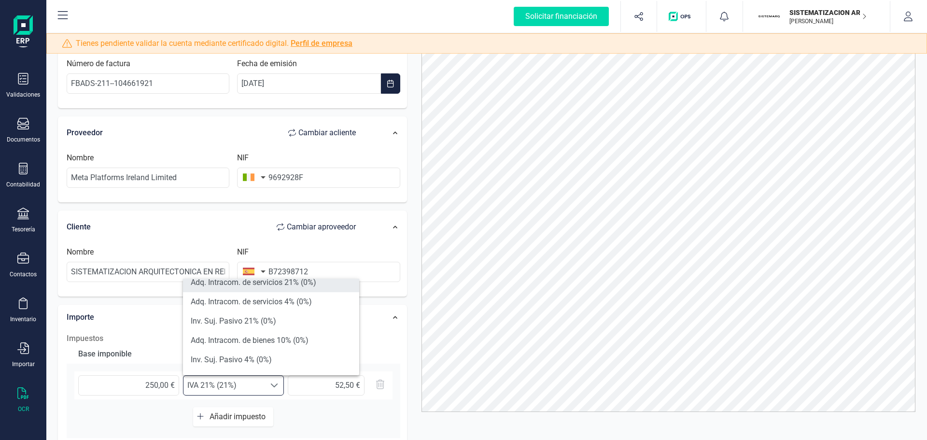
click at [291, 284] on li "Adq. Intracom. de servicios 21% (0%)" at bounding box center [271, 282] width 176 height 19
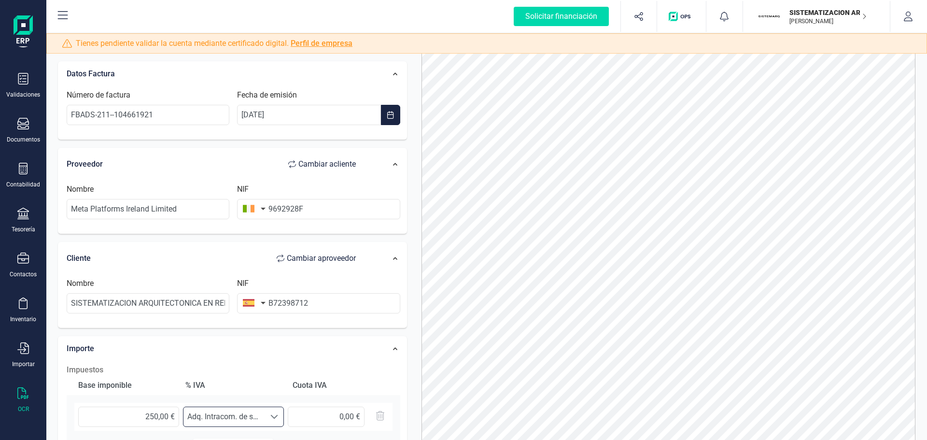
scroll to position [0, 0]
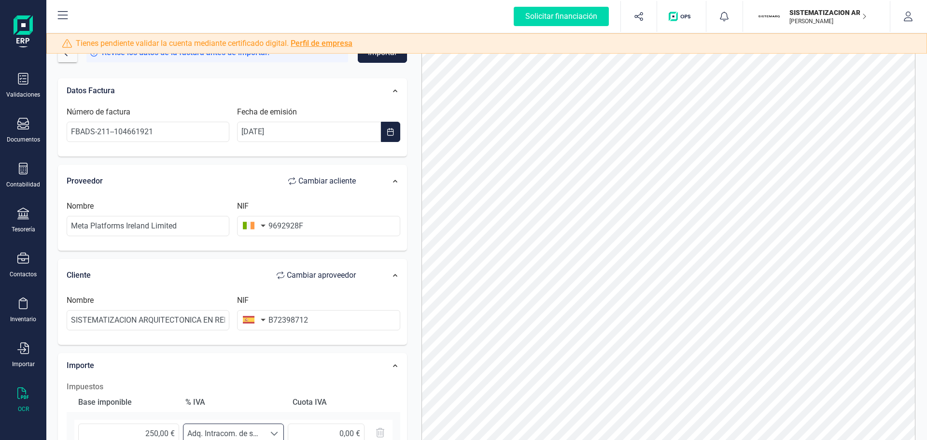
click at [372, 60] on button "Importar" at bounding box center [382, 53] width 49 height 20
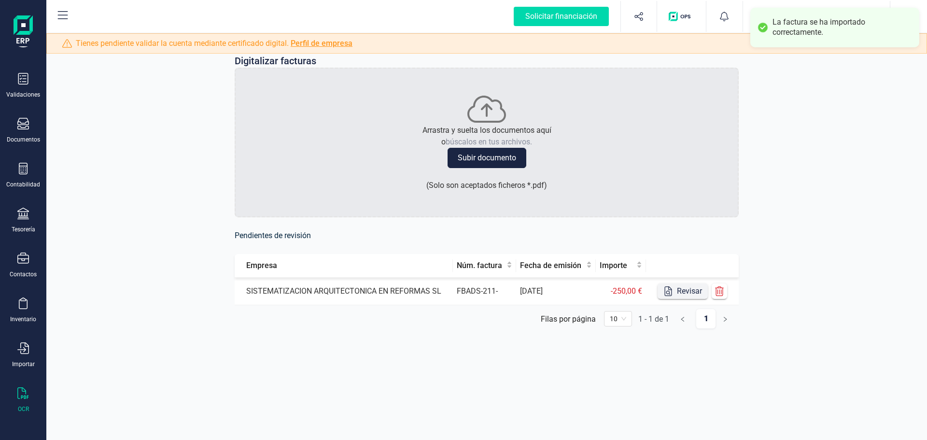
click at [694, 292] on button "Revisar" at bounding box center [683, 291] width 50 height 15
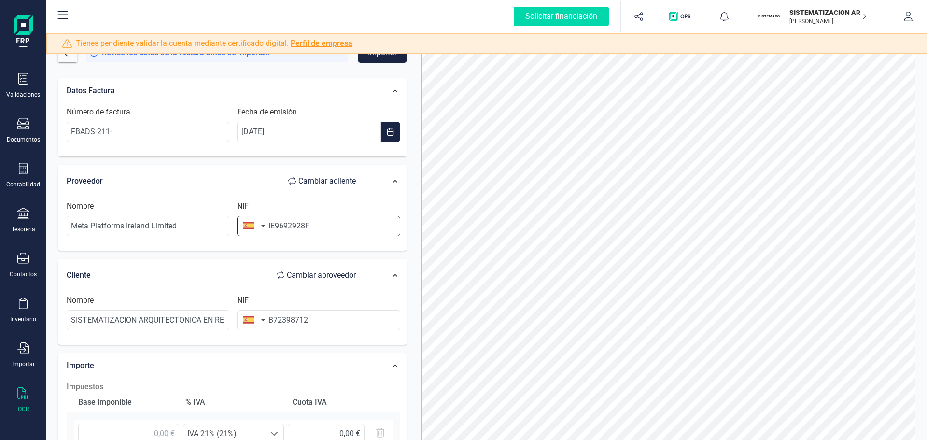
drag, startPoint x: 275, startPoint y: 226, endPoint x: 267, endPoint y: 226, distance: 8.7
click at [267, 226] on div "NIF IE9692928F" at bounding box center [318, 218] width 171 height 36
type input "9692928F"
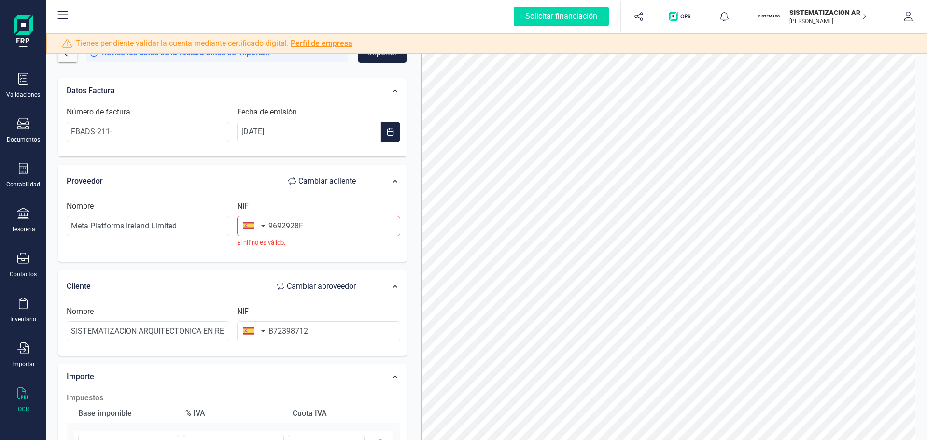
click at [258, 228] on button "button" at bounding box center [252, 225] width 30 height 19
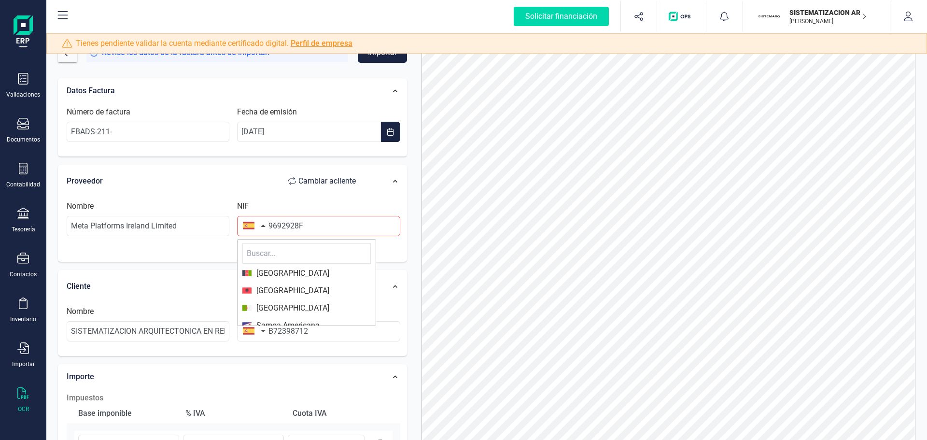
click at [271, 254] on input "text" at bounding box center [306, 253] width 128 height 20
type input "IRL"
click at [298, 272] on span "[GEOGRAPHIC_DATA]" at bounding box center [306, 274] width 128 height 12
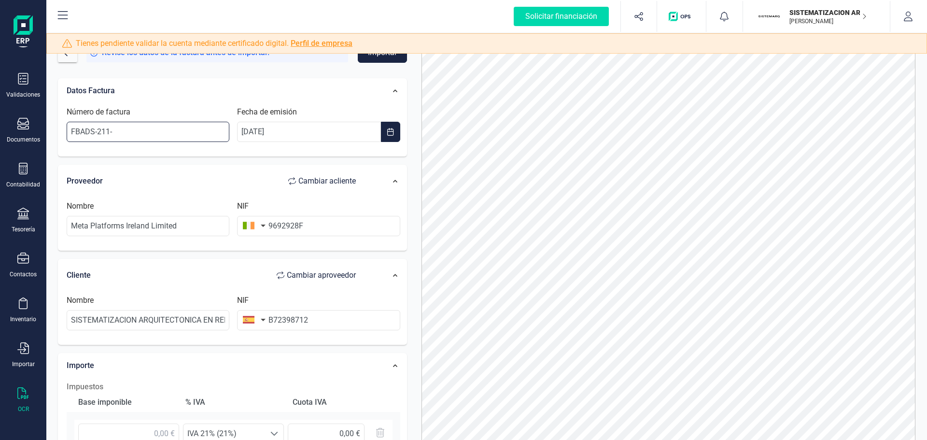
click at [144, 140] on input "FBADS-211-" at bounding box center [148, 132] width 163 height 20
paste input "-104661921"
drag, startPoint x: 115, startPoint y: 128, endPoint x: 212, endPoint y: 138, distance: 97.1
click at [212, 138] on input "FBADS-211--104661921" at bounding box center [148, 132] width 163 height 20
paste input "-104696606"
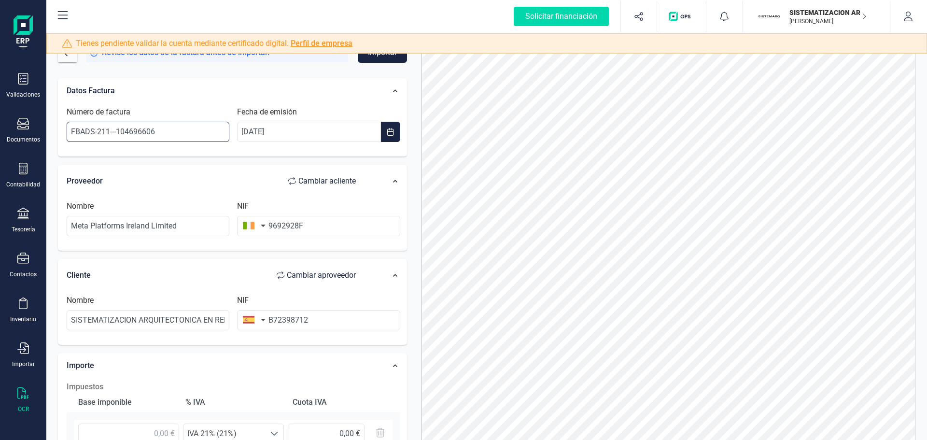
click at [114, 132] on input "FBADS-211---104696606" at bounding box center [148, 132] width 163 height 20
type input "FBADS-211-104696606"
click at [317, 226] on input "9692928F" at bounding box center [318, 226] width 163 height 20
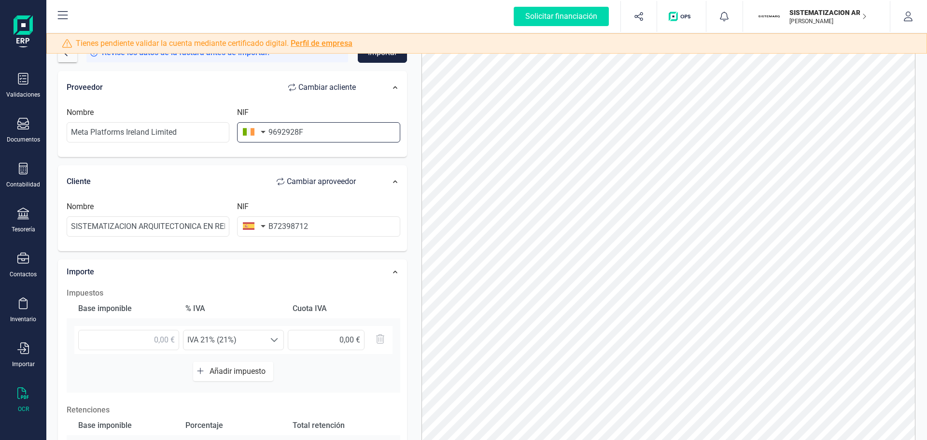
scroll to position [97, 0]
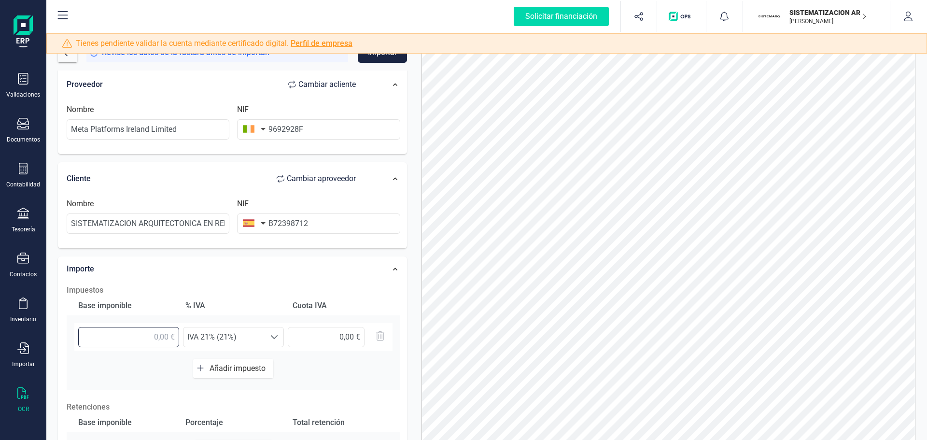
click at [144, 341] on input "text" at bounding box center [128, 337] width 101 height 20
type input "250,00 €"
click at [222, 278] on div "Importe" at bounding box center [216, 268] width 309 height 21
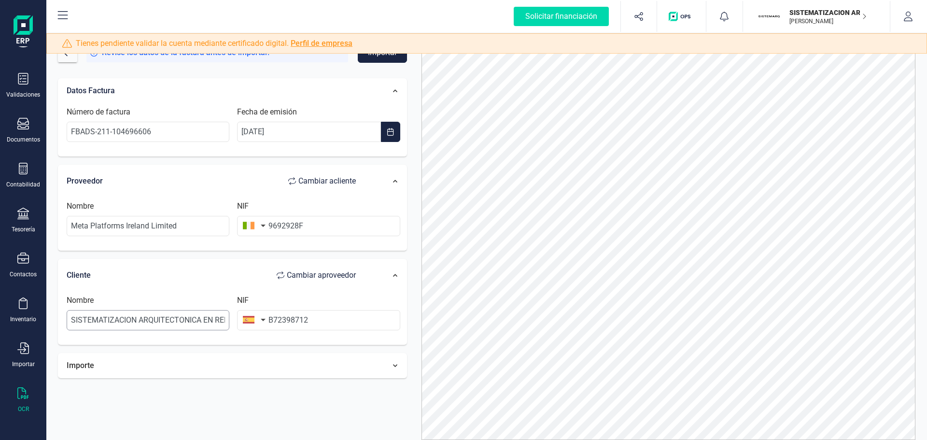
drag, startPoint x: 145, startPoint y: 305, endPoint x: 141, endPoint y: 312, distance: 8.0
click at [143, 308] on div "Nombre SISTEMATIZACION ARQUITECTONICA EN REFORMAS SL" at bounding box center [148, 313] width 171 height 36
click at [129, 359] on div "Importe" at bounding box center [216, 365] width 309 height 21
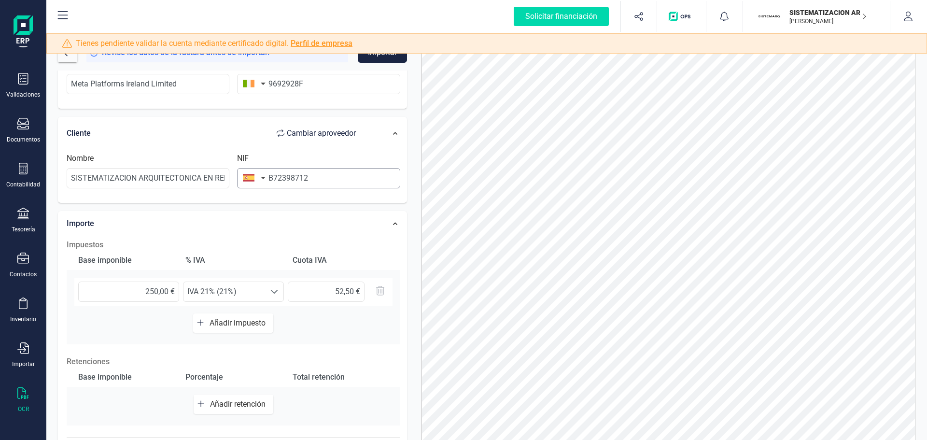
scroll to position [145, 0]
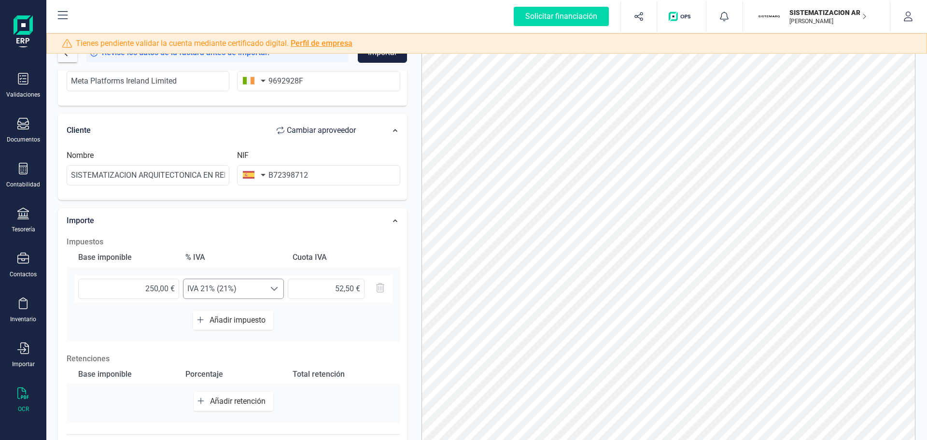
click at [245, 298] on span "IVA 21% (21%)" at bounding box center [225, 288] width 82 height 19
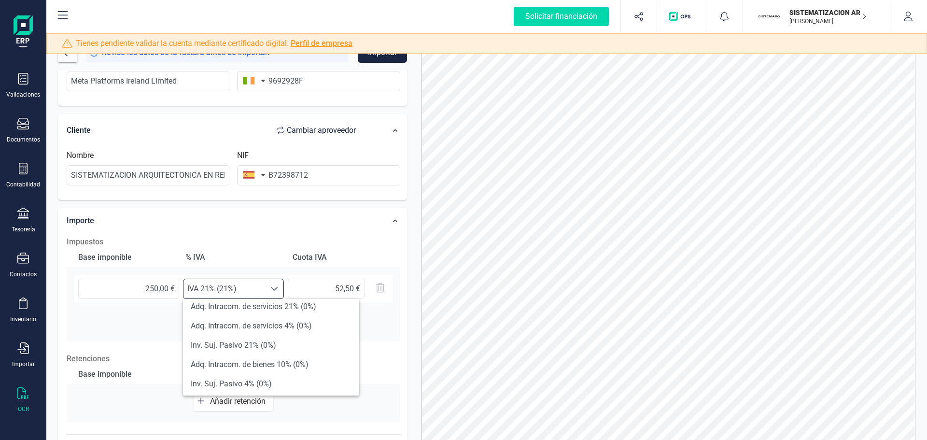
scroll to position [242, 0]
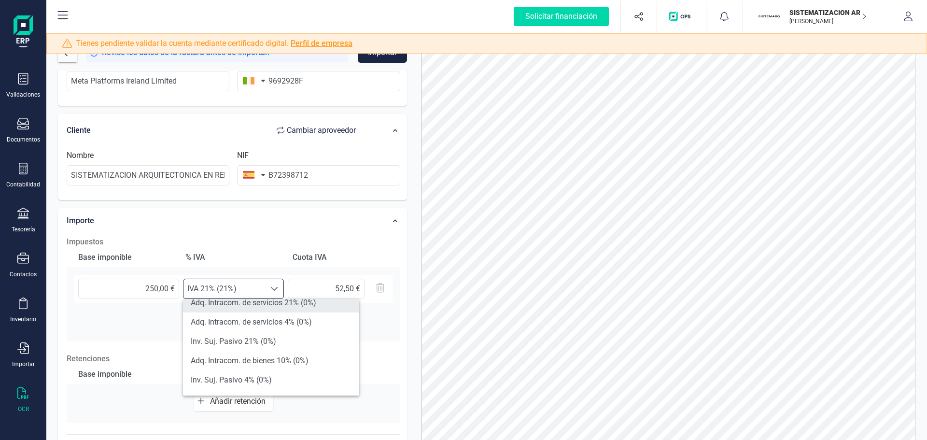
click at [239, 304] on li "Adq. Intracom. de servicios 21% (0%)" at bounding box center [271, 302] width 176 height 19
type input "0,00 €"
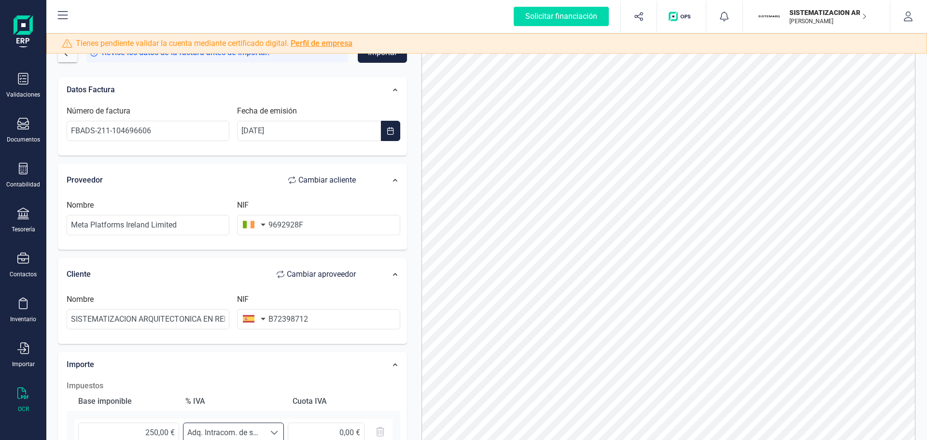
scroll to position [0, 0]
click at [383, 55] on button "Importar" at bounding box center [382, 53] width 49 height 20
